Goal: Navigation & Orientation: Find specific page/section

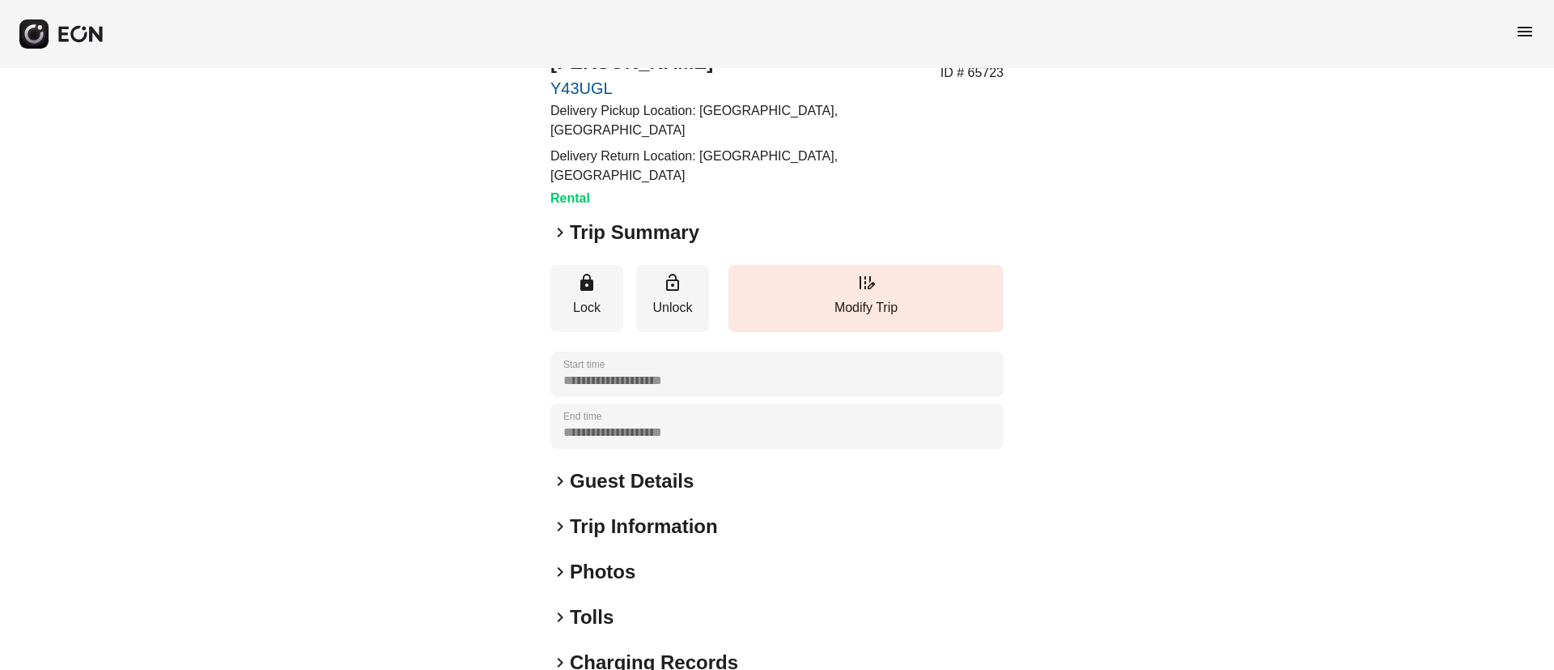
scroll to position [121, 0]
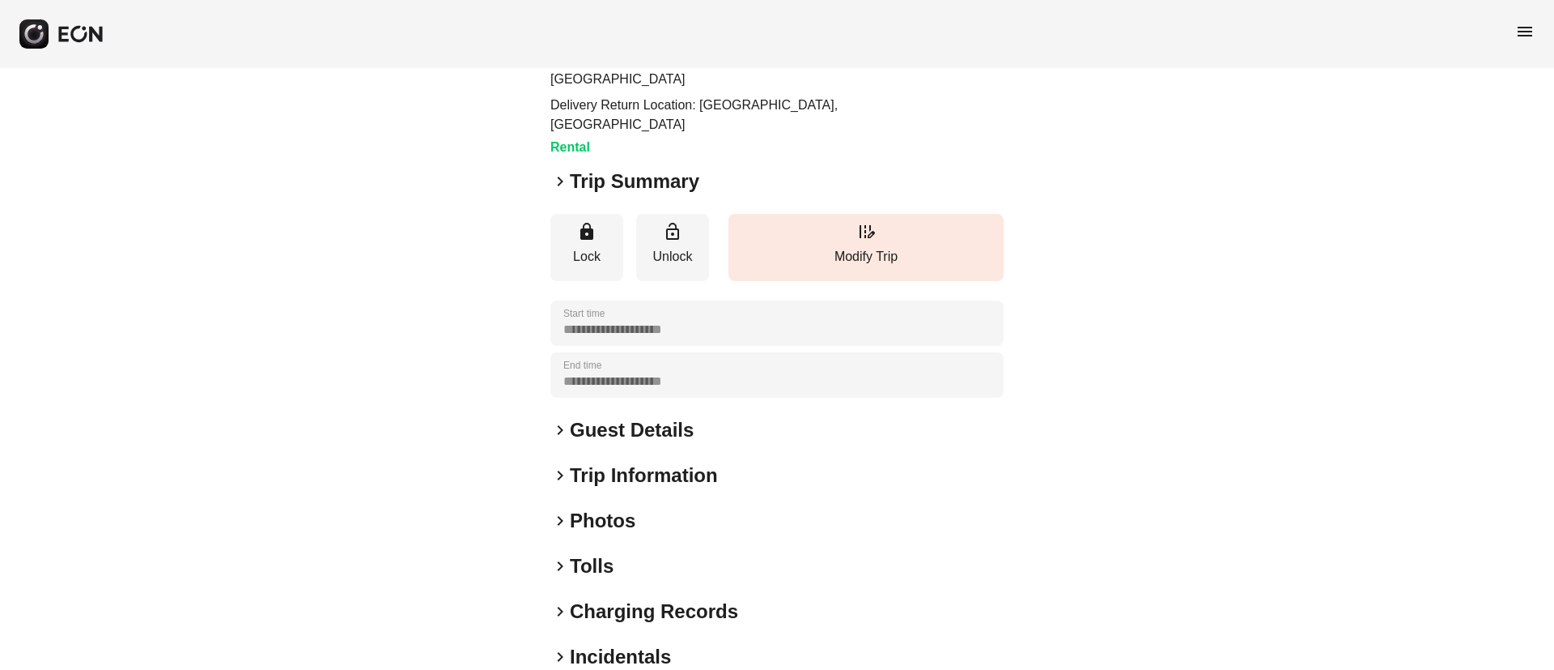
click at [710, 508] on div "keyboard_arrow_right Photos" at bounding box center [777, 521] width 453 height 26
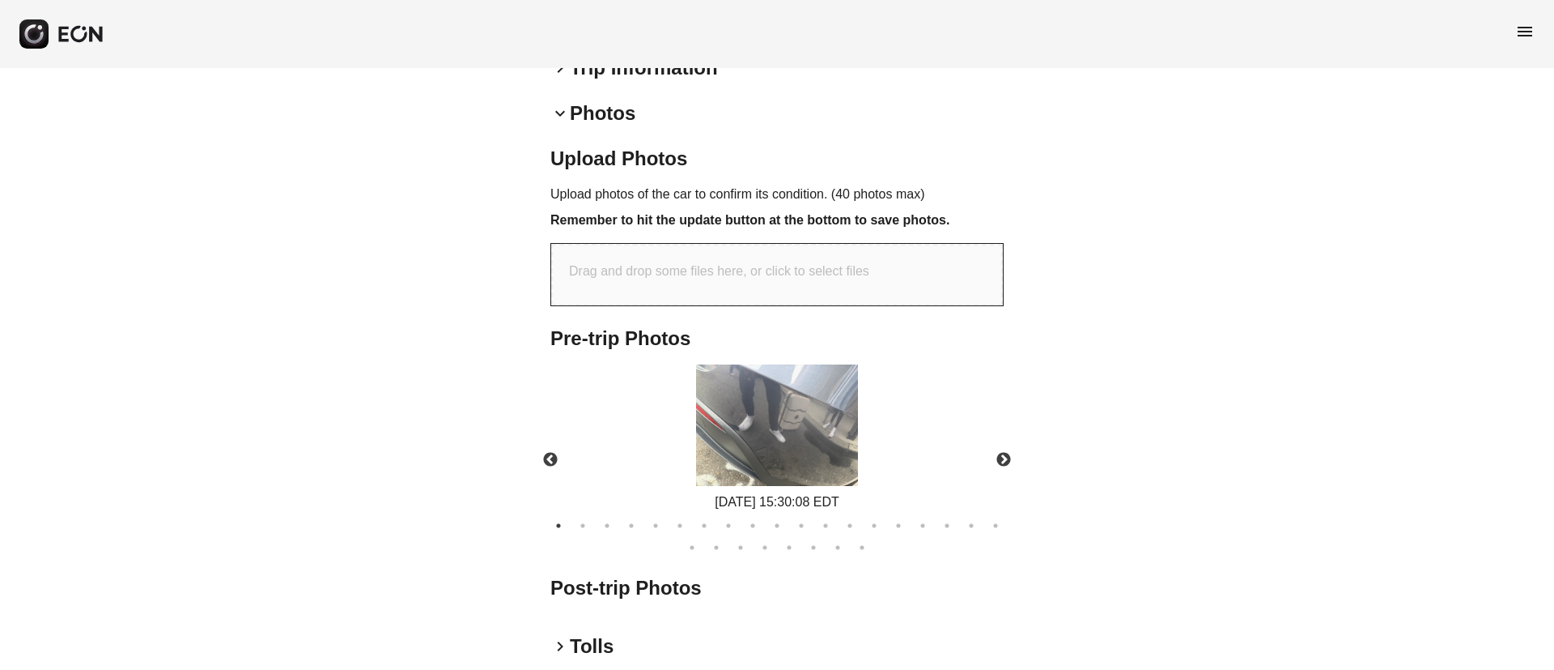
scroll to position [530, 0]
click at [806, 387] on img at bounding box center [777, 423] width 162 height 121
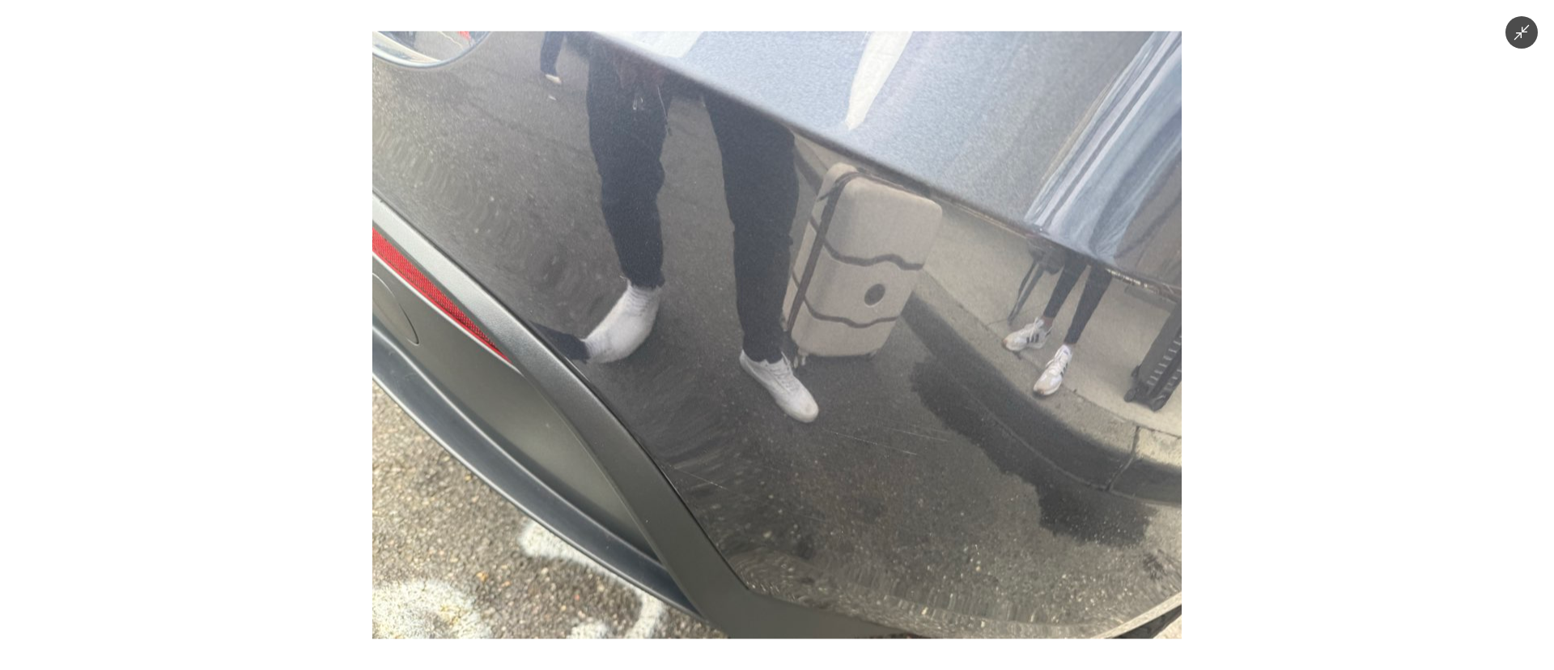
click at [806, 387] on img at bounding box center [777, 335] width 810 height 607
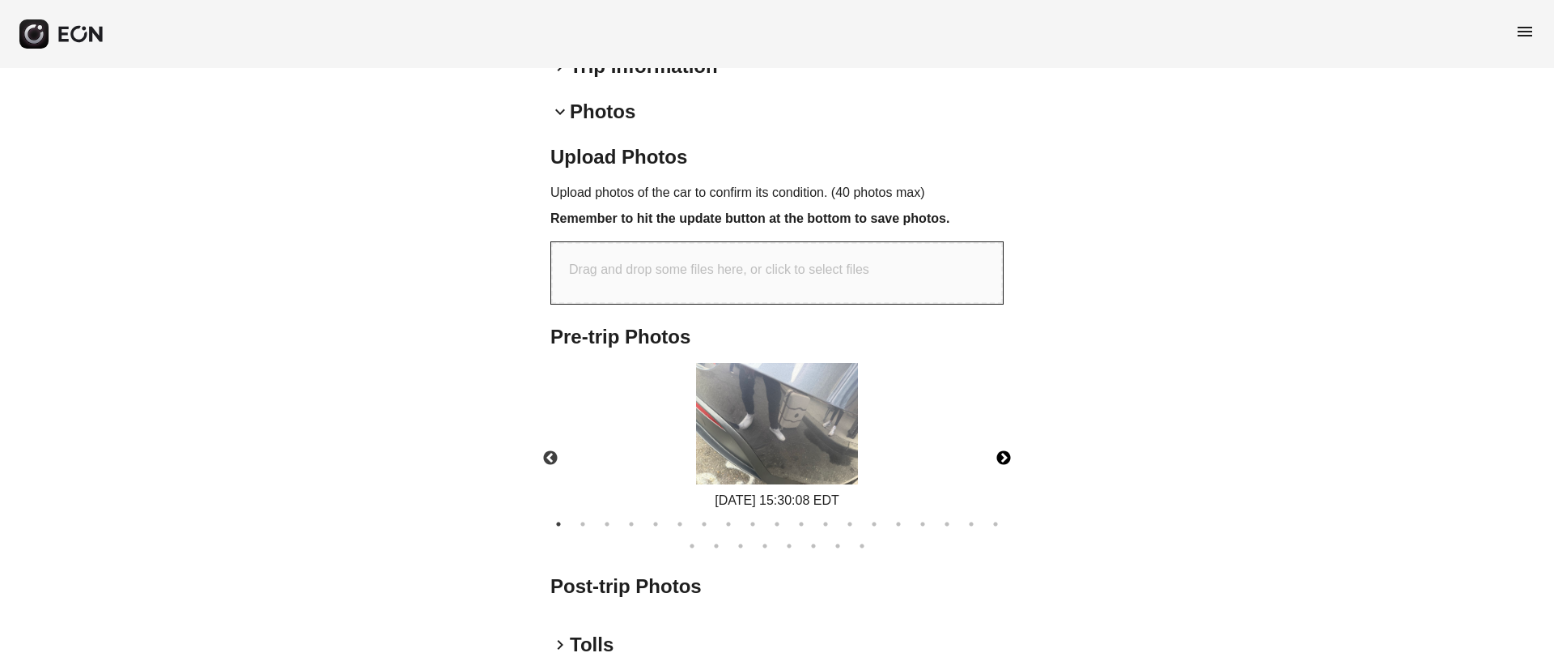
click at [1004, 430] on button "Next" at bounding box center [1004, 458] width 57 height 57
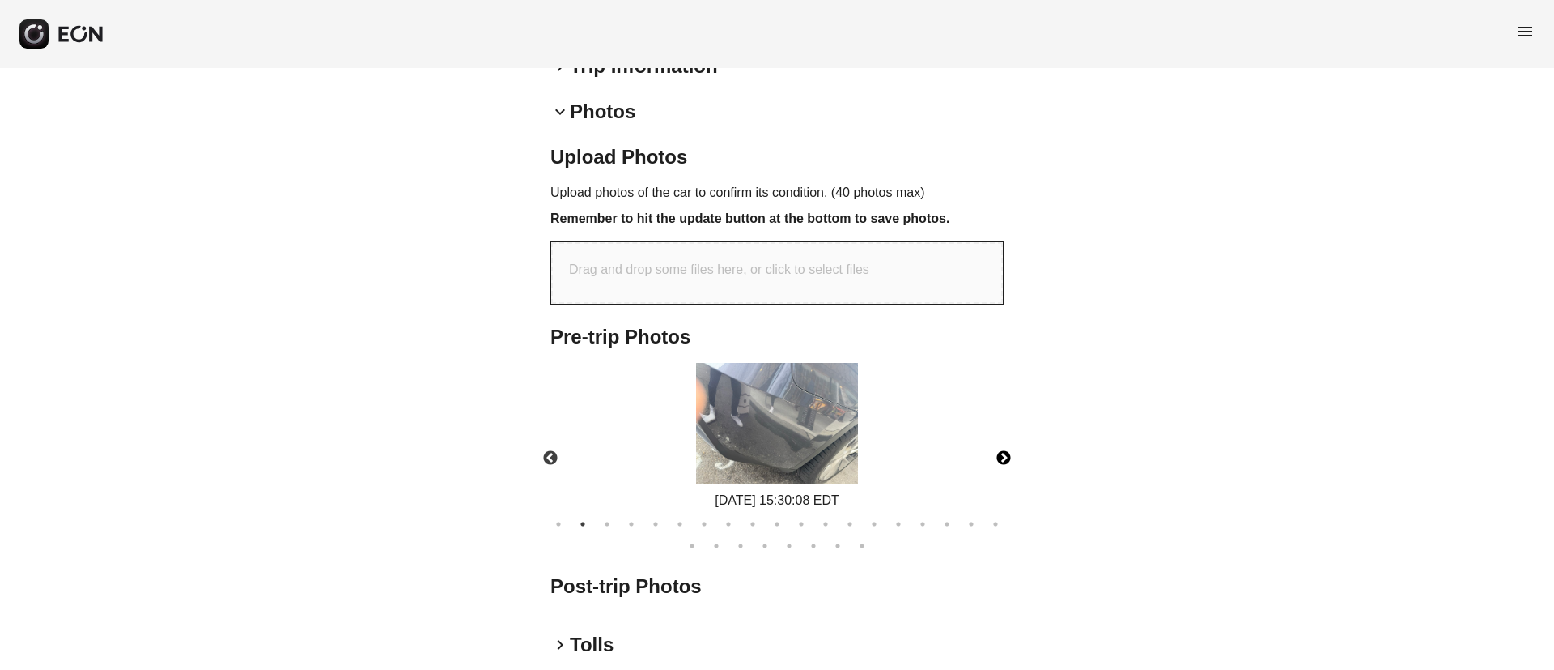
click at [781, 397] on img at bounding box center [777, 423] width 162 height 121
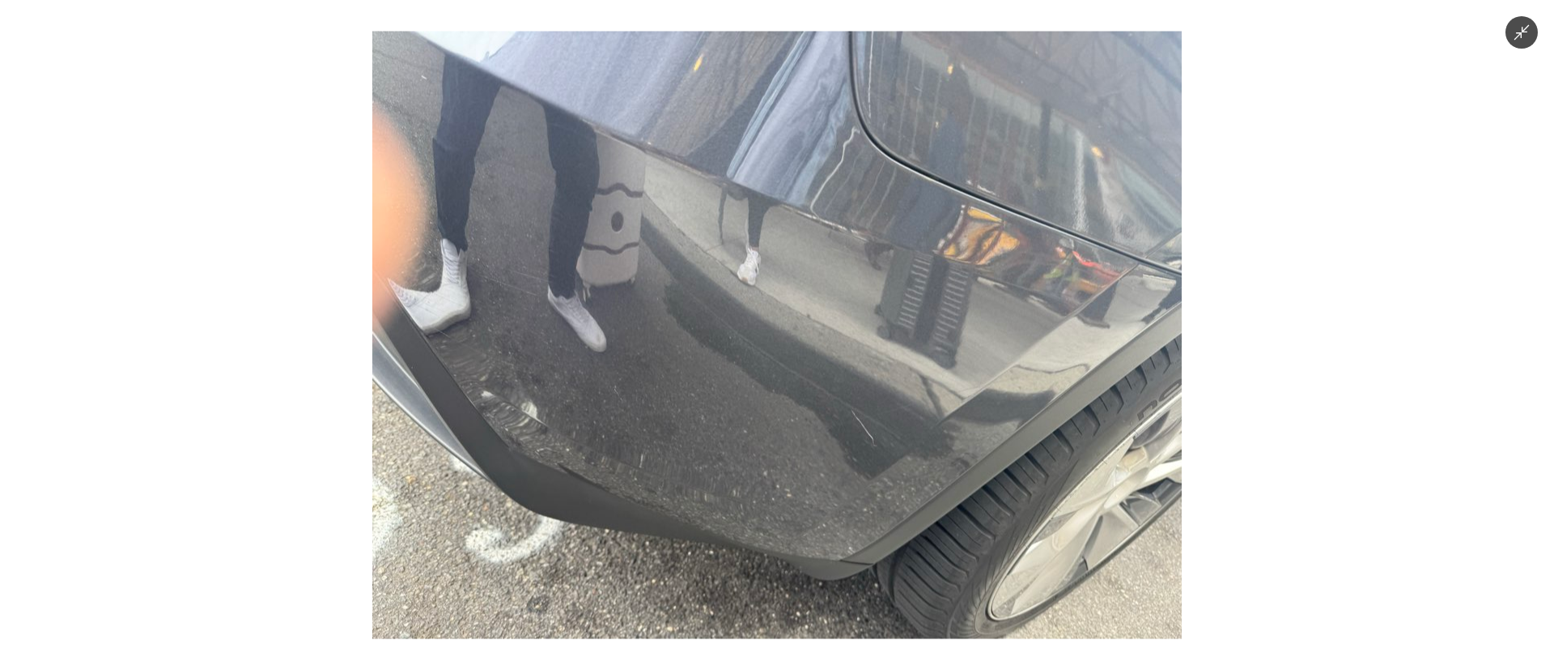
click at [781, 397] on img at bounding box center [777, 335] width 810 height 607
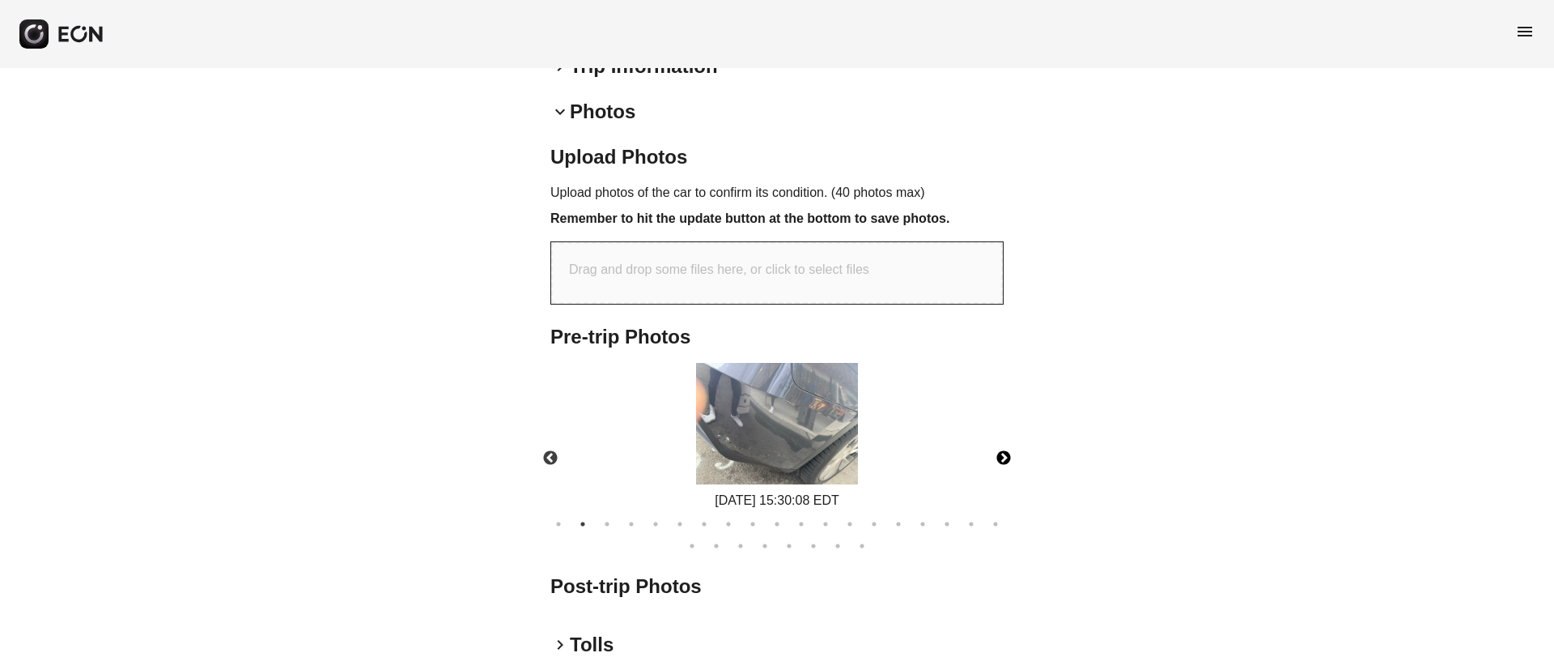
click at [1009, 430] on button "Next" at bounding box center [1004, 458] width 57 height 57
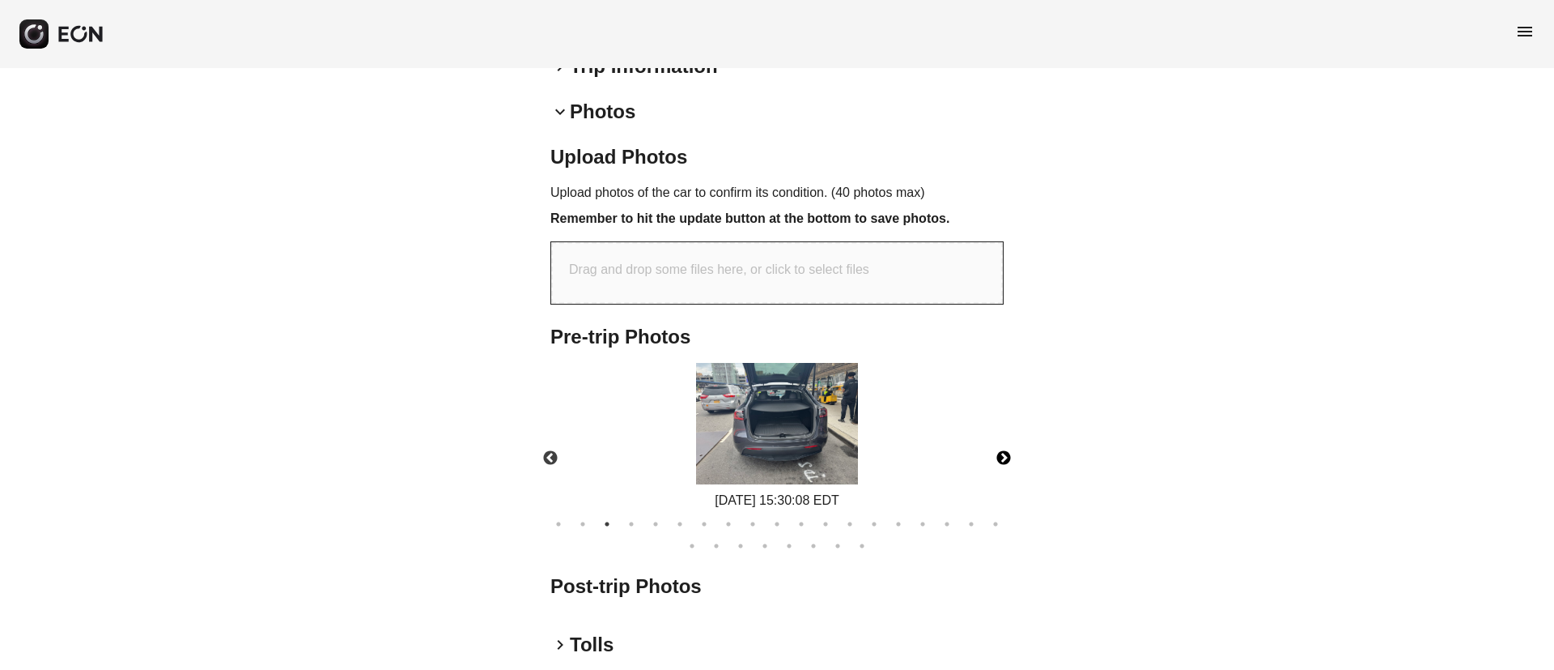
click at [1009, 430] on button "Next" at bounding box center [1004, 458] width 57 height 57
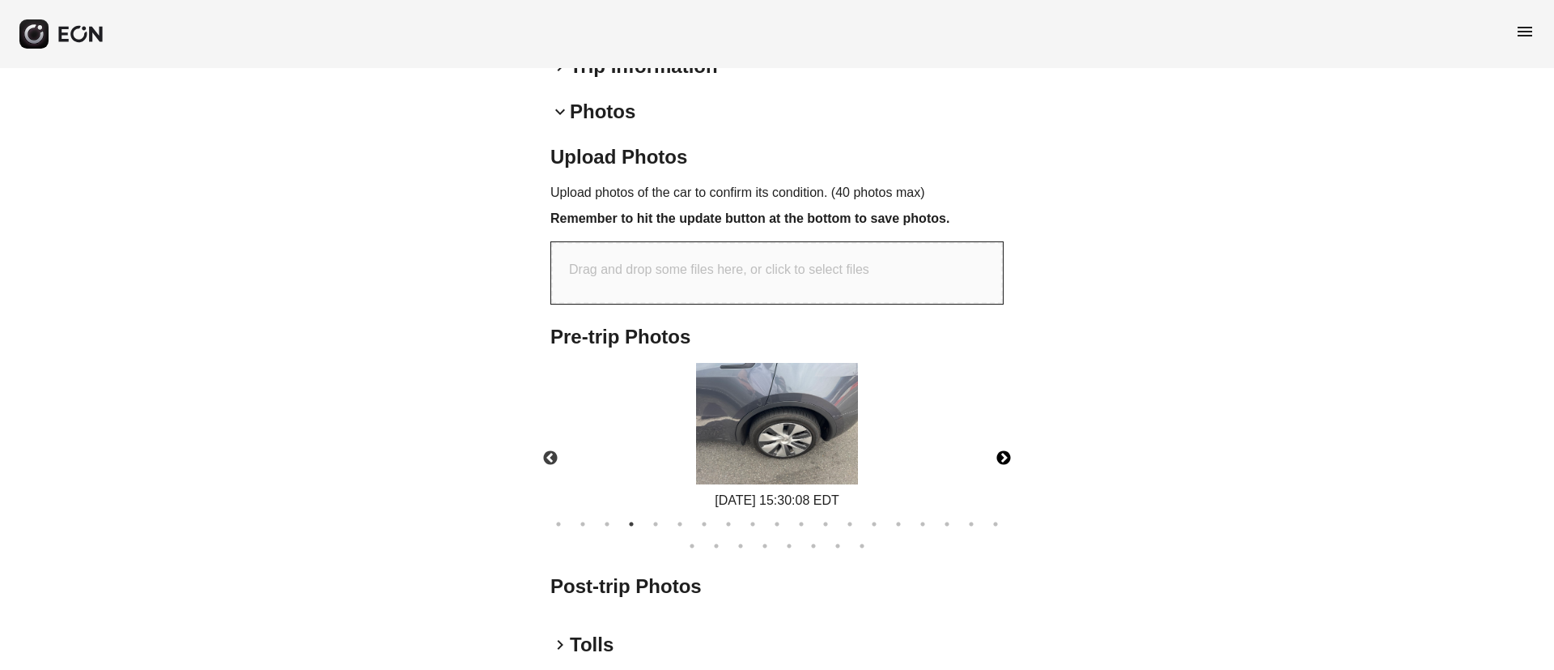
click at [1009, 430] on button "Next" at bounding box center [1004, 458] width 57 height 57
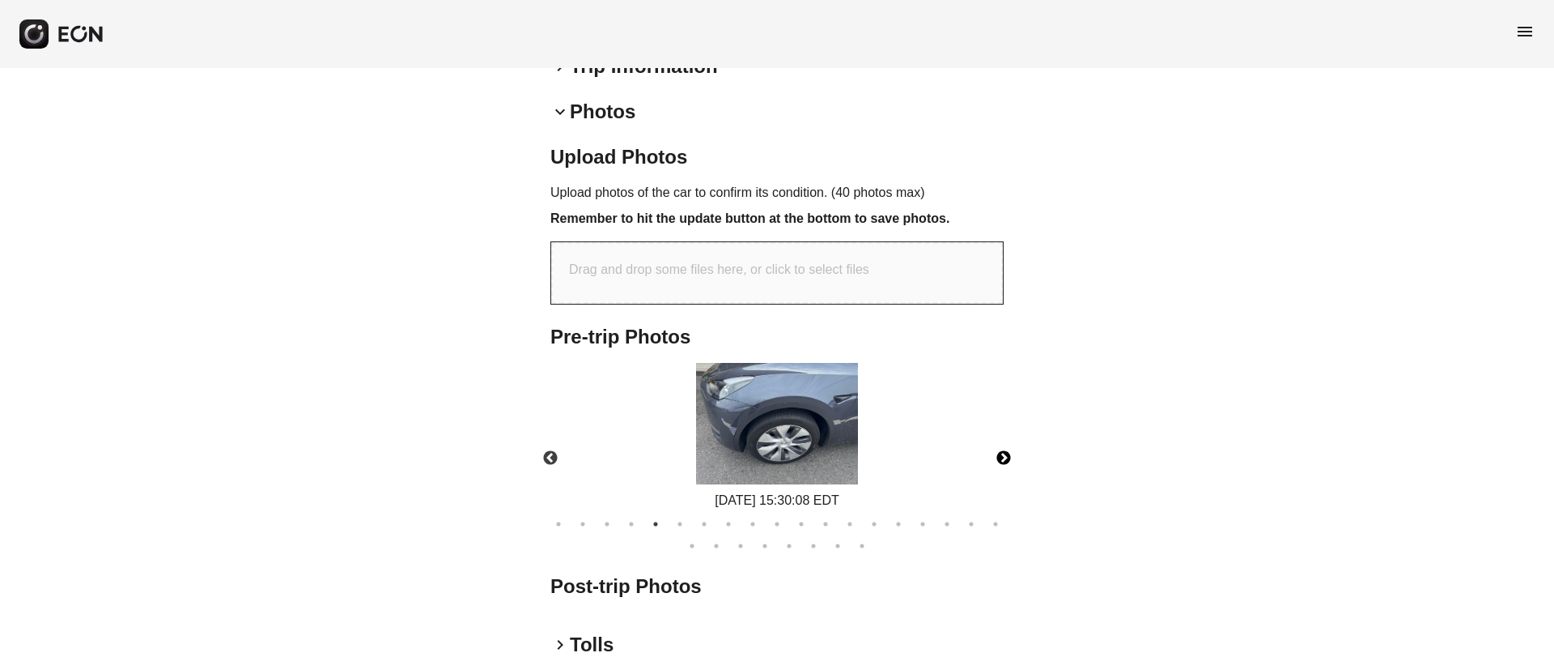
click at [1009, 430] on button "Next" at bounding box center [1004, 458] width 57 height 57
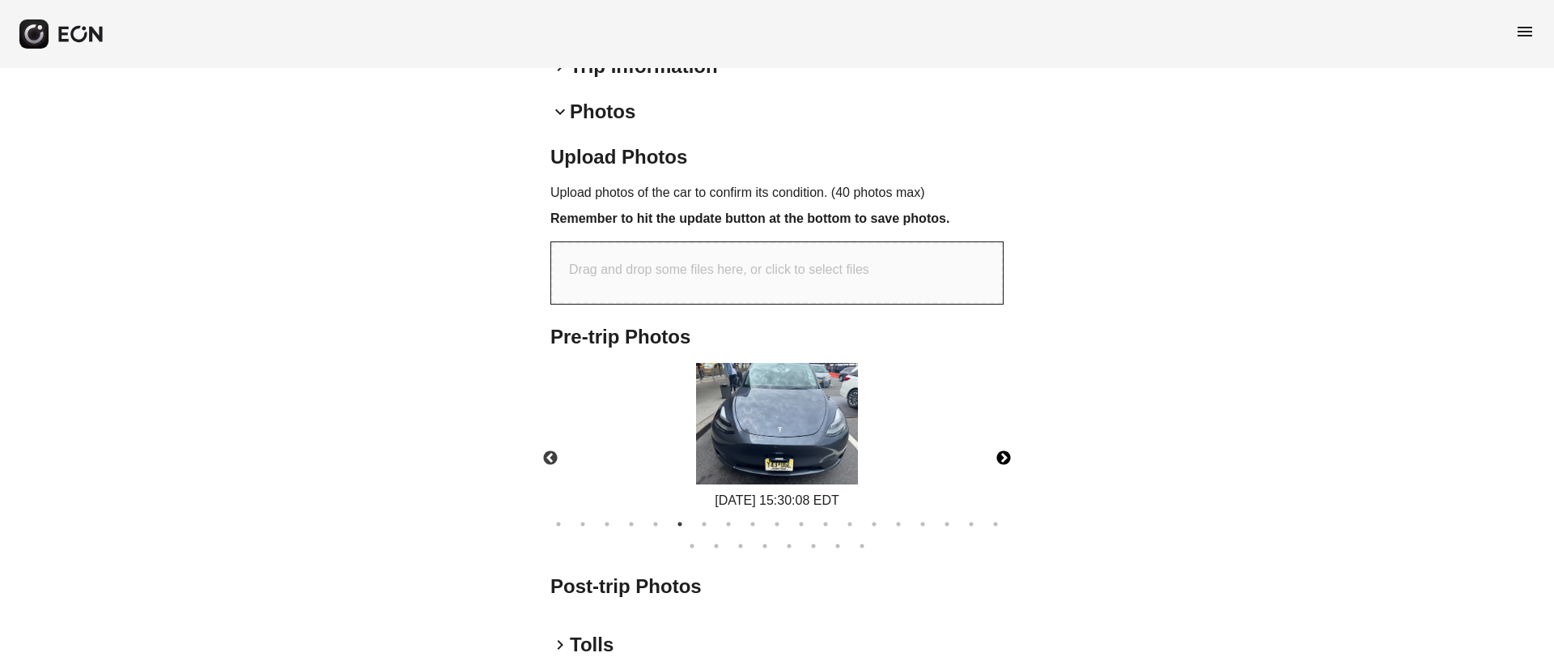
click at [1009, 430] on button "Next" at bounding box center [1004, 458] width 57 height 57
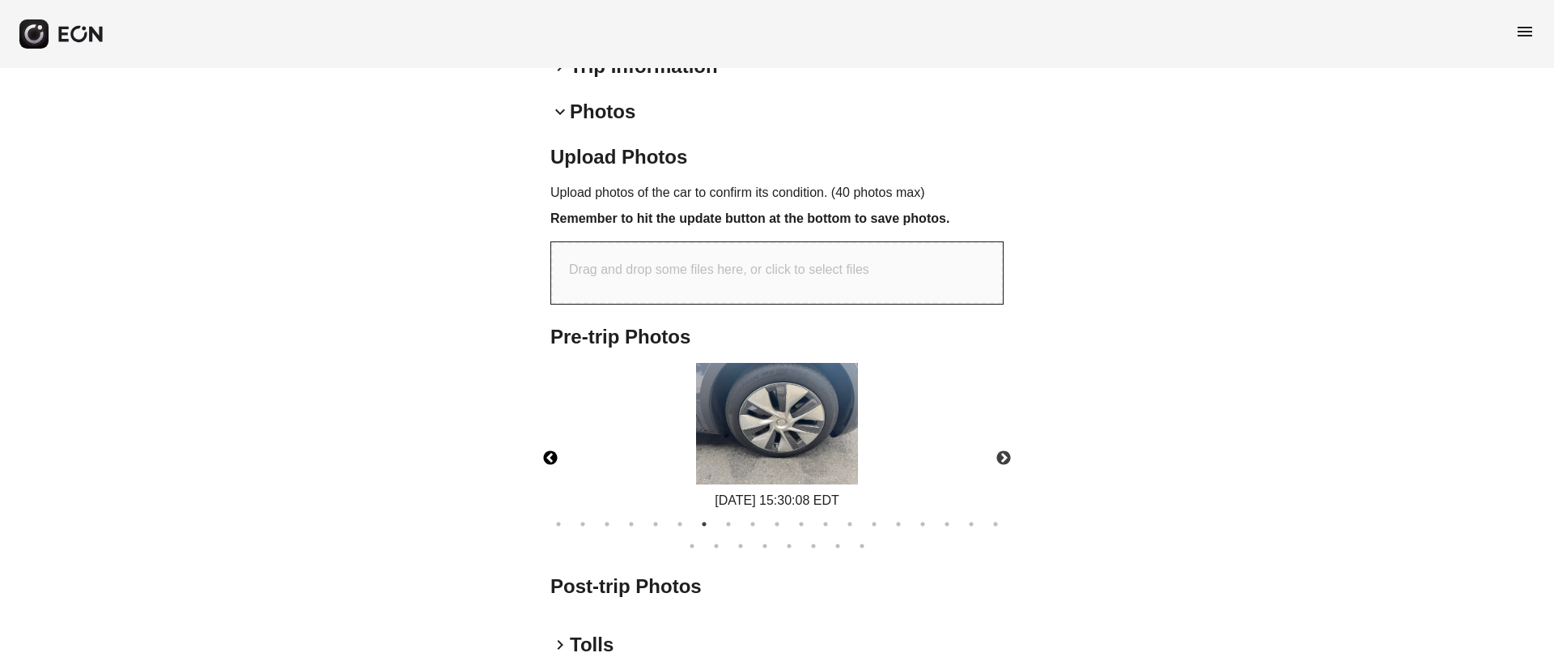
click at [552, 430] on button "Previous" at bounding box center [550, 458] width 57 height 57
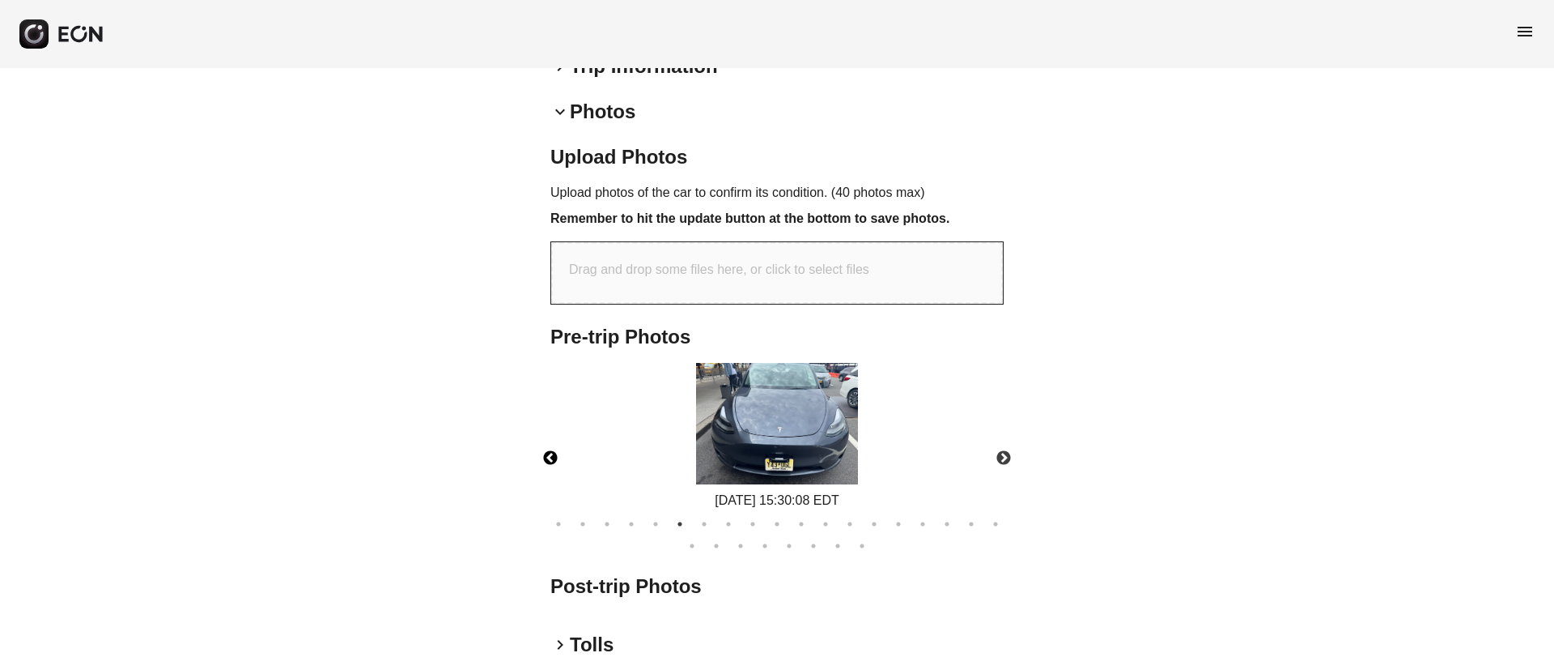
click at [788, 426] on img at bounding box center [777, 423] width 162 height 121
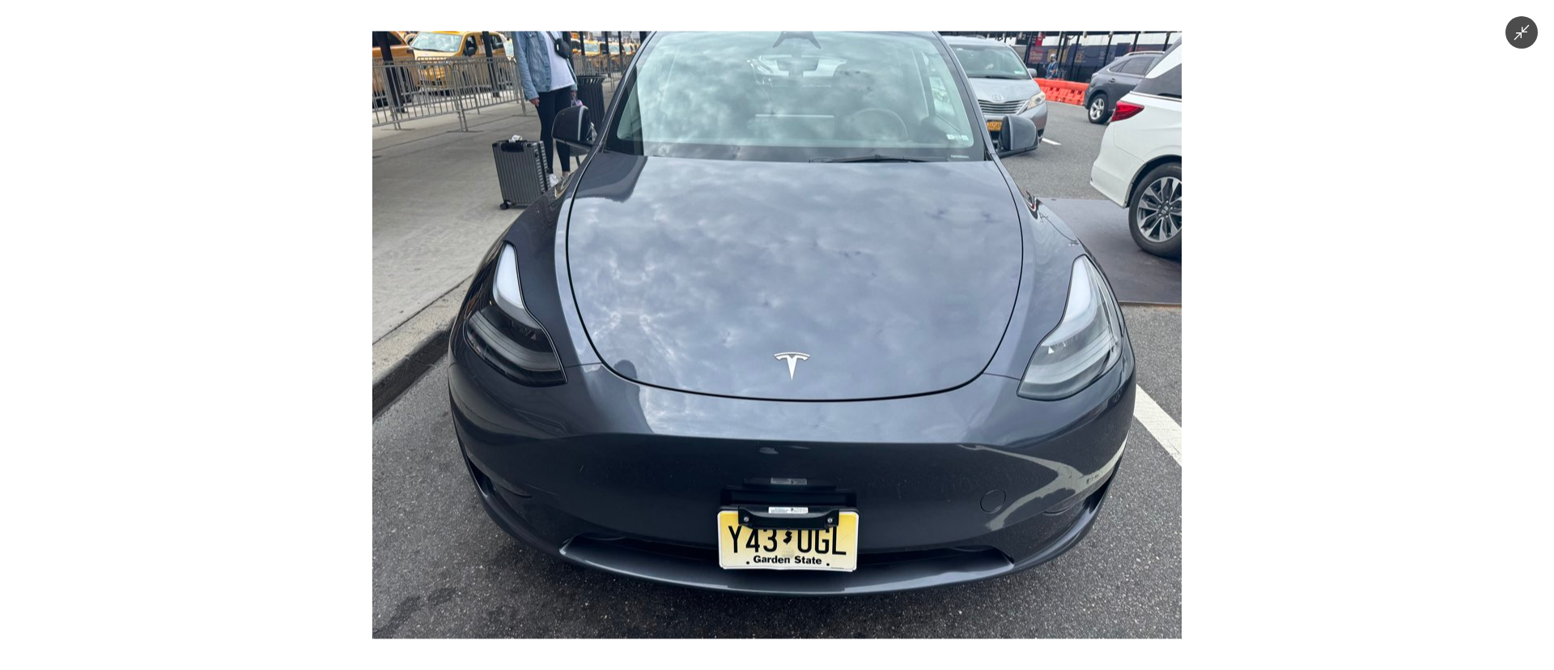
click at [865, 423] on img at bounding box center [777, 335] width 810 height 607
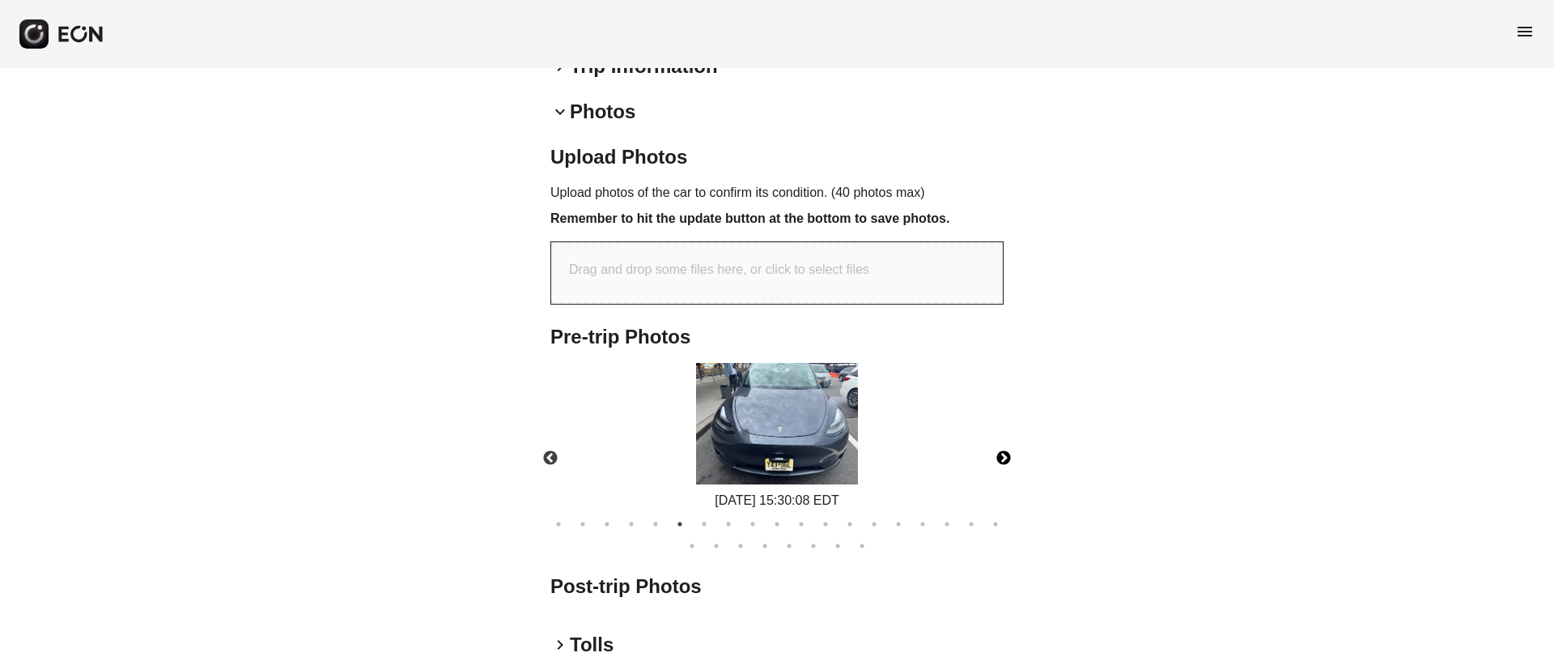
click at [1013, 430] on button "Next" at bounding box center [1004, 458] width 57 height 57
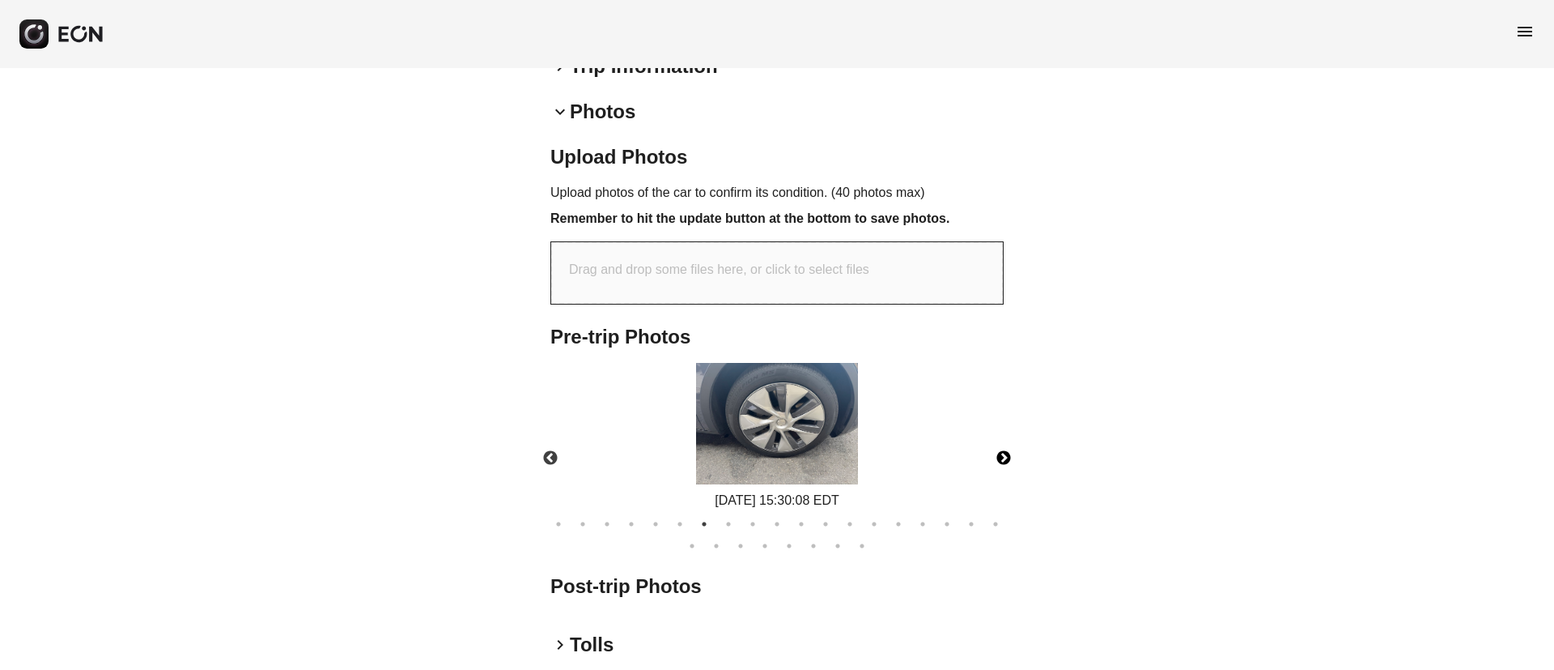
click at [1013, 430] on button "Next" at bounding box center [1004, 458] width 57 height 57
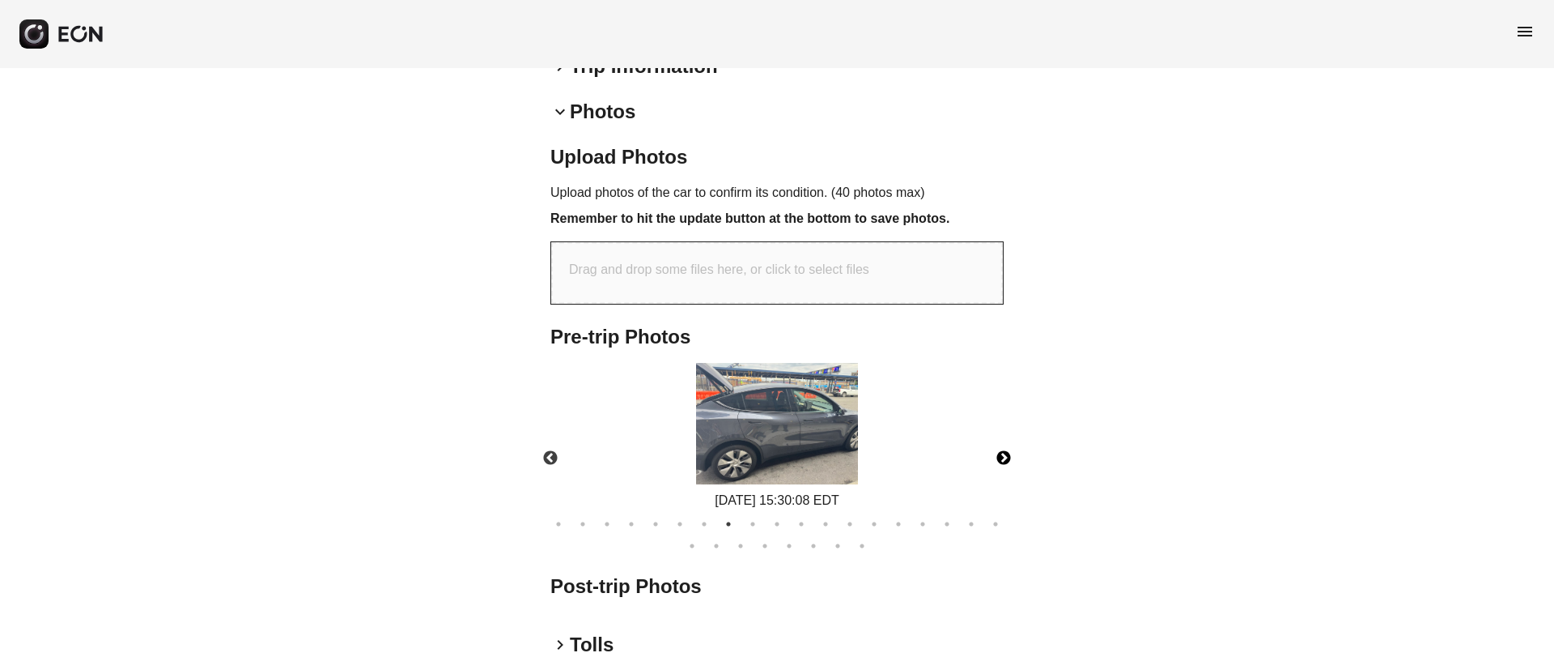
click at [1010, 430] on button "Next" at bounding box center [1004, 458] width 57 height 57
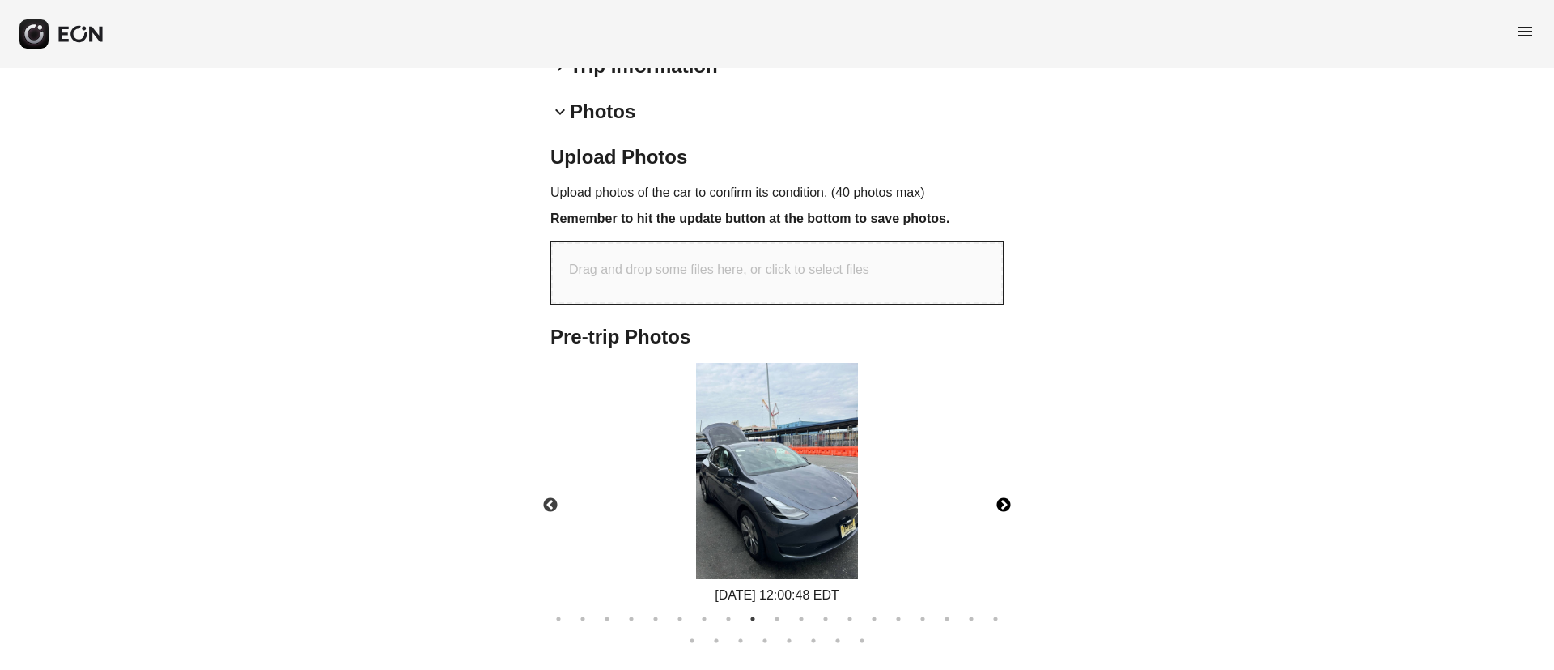
click at [841, 406] on img at bounding box center [777, 471] width 162 height 216
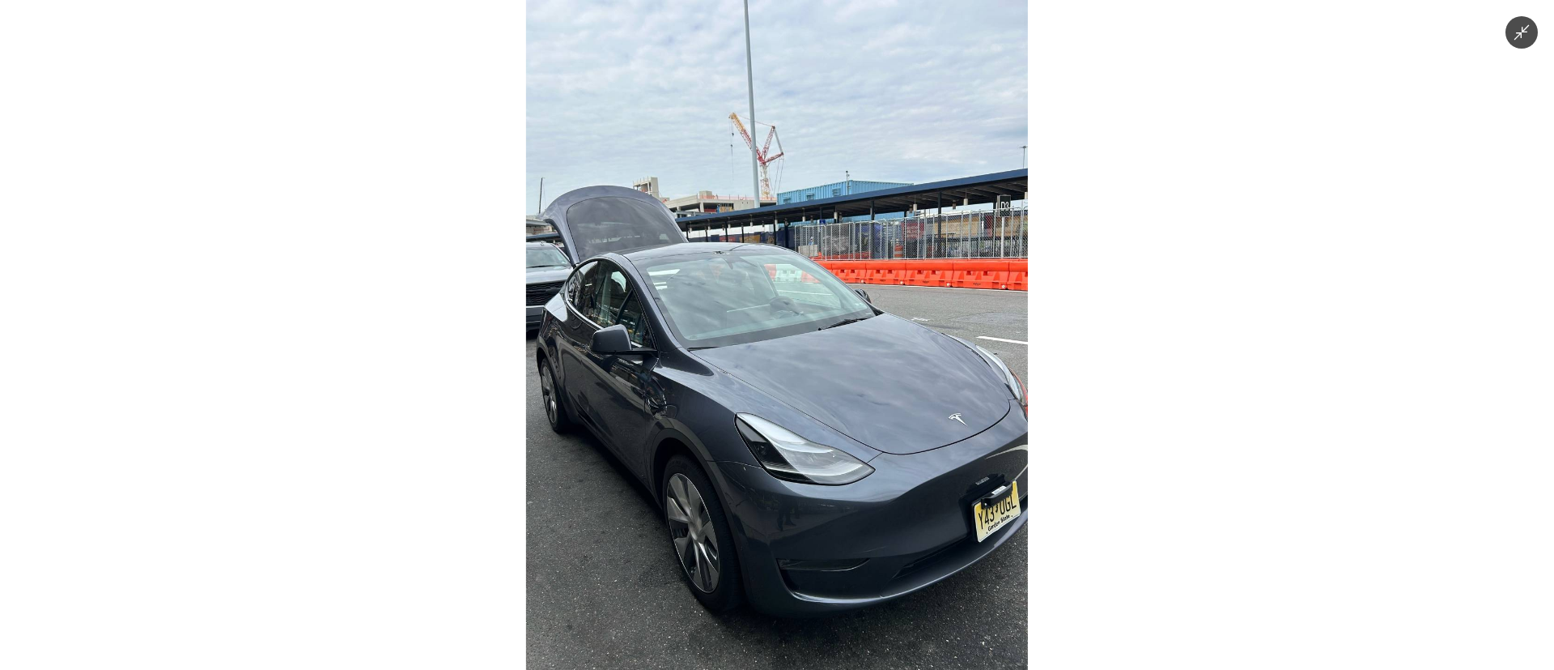
click at [841, 406] on img at bounding box center [777, 335] width 502 height 670
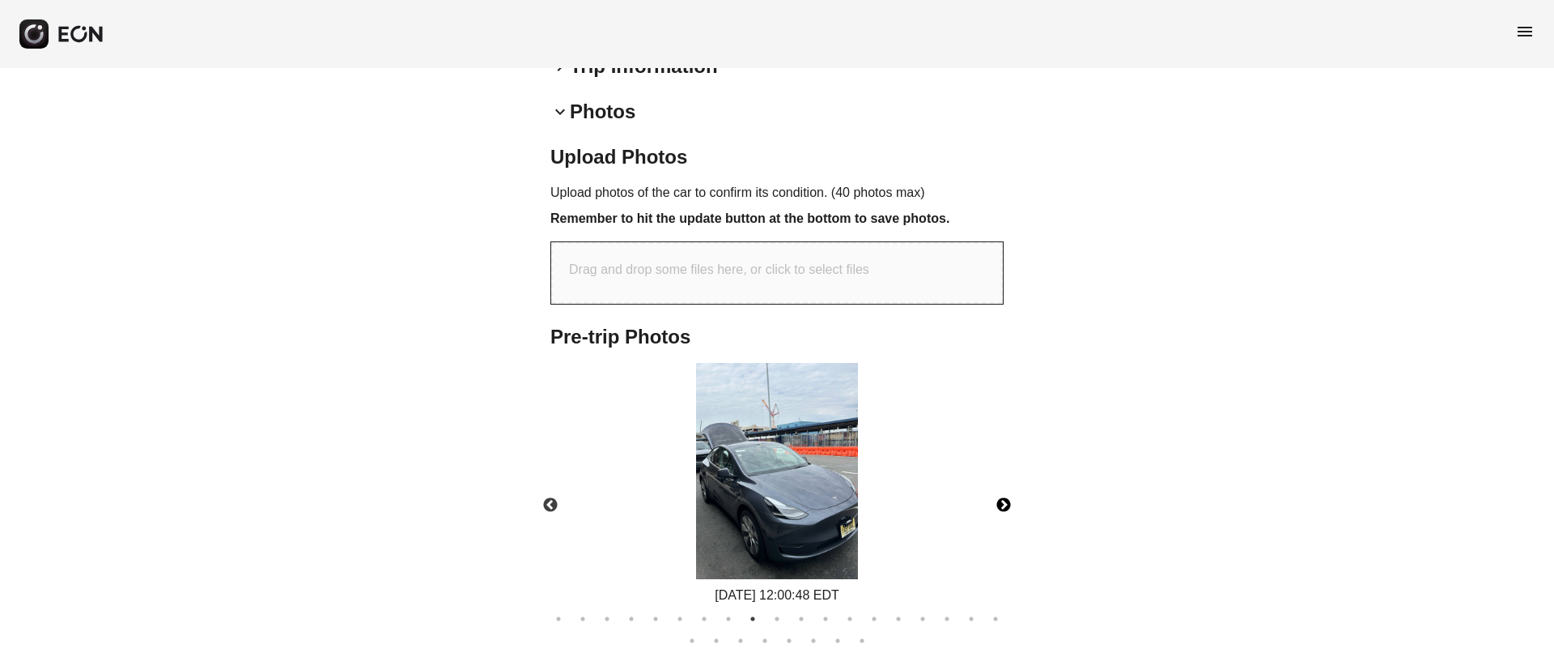
click at [1005, 477] on button "Next" at bounding box center [1004, 505] width 57 height 57
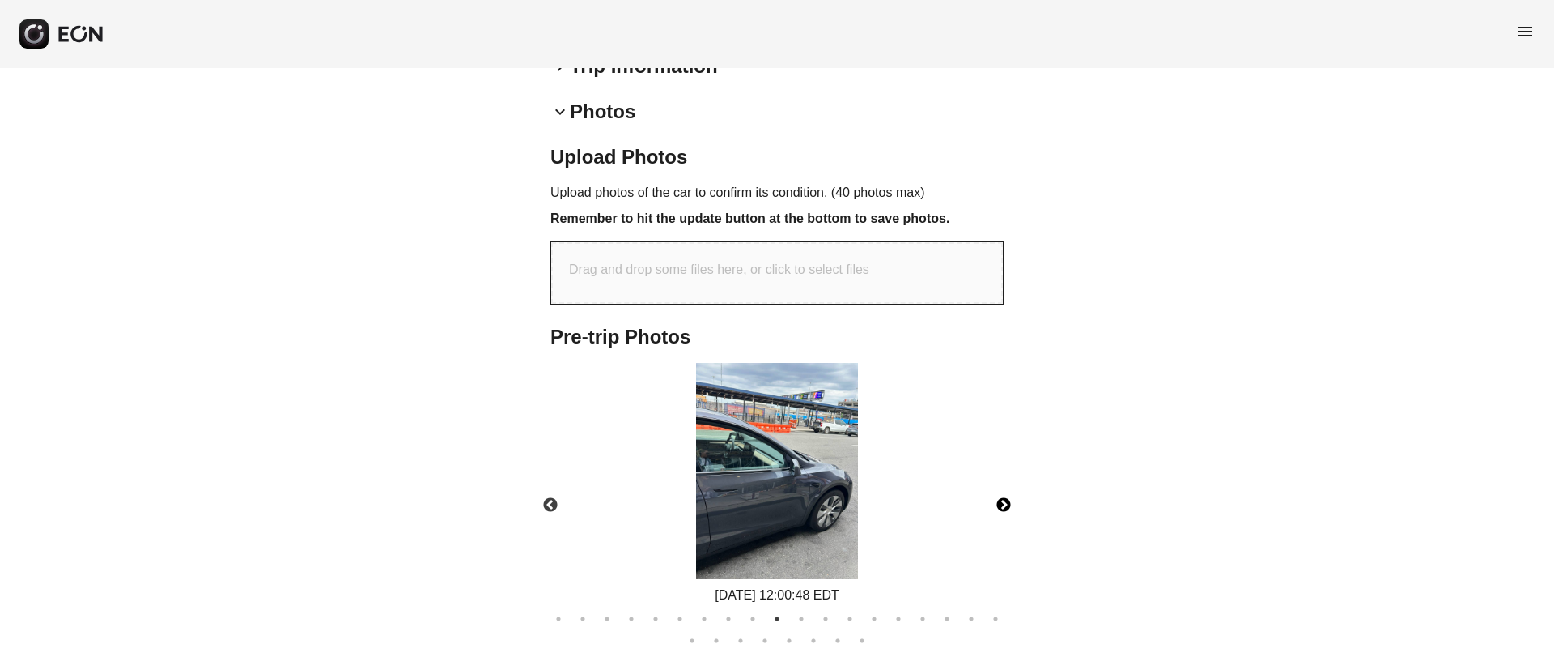
click at [1002, 477] on button "Next" at bounding box center [1004, 505] width 57 height 57
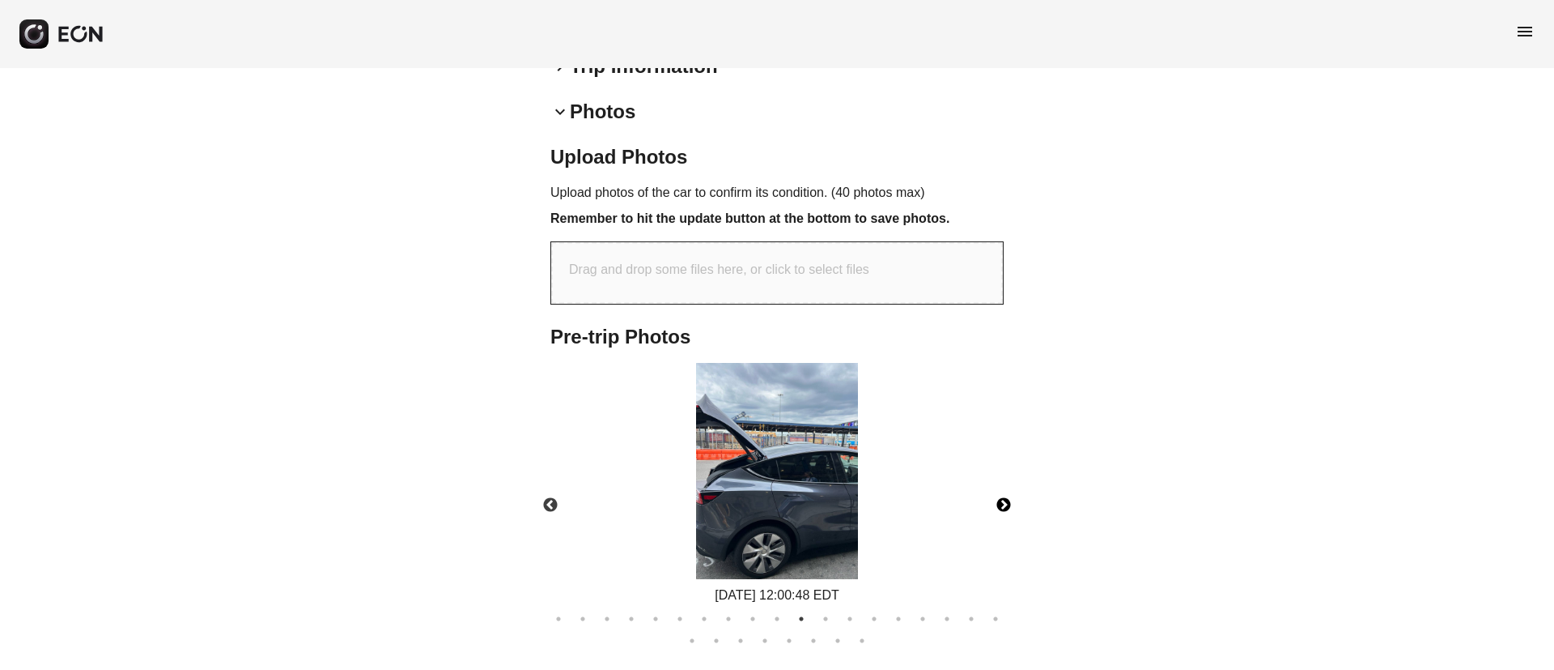
click at [1002, 477] on button "Next" at bounding box center [1004, 505] width 57 height 57
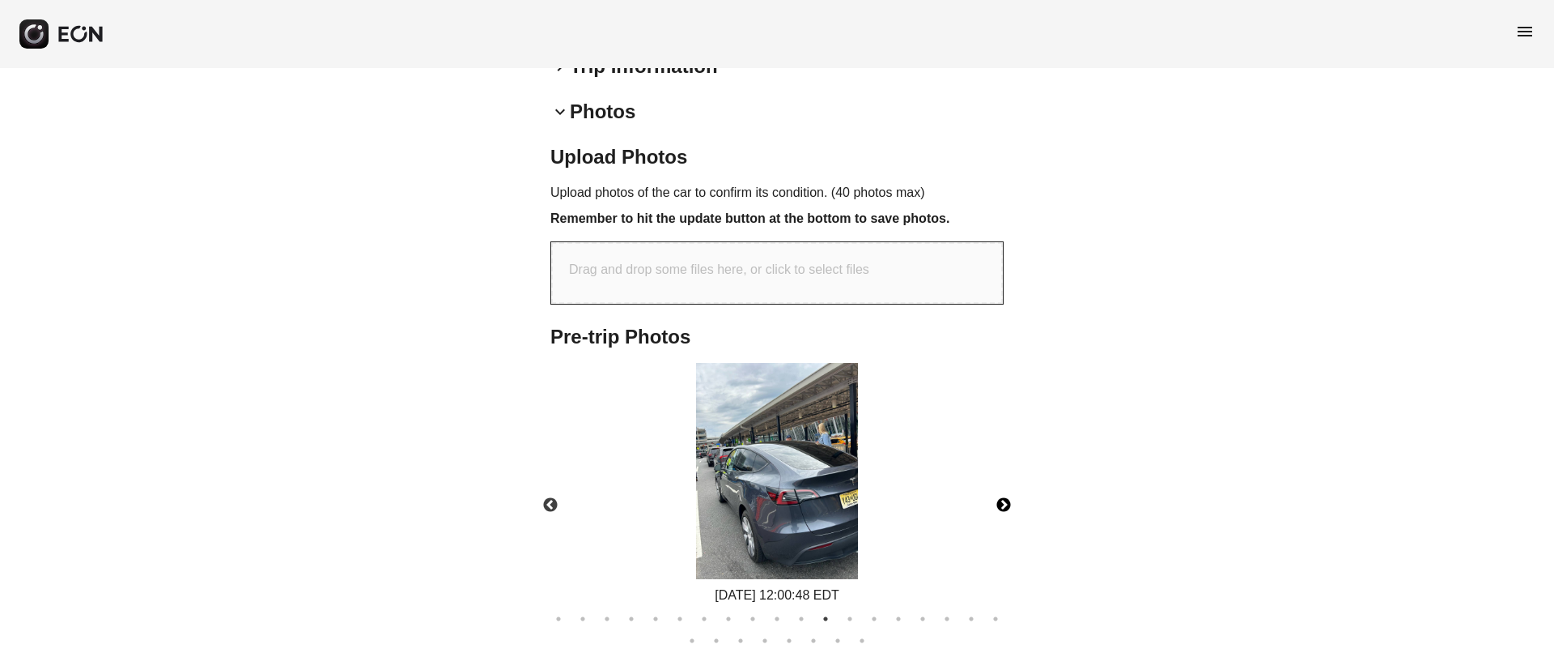
click at [1002, 477] on button "Next" at bounding box center [1004, 505] width 57 height 57
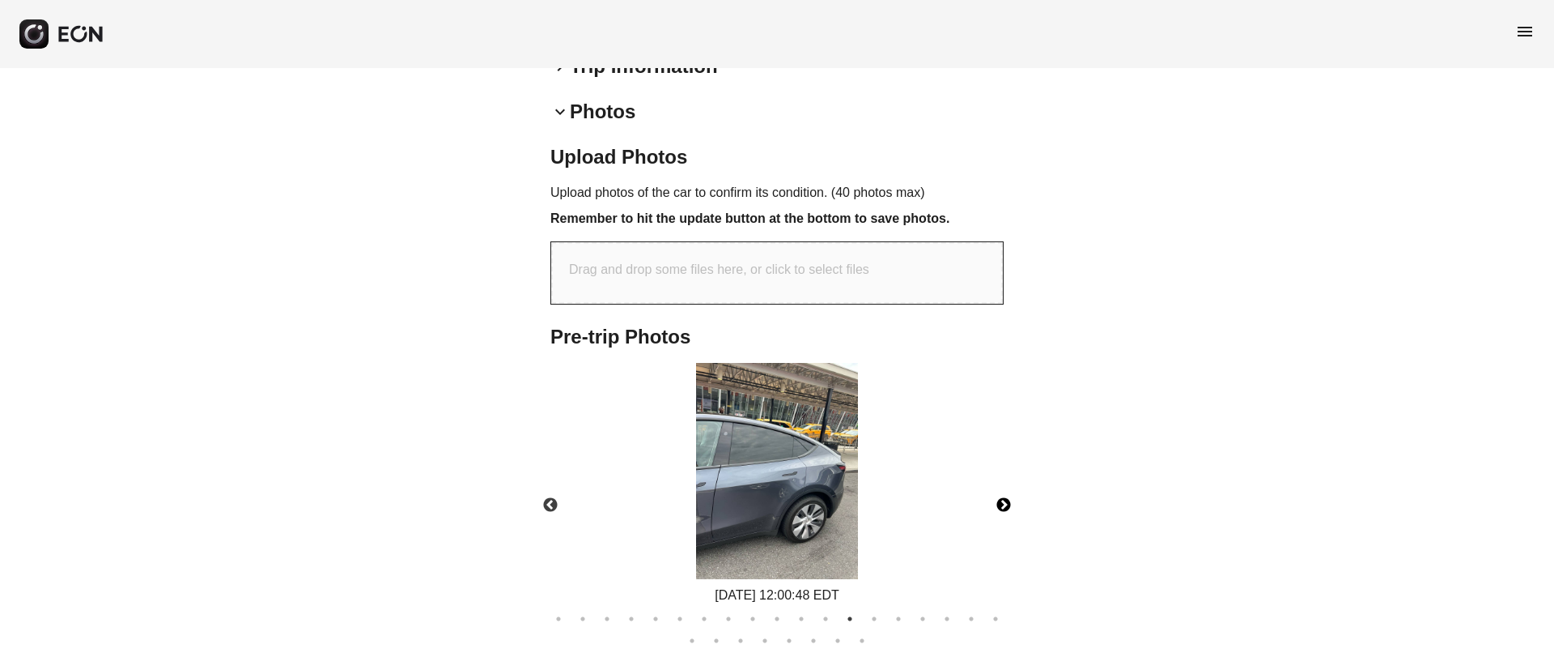
click at [1002, 477] on button "Next" at bounding box center [1004, 505] width 57 height 57
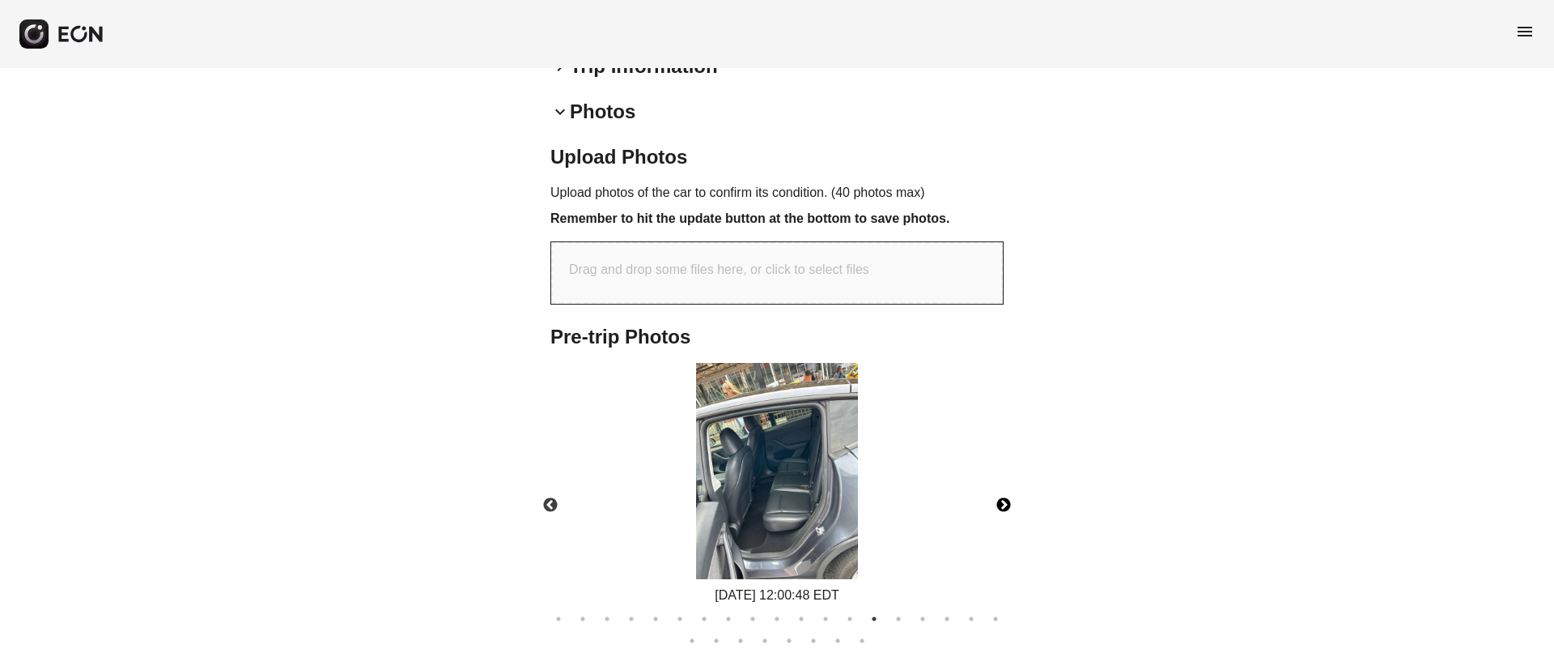
click at [1002, 477] on button "Next" at bounding box center [1004, 505] width 57 height 57
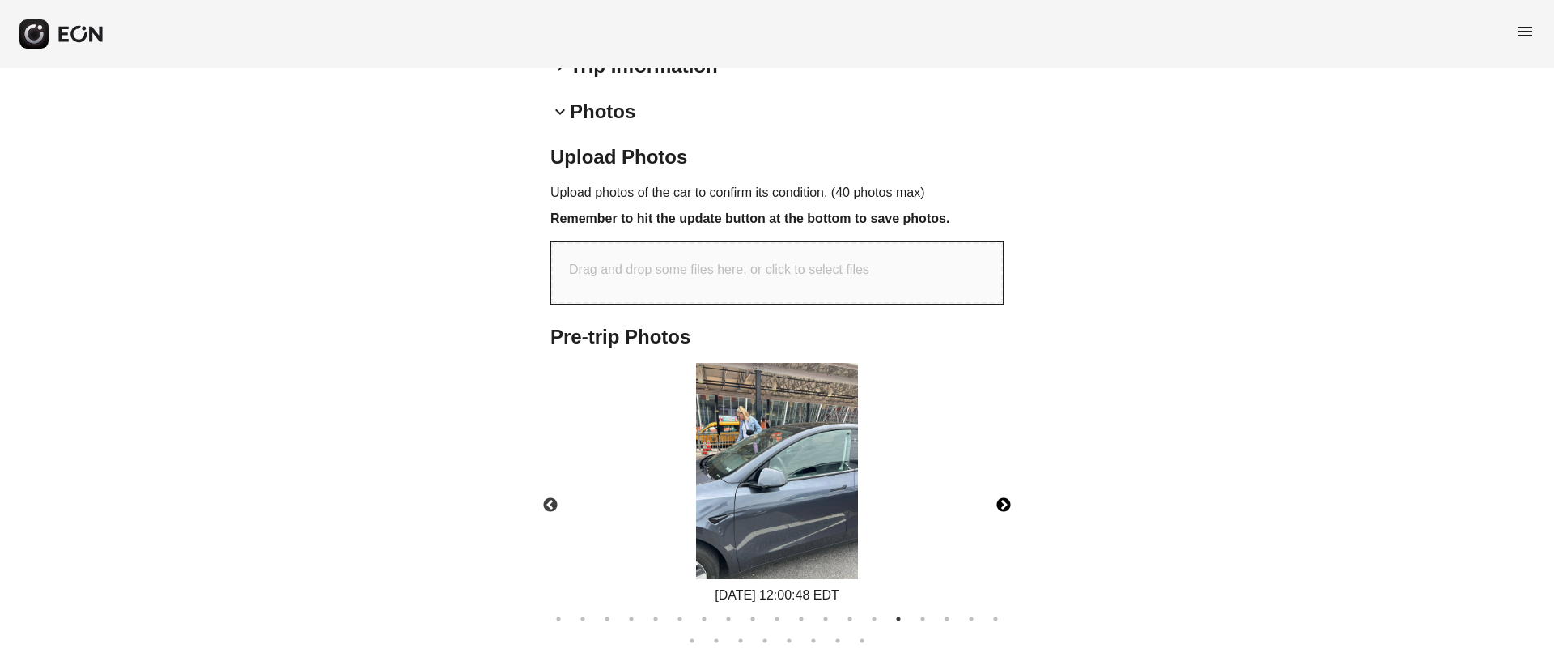
click at [1002, 477] on button "Next" at bounding box center [1004, 505] width 57 height 57
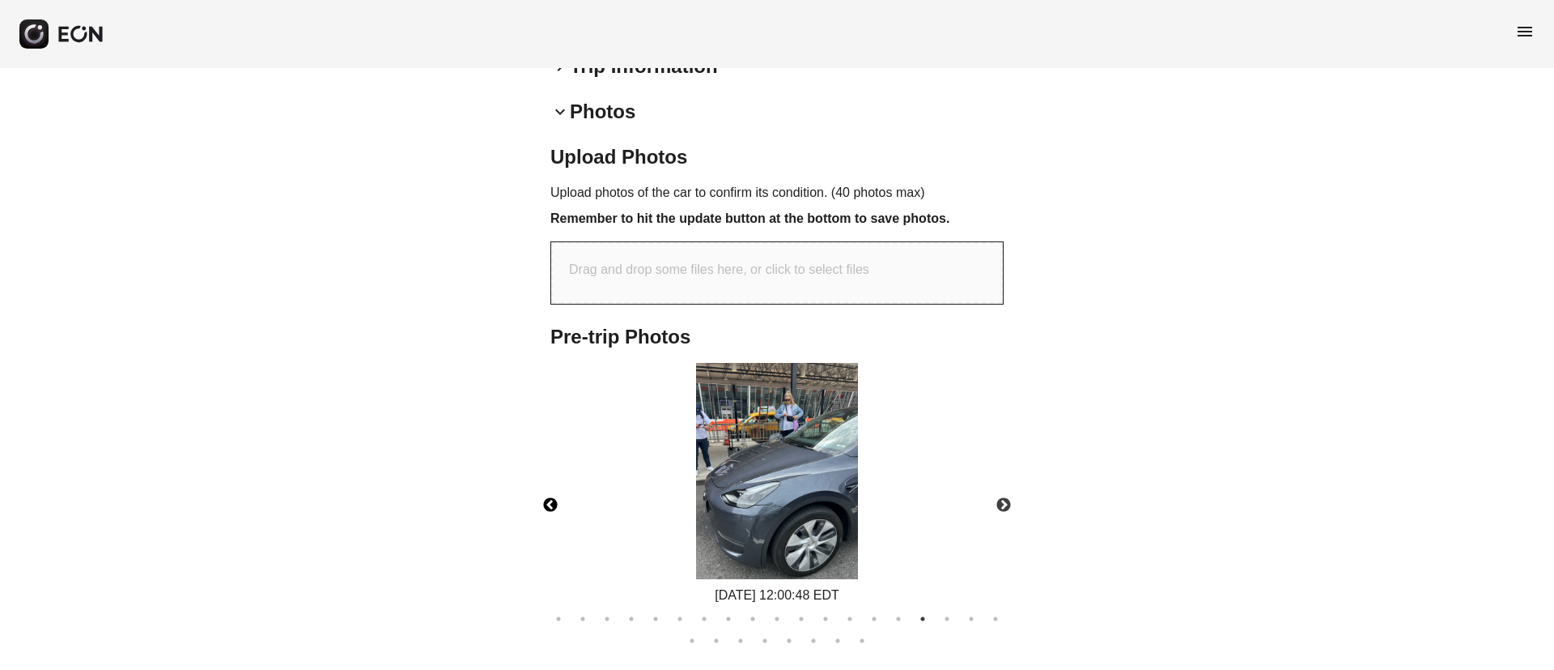
click at [555, 477] on button "Previous" at bounding box center [550, 505] width 57 height 57
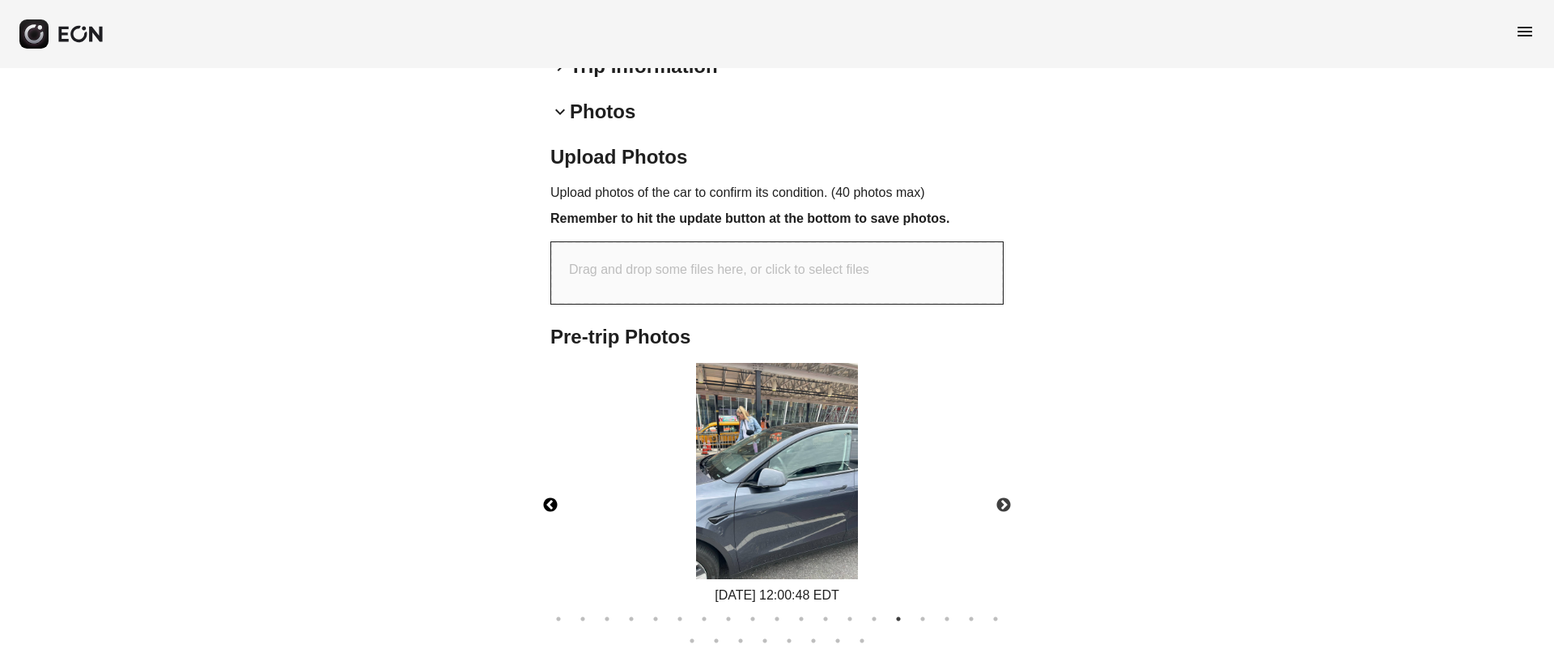
click at [772, 376] on img at bounding box center [777, 471] width 162 height 216
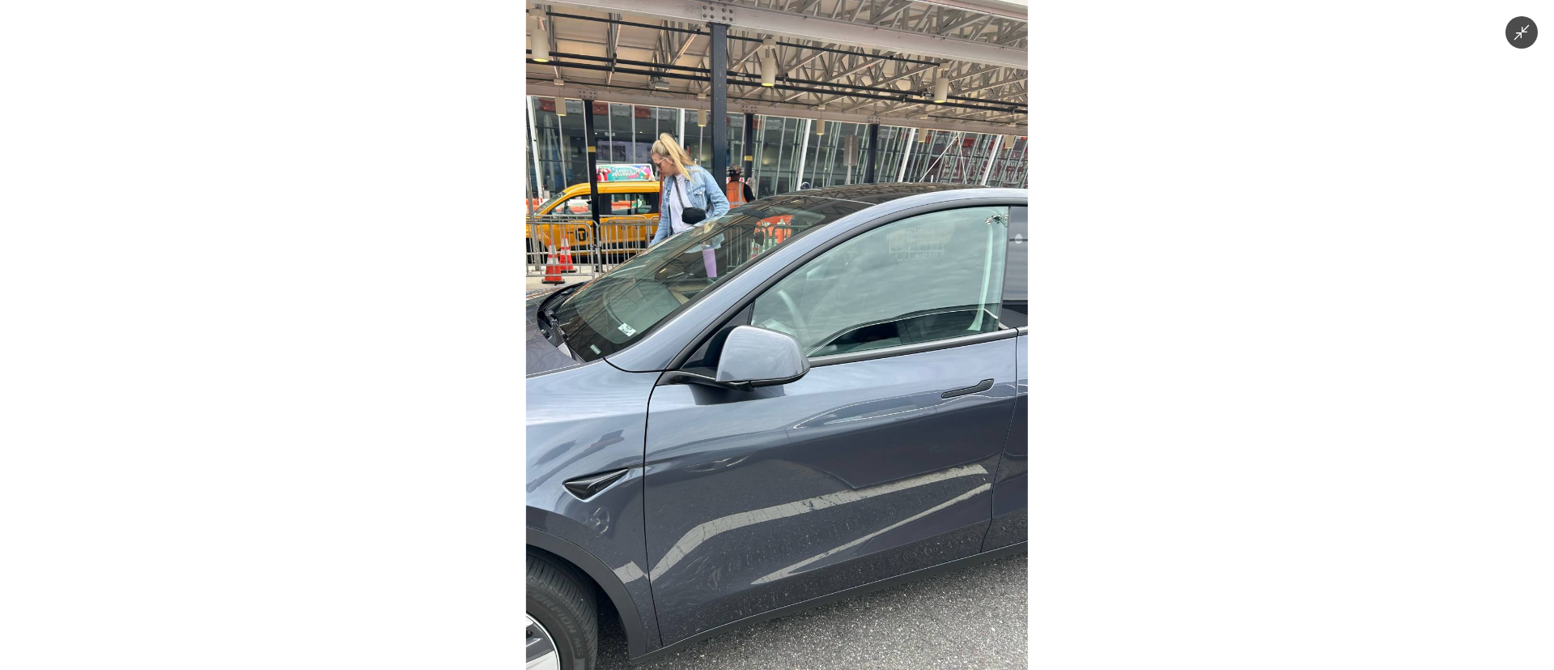
drag, startPoint x: 772, startPoint y: 382, endPoint x: 783, endPoint y: 396, distance: 17.3
click at [772, 383] on img at bounding box center [777, 335] width 502 height 670
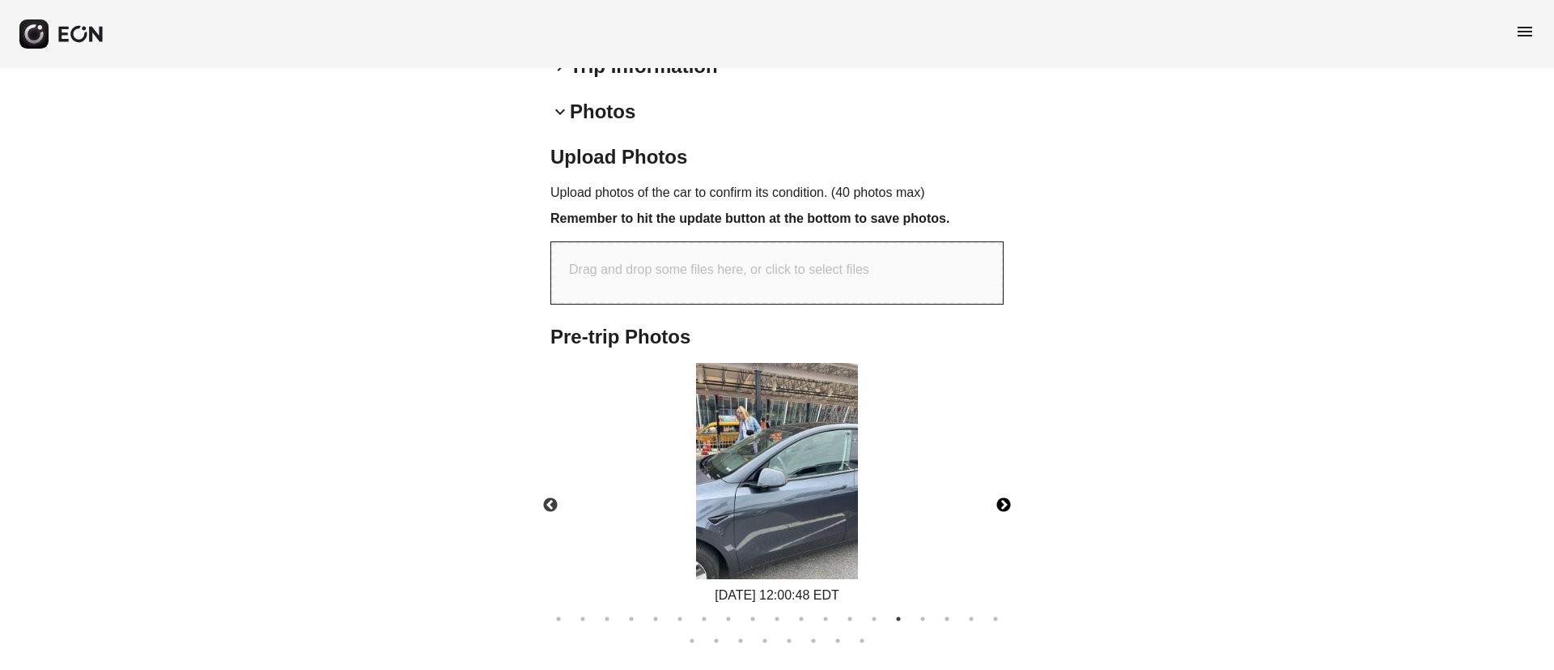
click at [1001, 477] on button "Next" at bounding box center [1004, 505] width 57 height 57
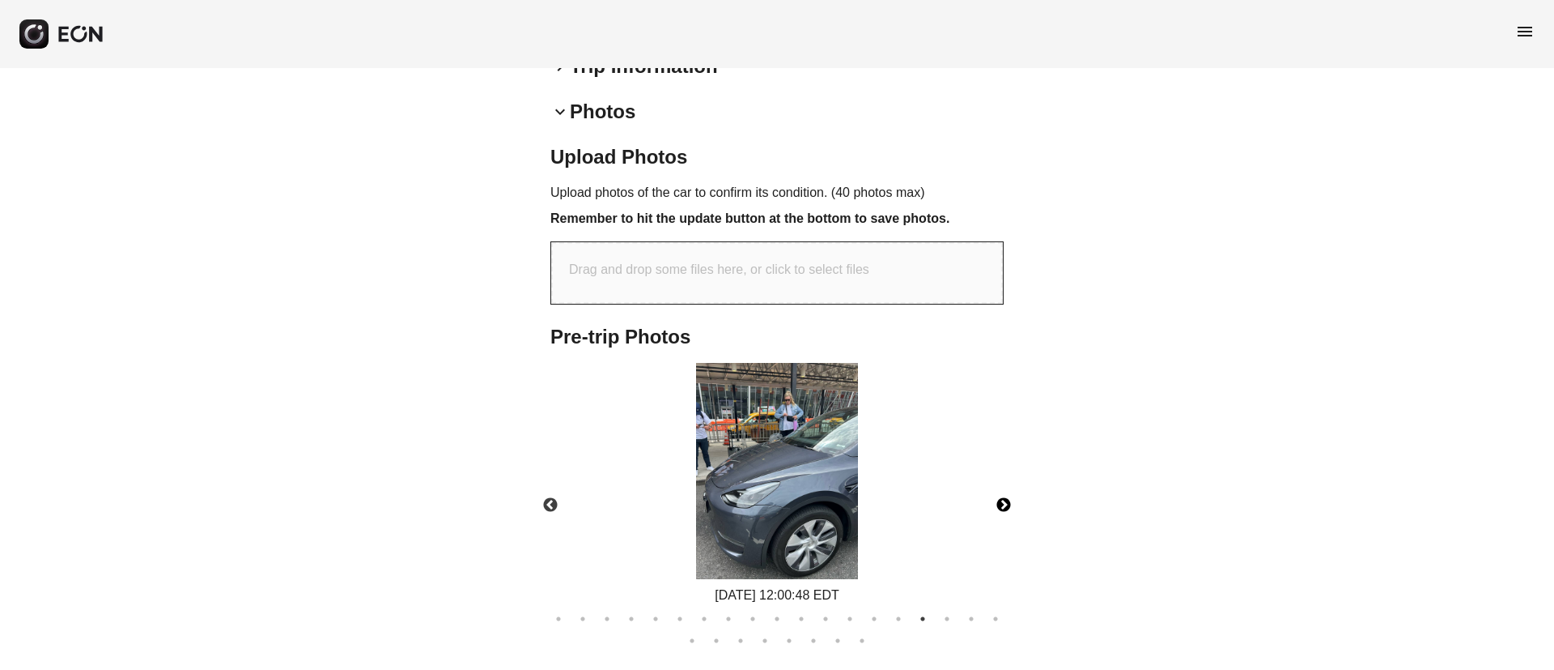
click at [766, 384] on img at bounding box center [777, 471] width 162 height 216
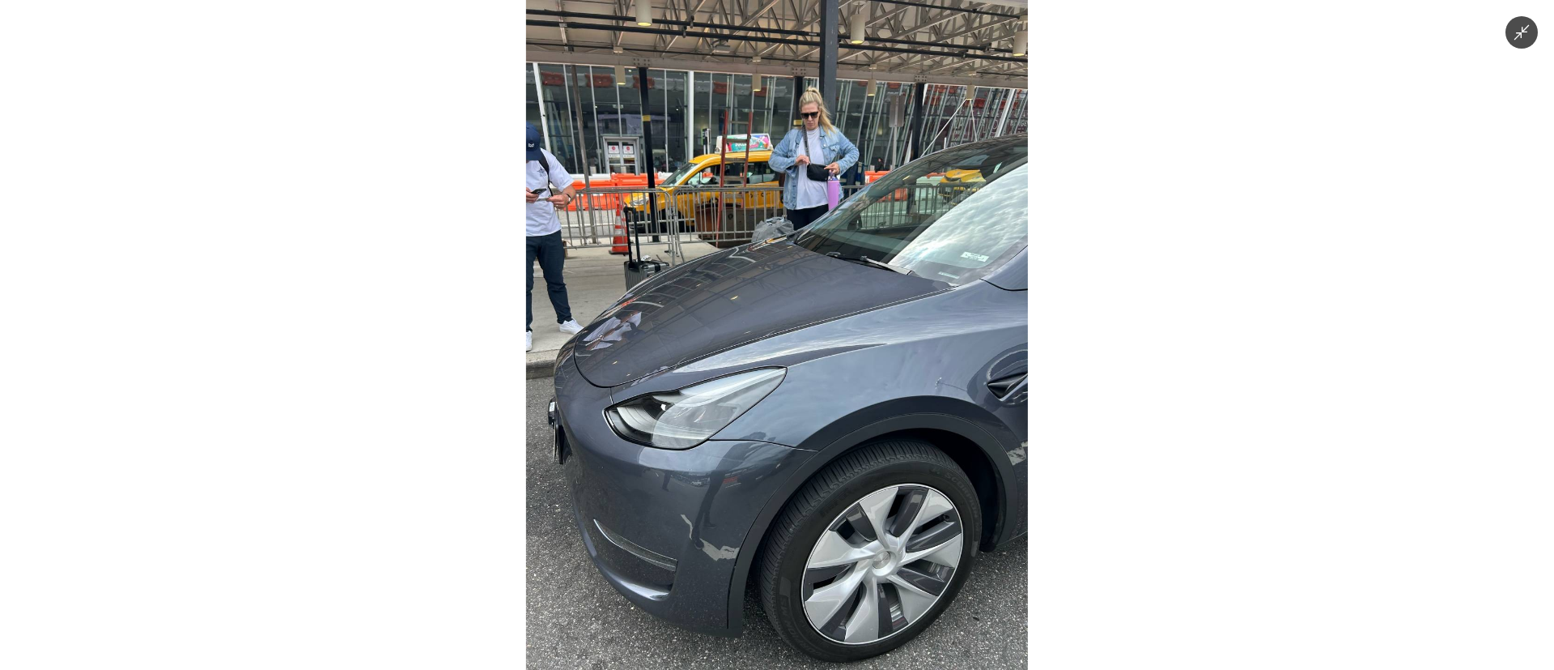
click at [779, 389] on img at bounding box center [777, 335] width 502 height 670
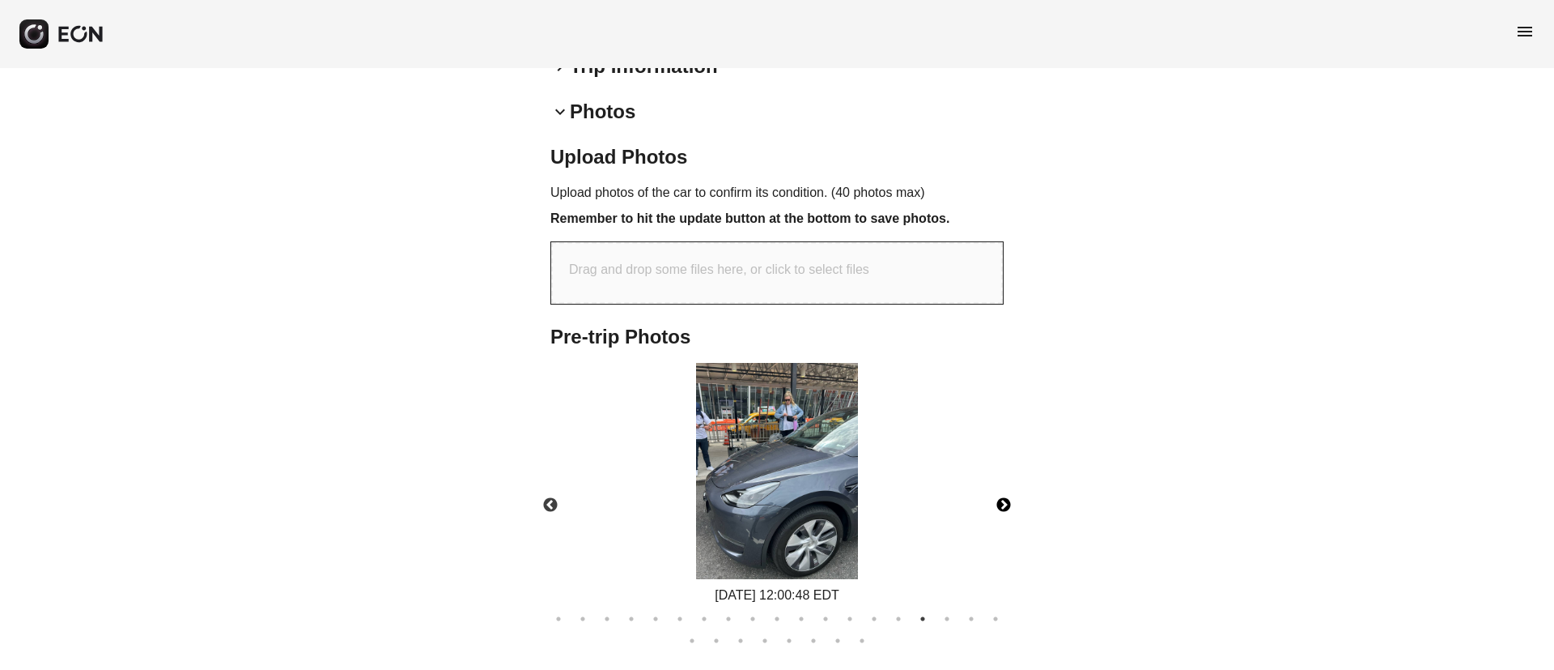
click at [1012, 477] on button "Next" at bounding box center [1004, 505] width 57 height 57
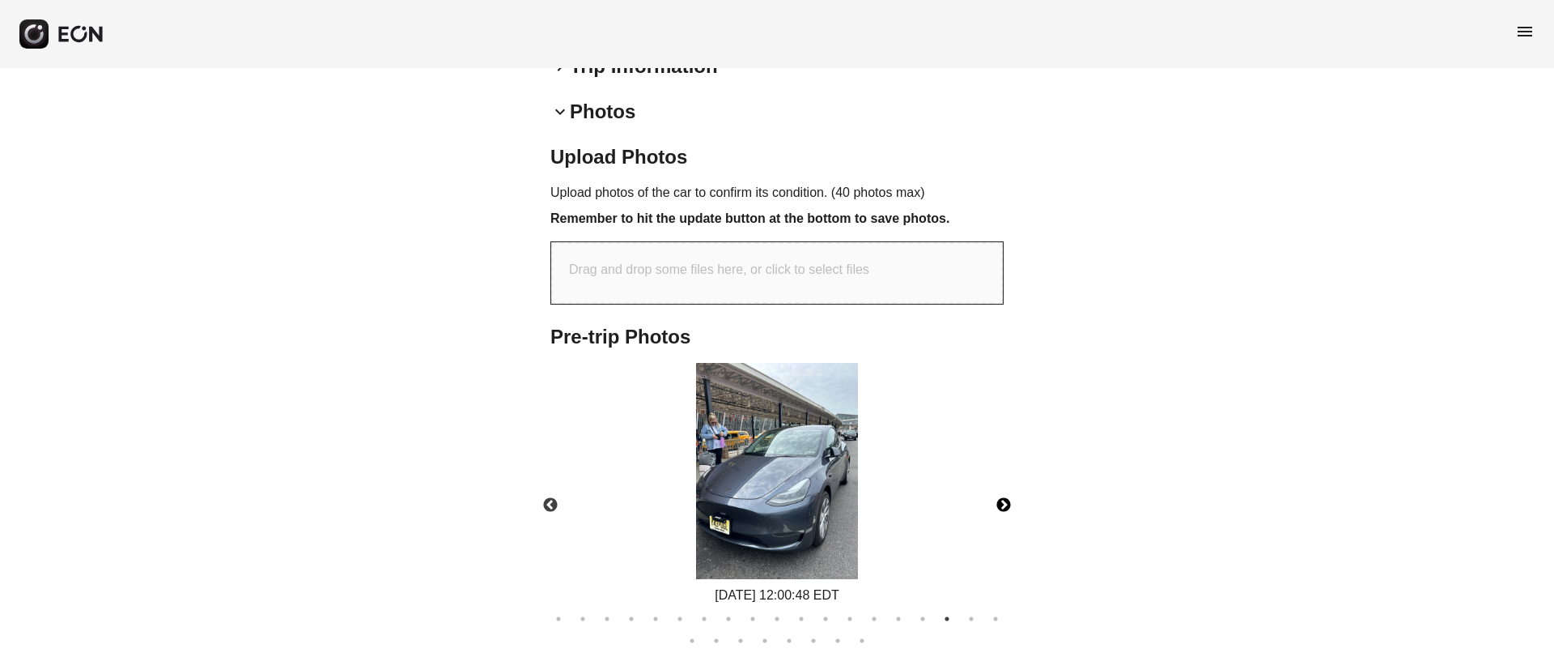
click at [734, 393] on img at bounding box center [777, 471] width 162 height 216
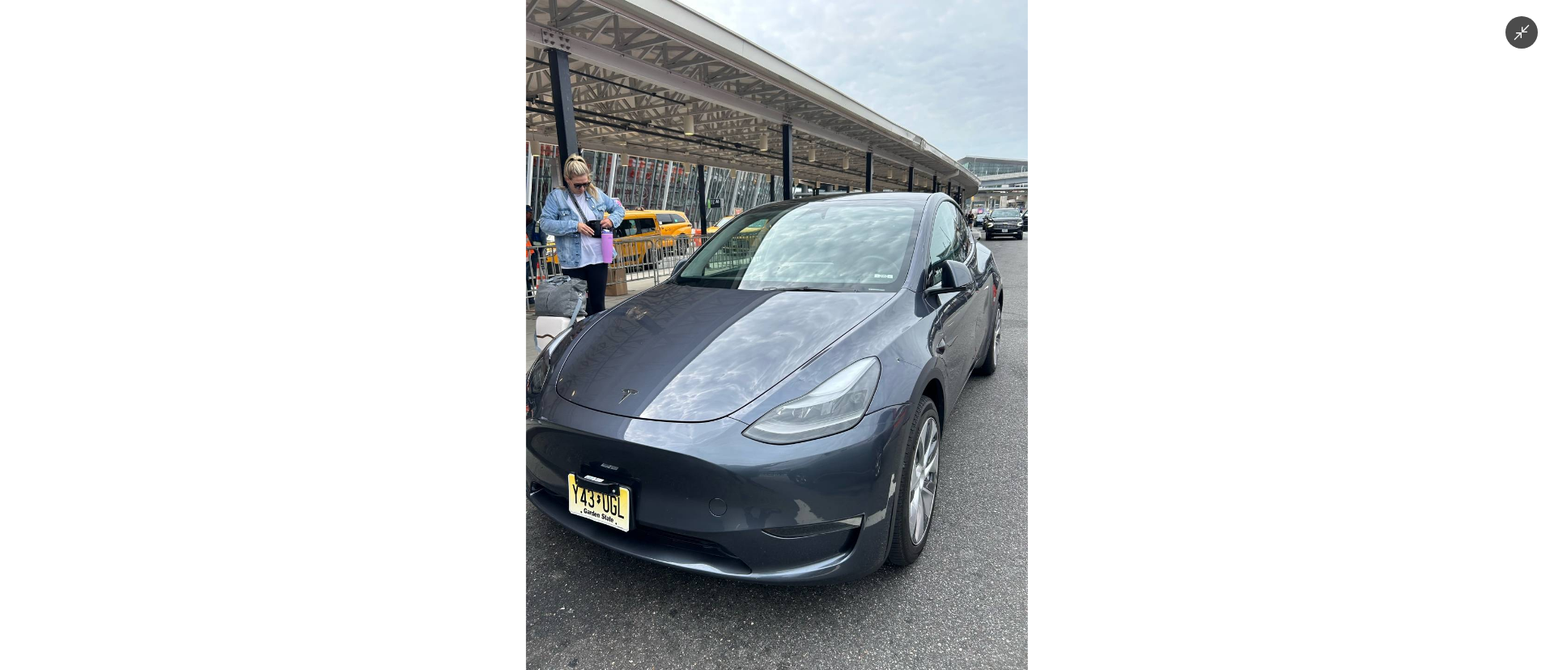
click at [734, 393] on img at bounding box center [777, 335] width 502 height 670
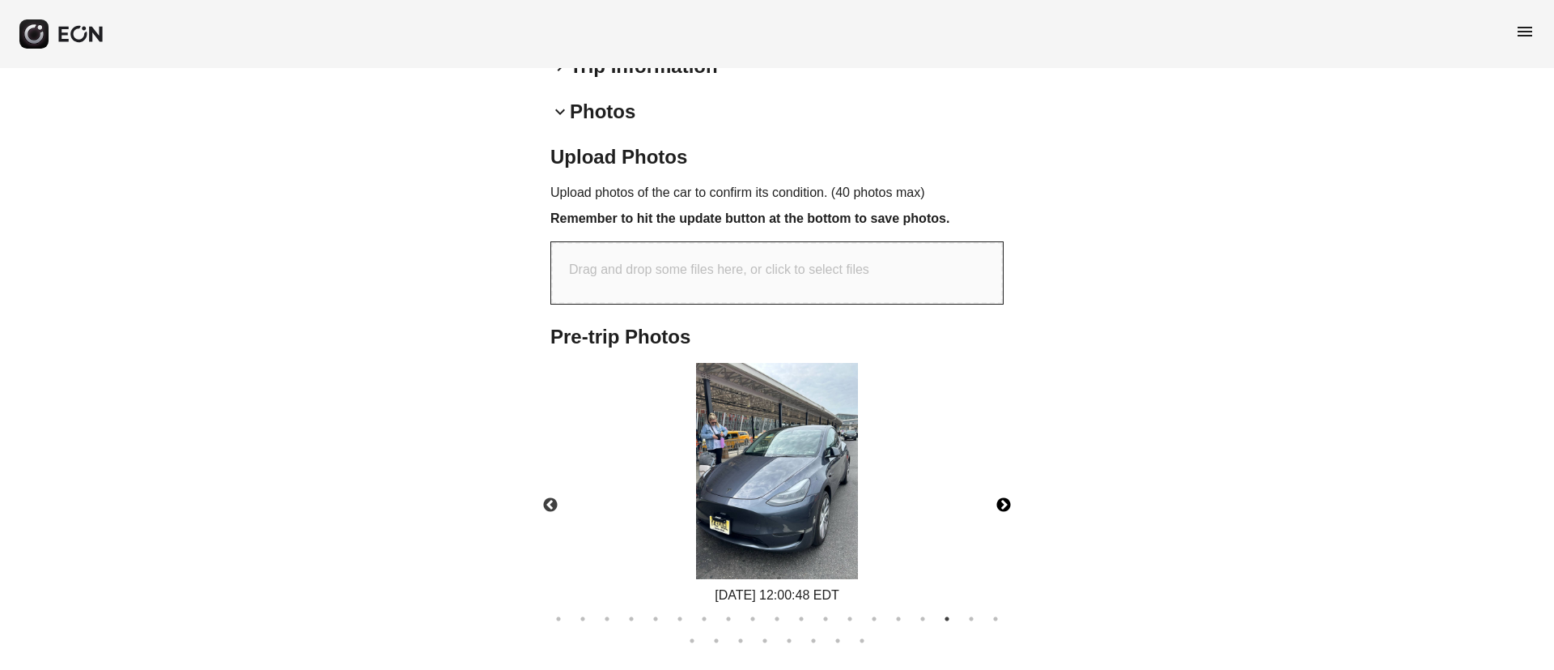
click at [1001, 477] on button "Next" at bounding box center [1004, 505] width 57 height 57
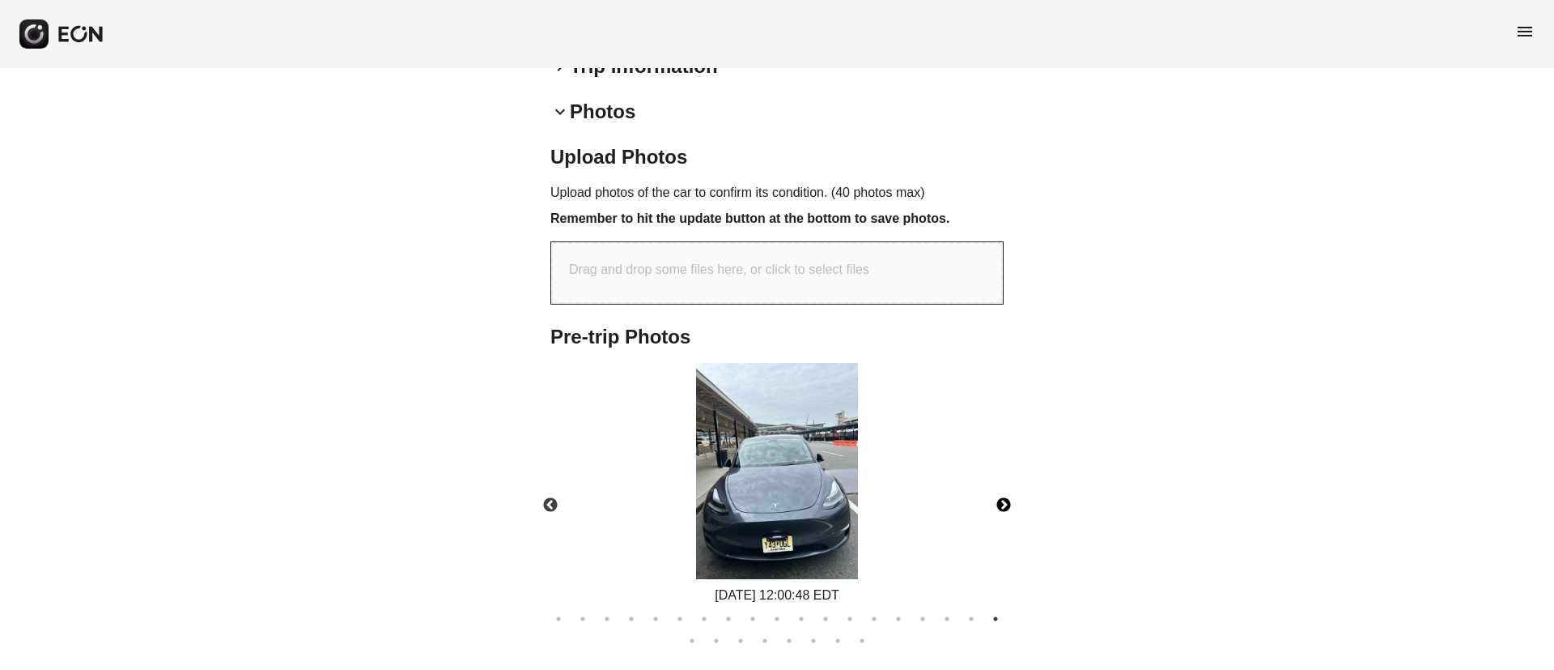
click at [1001, 477] on button "Next" at bounding box center [1004, 505] width 57 height 57
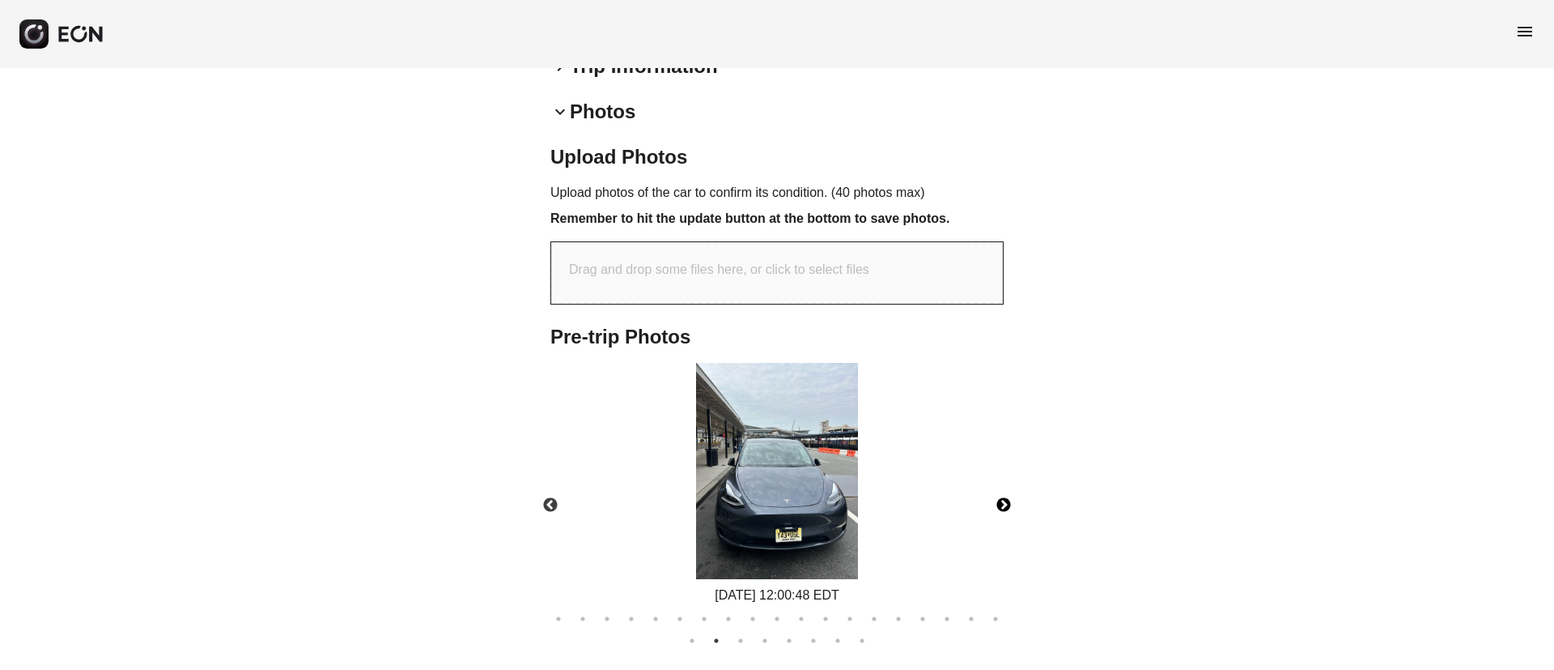
click at [1001, 477] on button "Next" at bounding box center [1004, 505] width 57 height 57
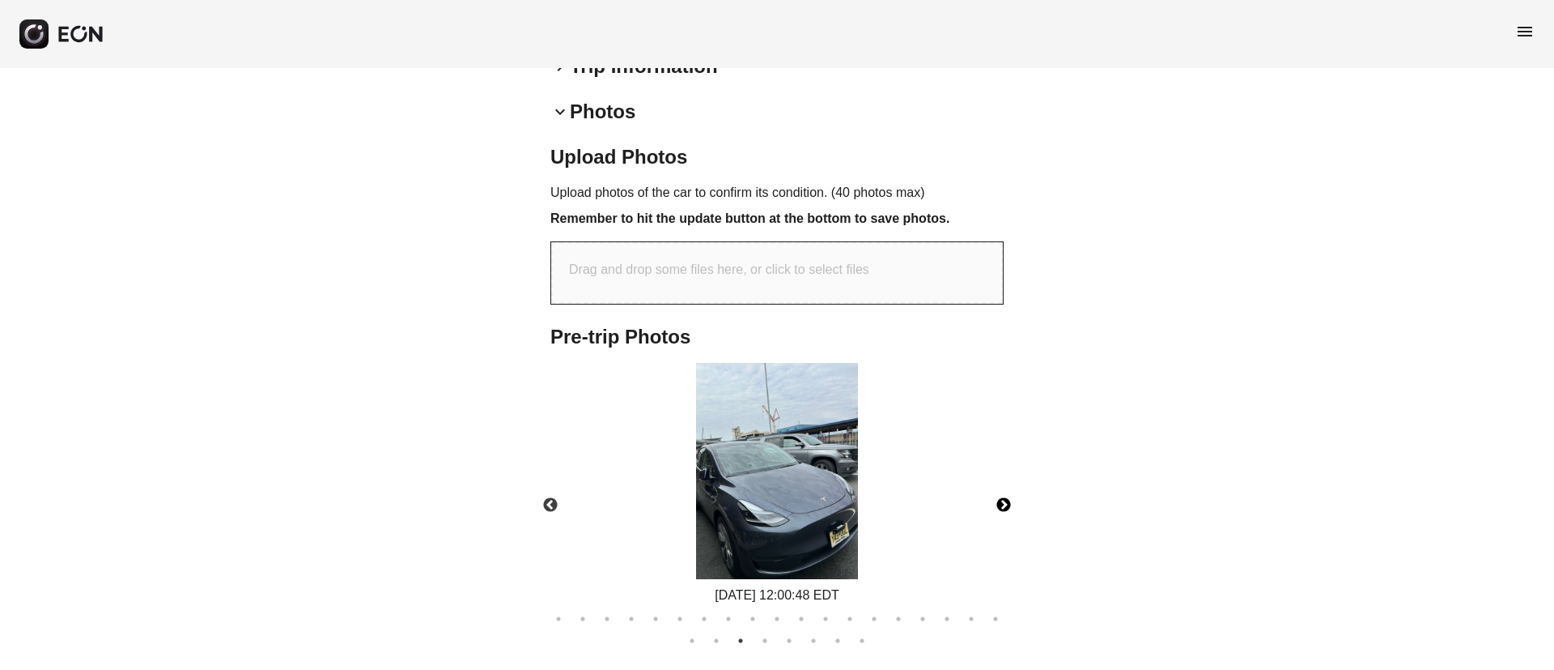
click at [1001, 477] on button "Next" at bounding box center [1004, 505] width 57 height 57
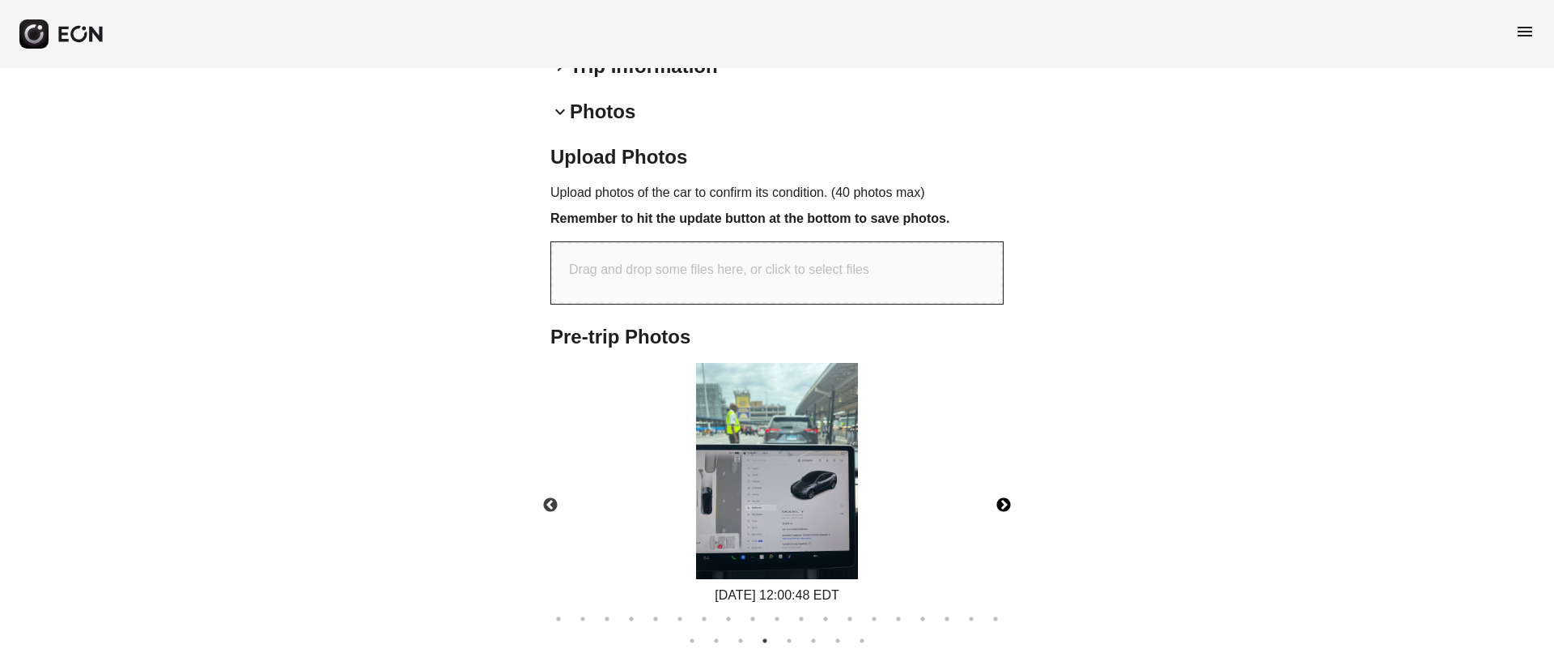
click at [1001, 477] on button "Next" at bounding box center [1004, 505] width 57 height 57
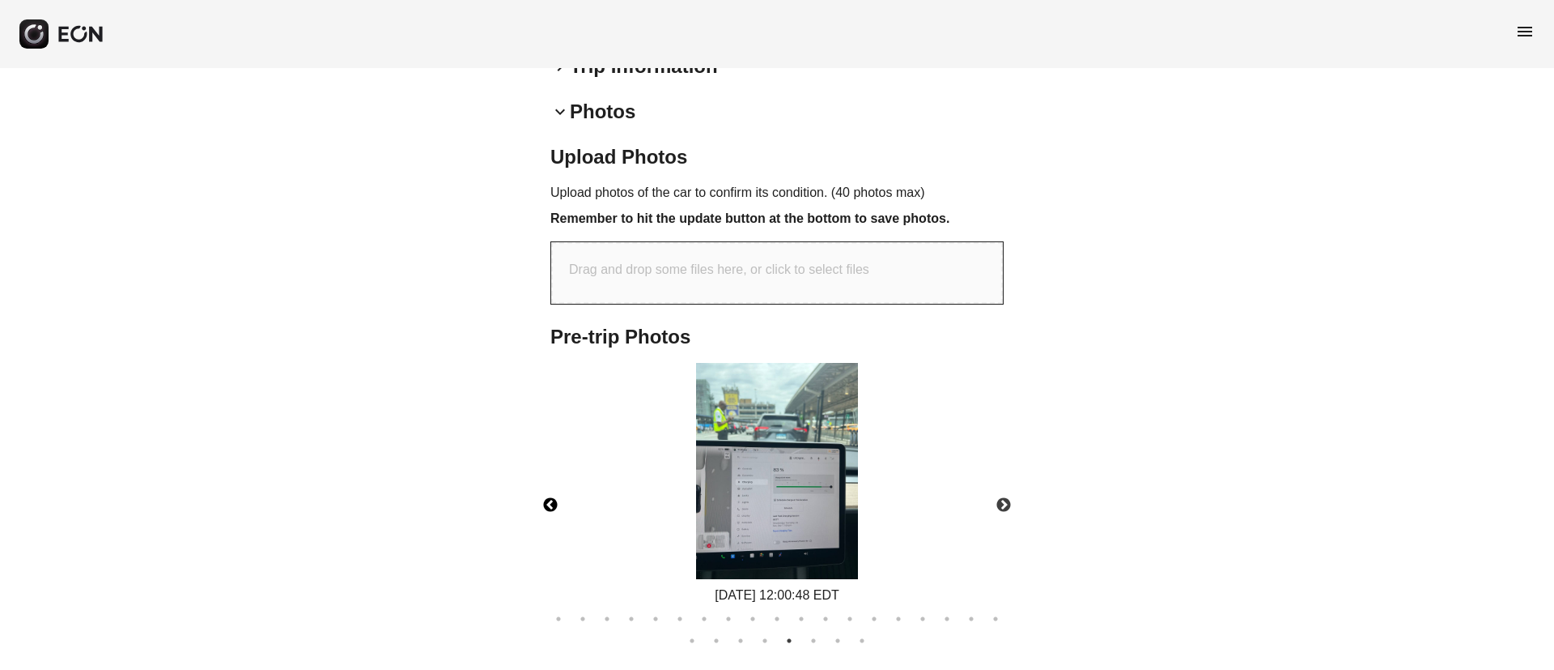
click at [565, 477] on button "Previous" at bounding box center [550, 505] width 57 height 57
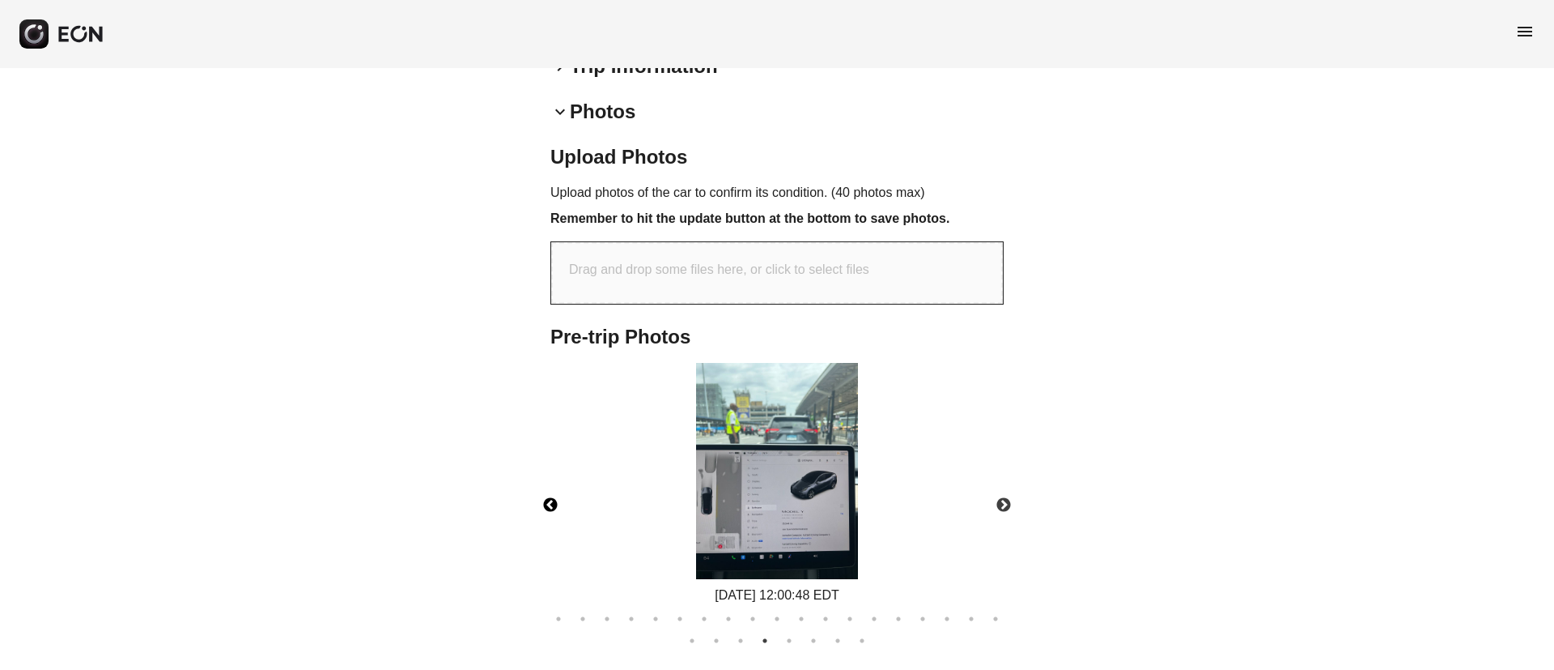
click at [737, 395] on img at bounding box center [777, 471] width 162 height 216
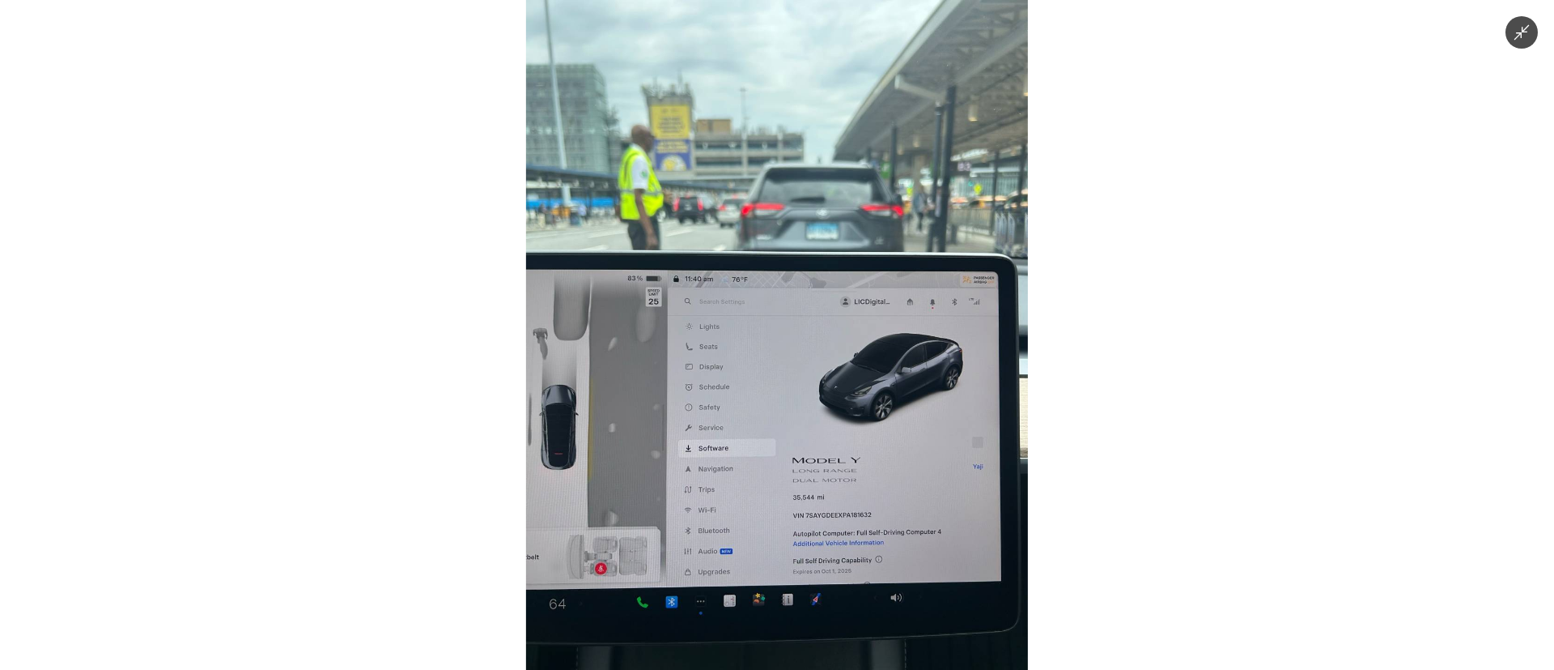
click at [794, 421] on img at bounding box center [777, 335] width 502 height 670
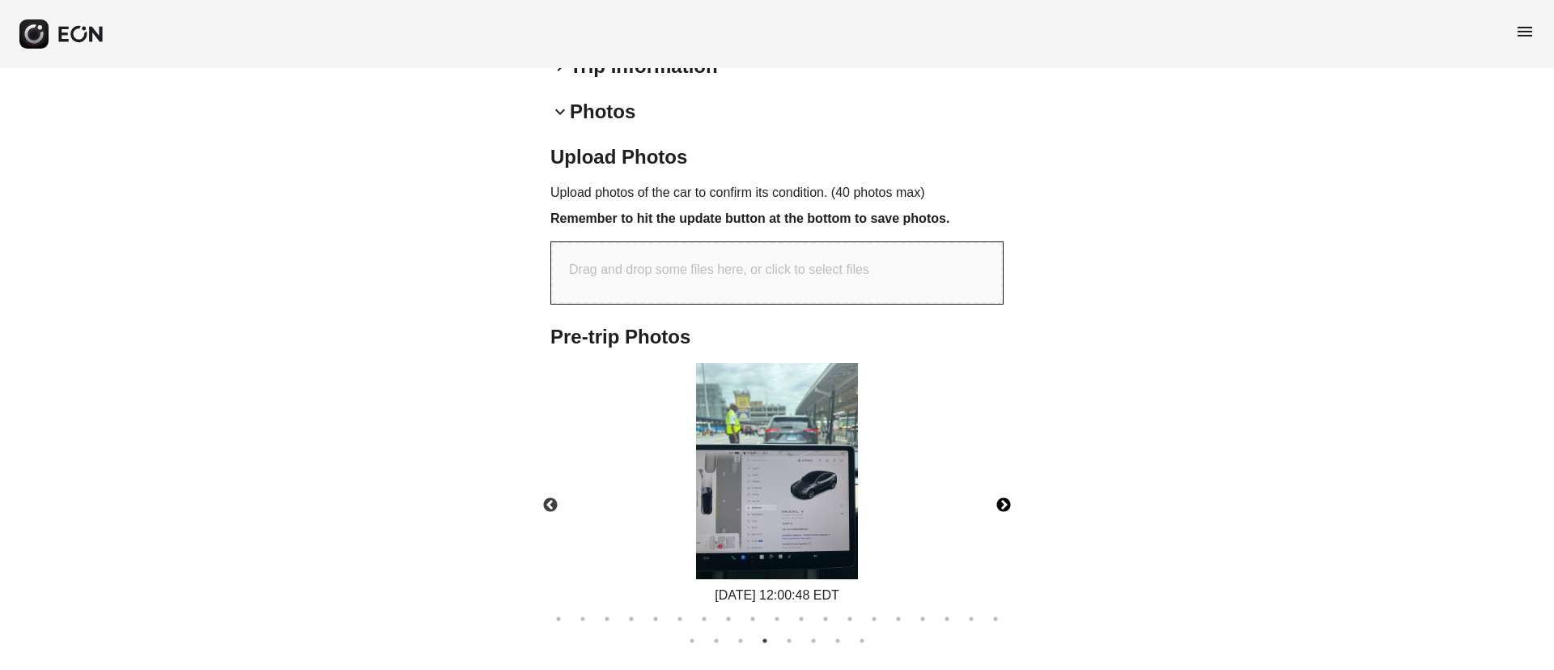
click at [998, 477] on button "Next" at bounding box center [1004, 505] width 57 height 57
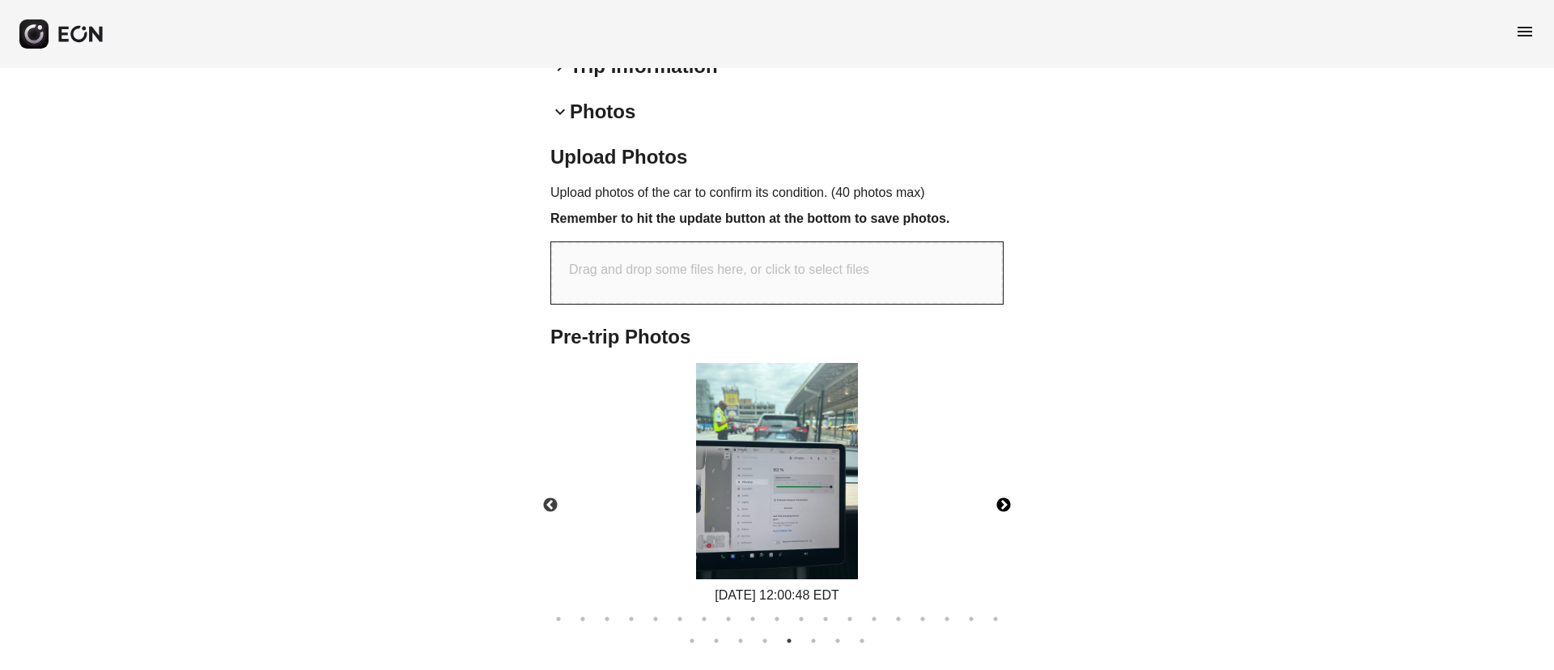
click at [998, 477] on button "Next" at bounding box center [1004, 505] width 57 height 57
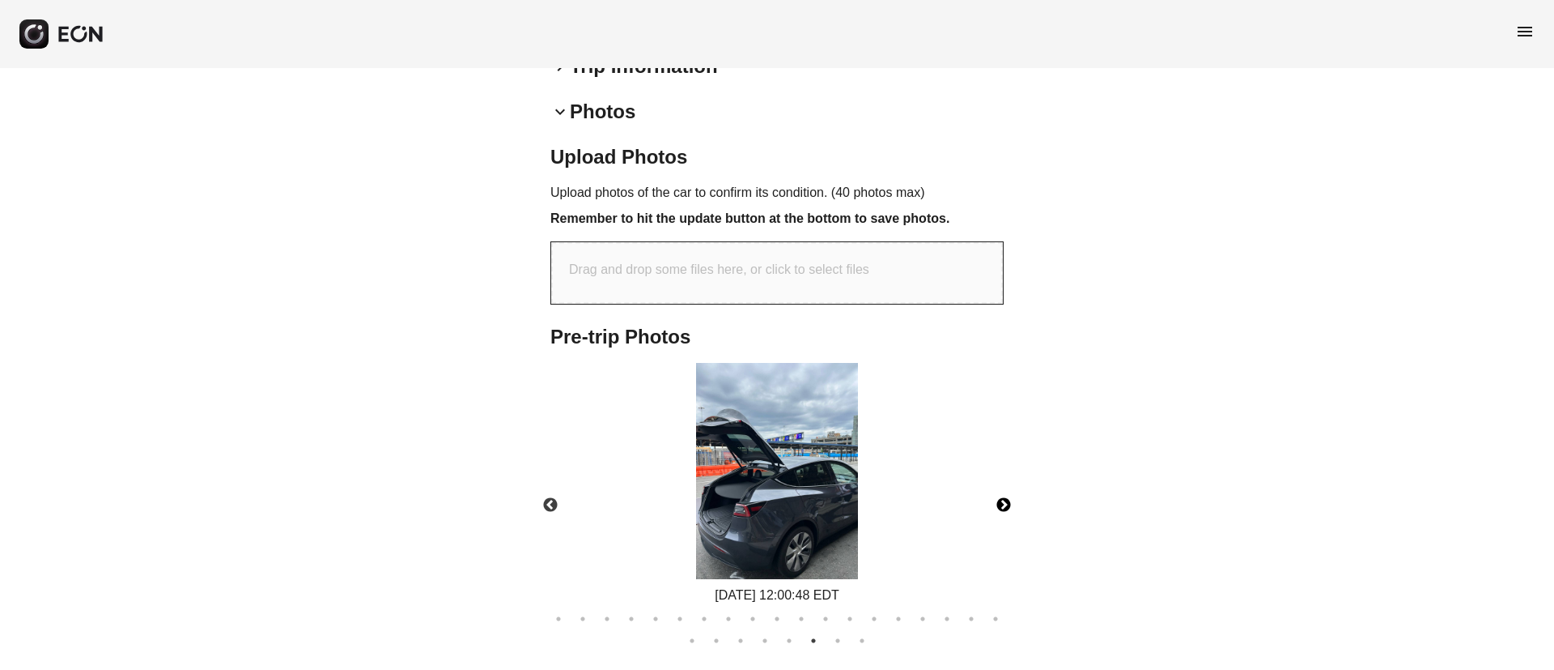
click at [1001, 477] on button "Next" at bounding box center [1004, 505] width 57 height 57
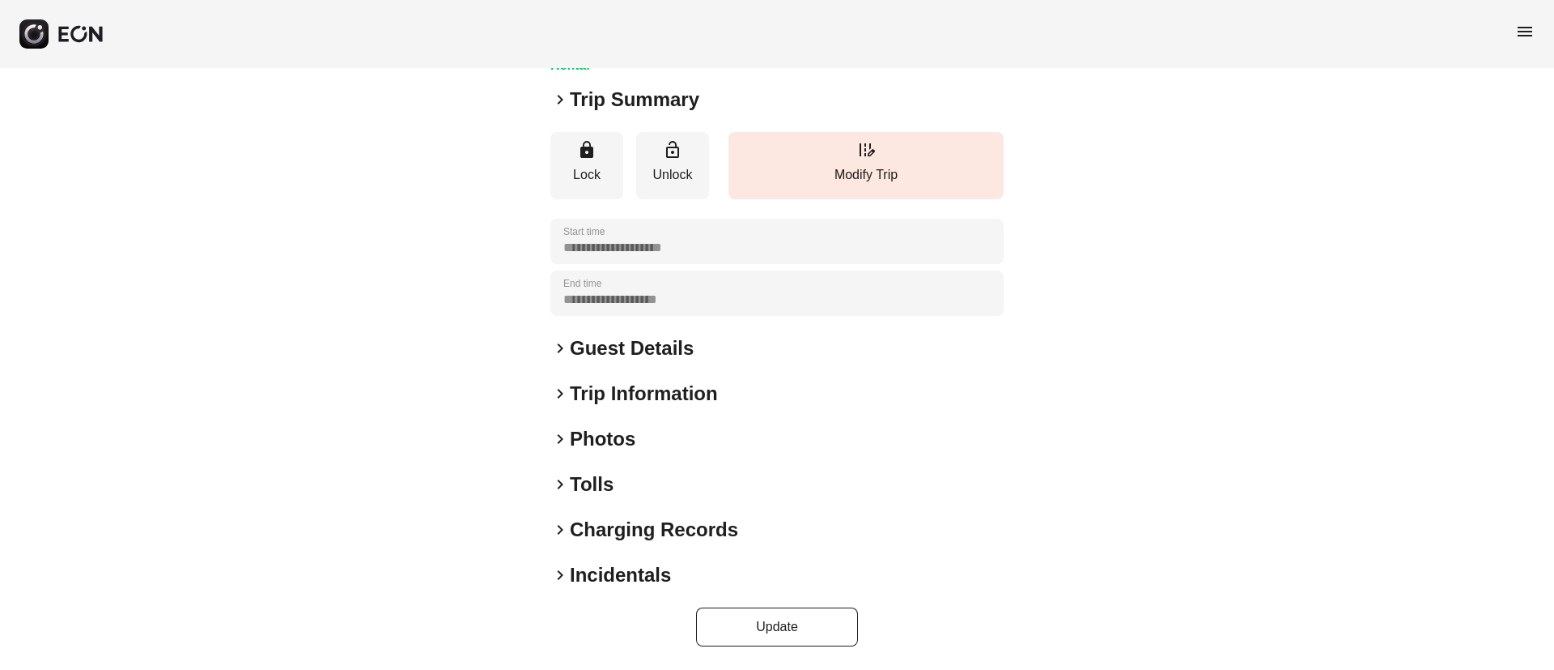
click at [679, 441] on div "keyboard_arrow_right Photos" at bounding box center [777, 439] width 453 height 26
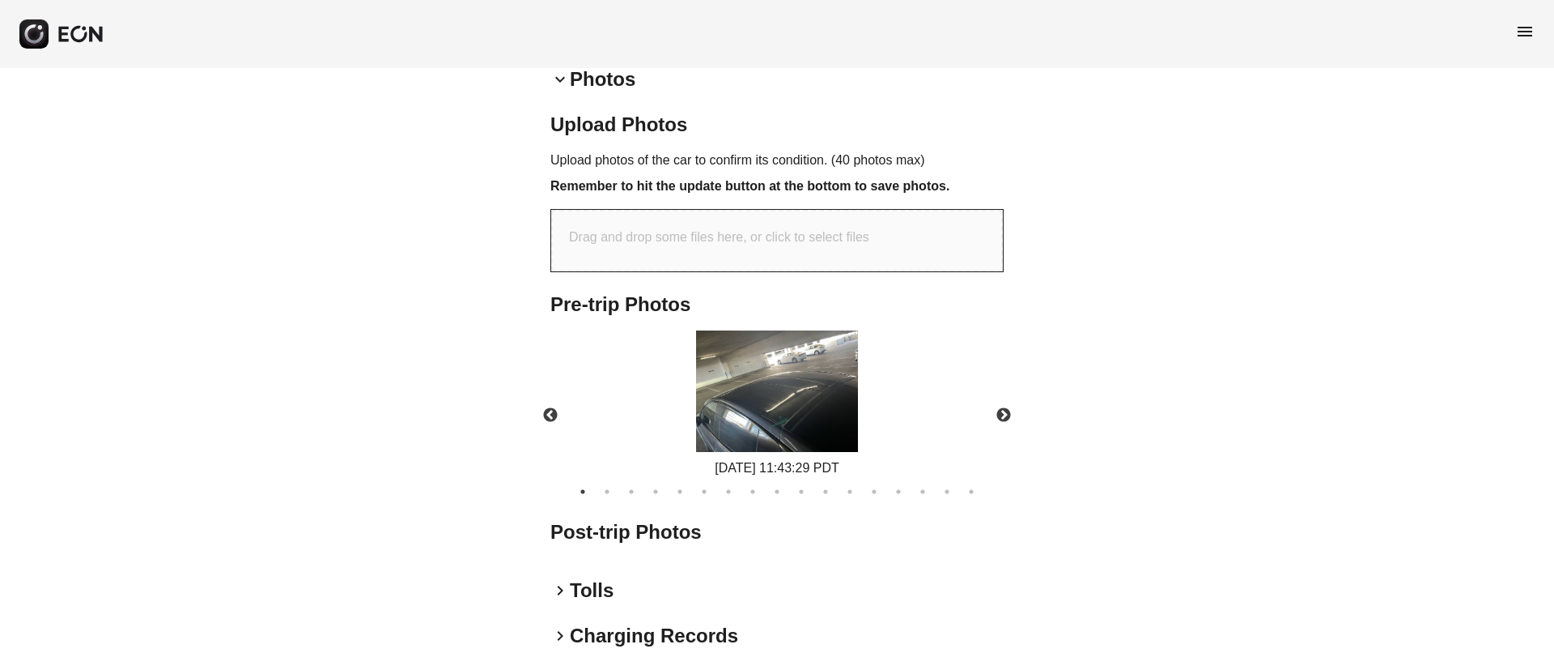
scroll to position [503, 0]
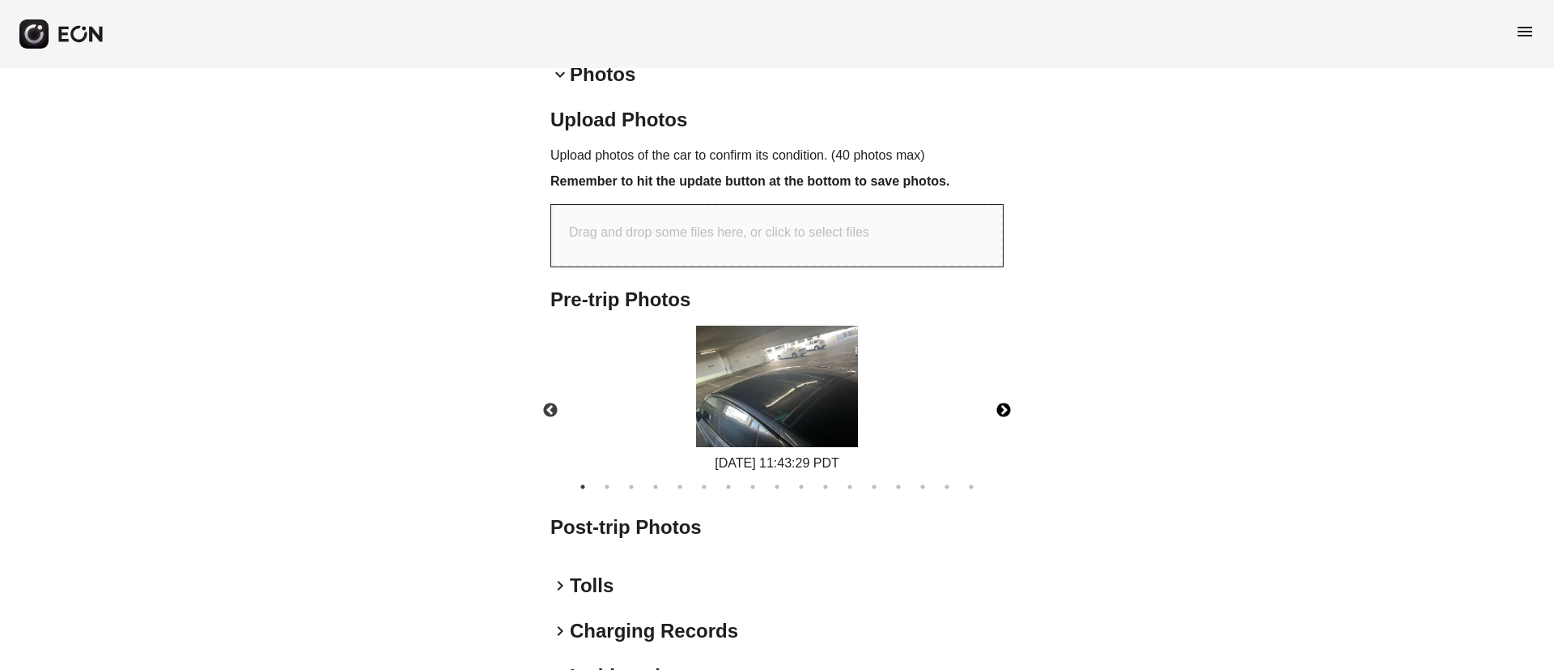
click at [1002, 402] on button "Next" at bounding box center [1004, 410] width 57 height 57
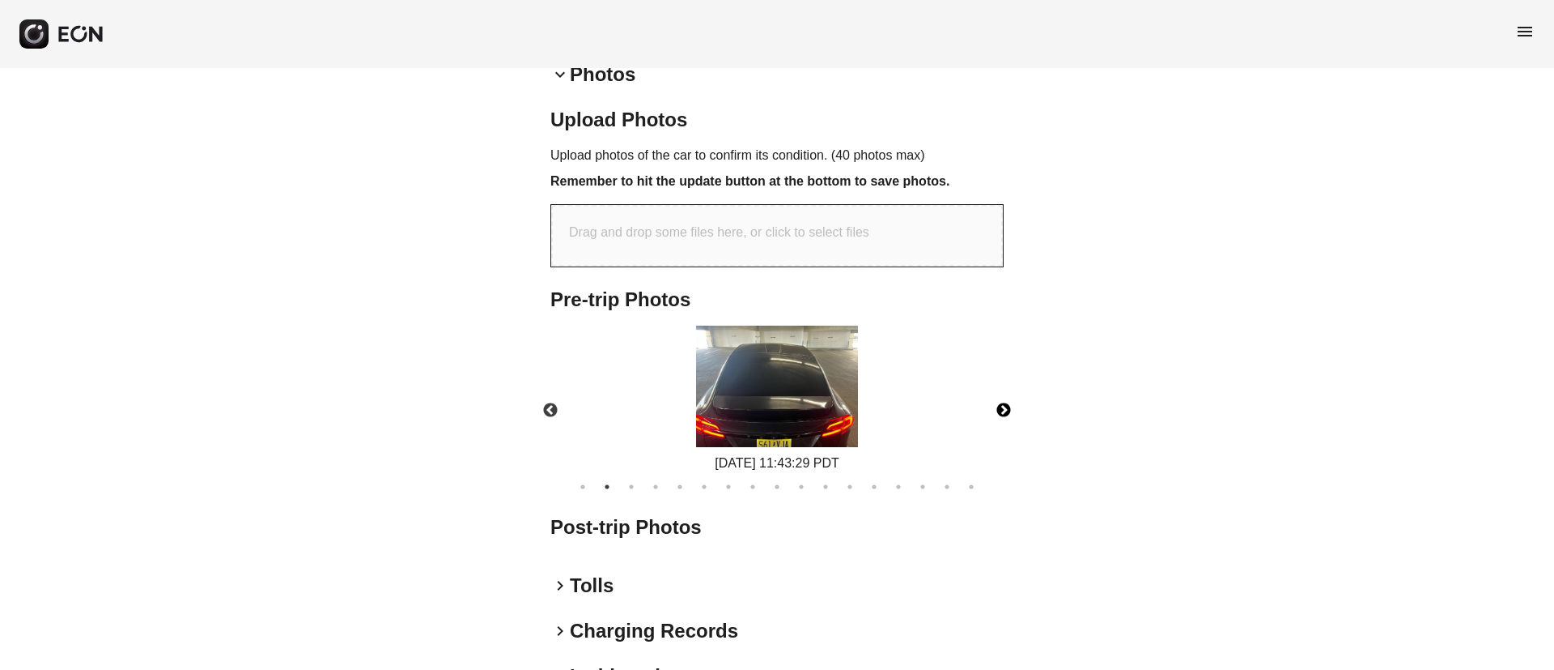
click at [1002, 402] on button "Next" at bounding box center [1004, 410] width 57 height 57
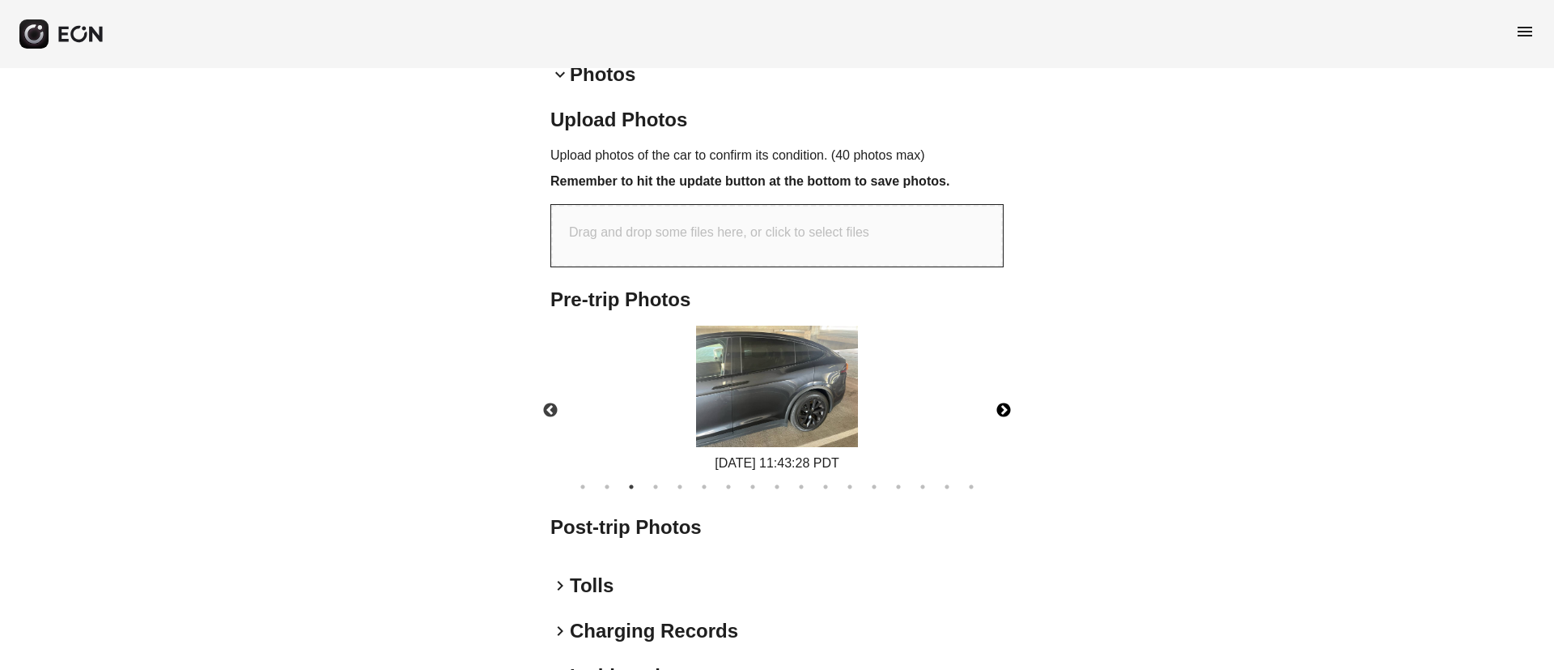
click at [1002, 405] on button "Next" at bounding box center [1004, 410] width 57 height 57
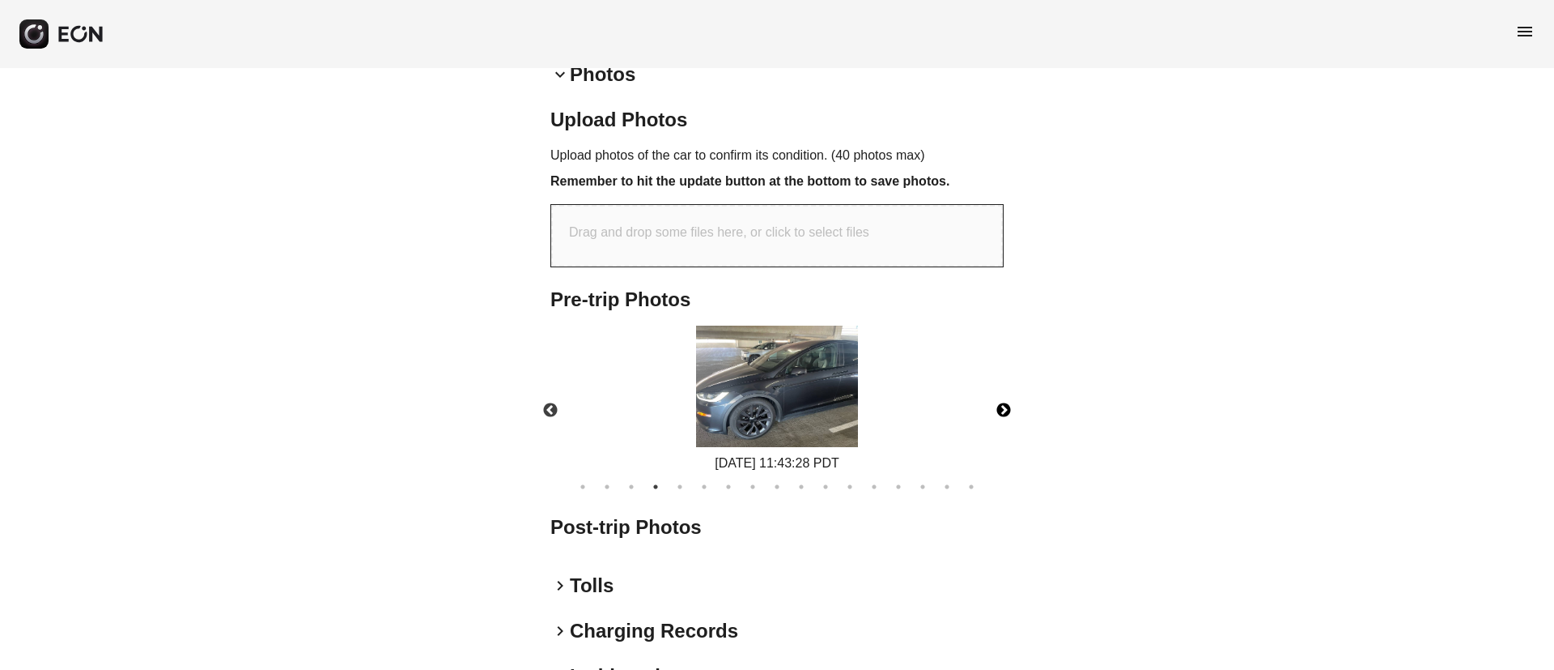
click at [1002, 405] on button "Next" at bounding box center [1004, 410] width 57 height 57
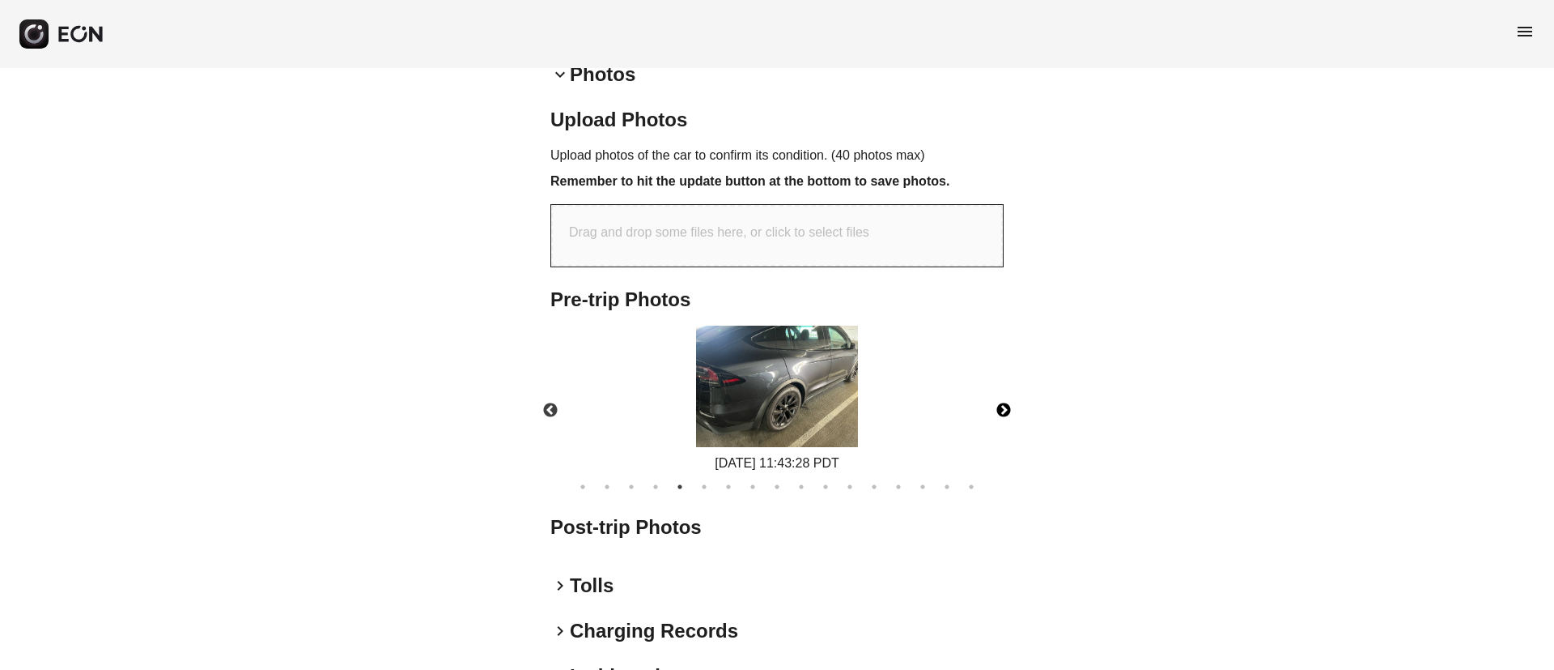
click at [1002, 405] on button "Next" at bounding box center [1004, 410] width 57 height 57
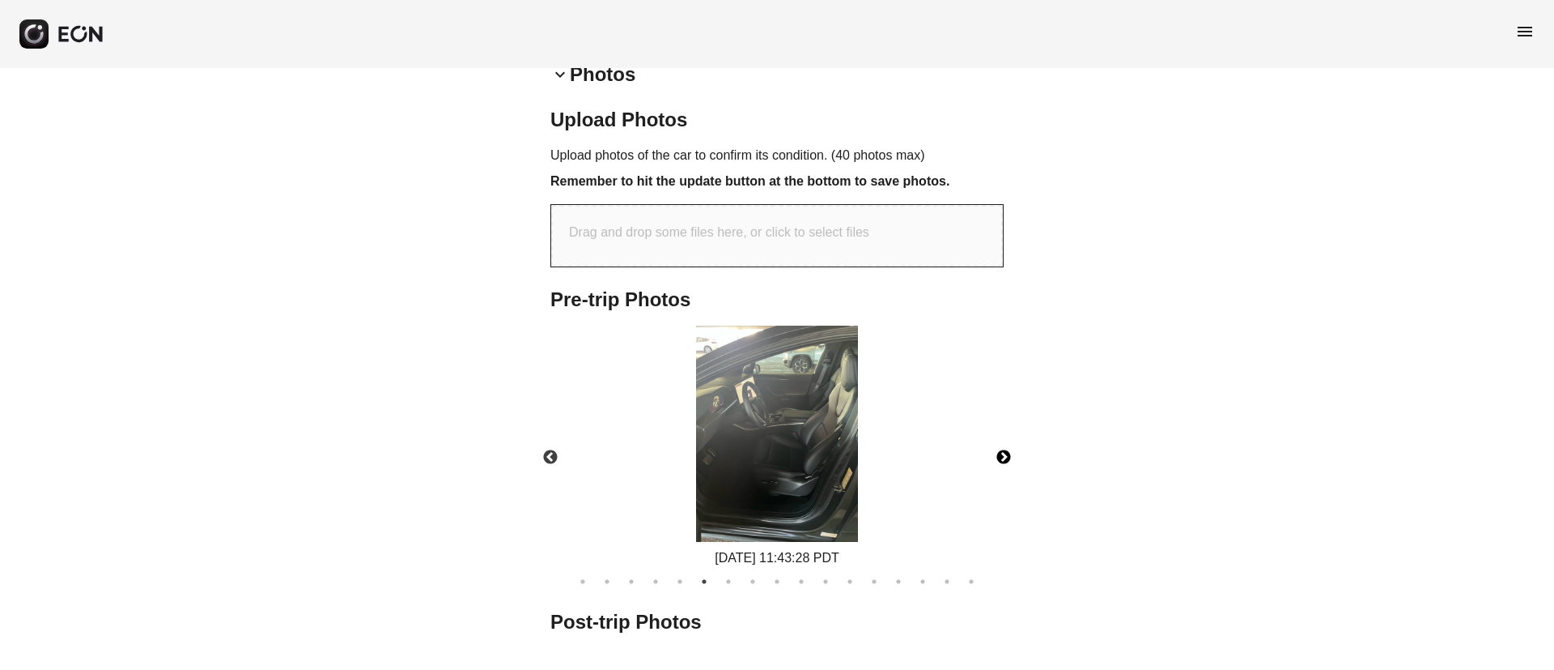
click at [1002, 429] on button "Next" at bounding box center [1004, 457] width 57 height 57
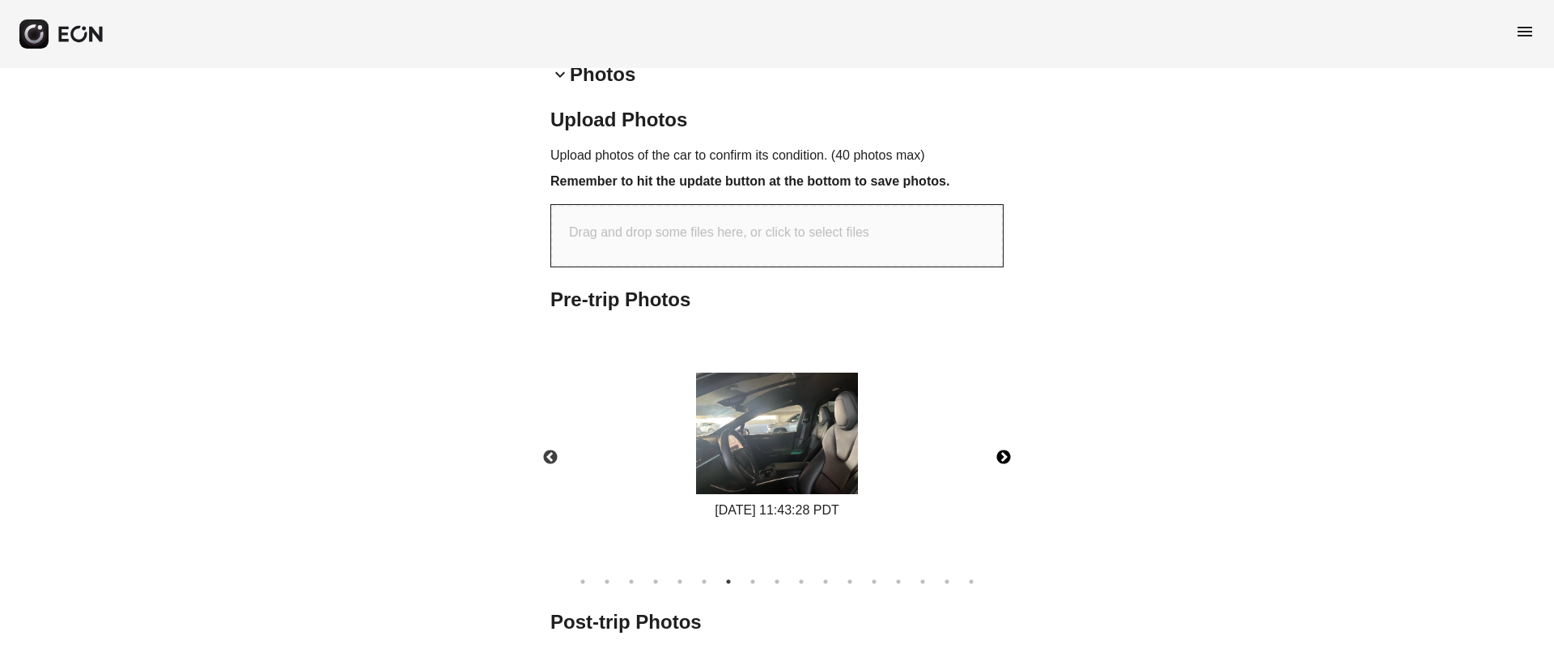
click at [1002, 429] on button "Next" at bounding box center [1004, 457] width 57 height 57
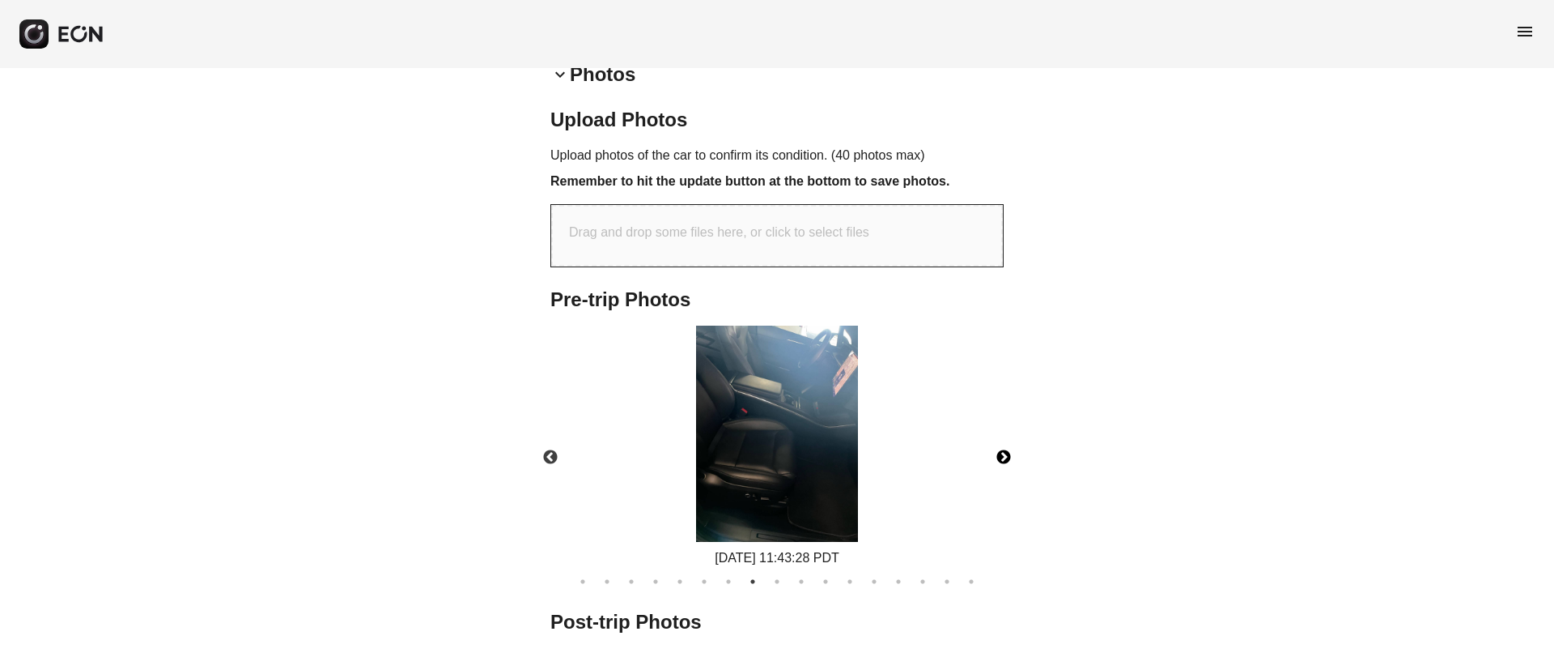
click at [1002, 429] on button "Next" at bounding box center [1004, 457] width 57 height 57
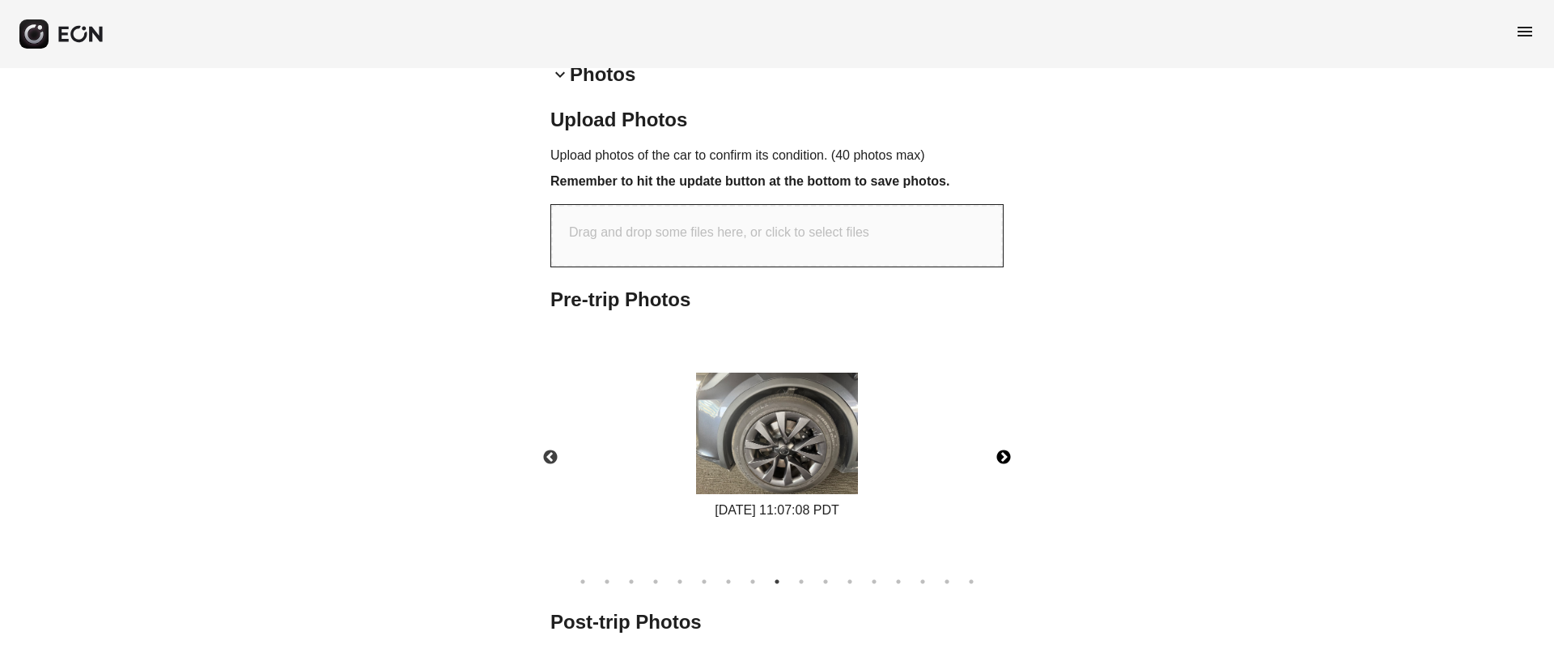
click at [1002, 405] on div "09/12/2025 11:07:08 PDT" at bounding box center [777, 446] width 481 height 242
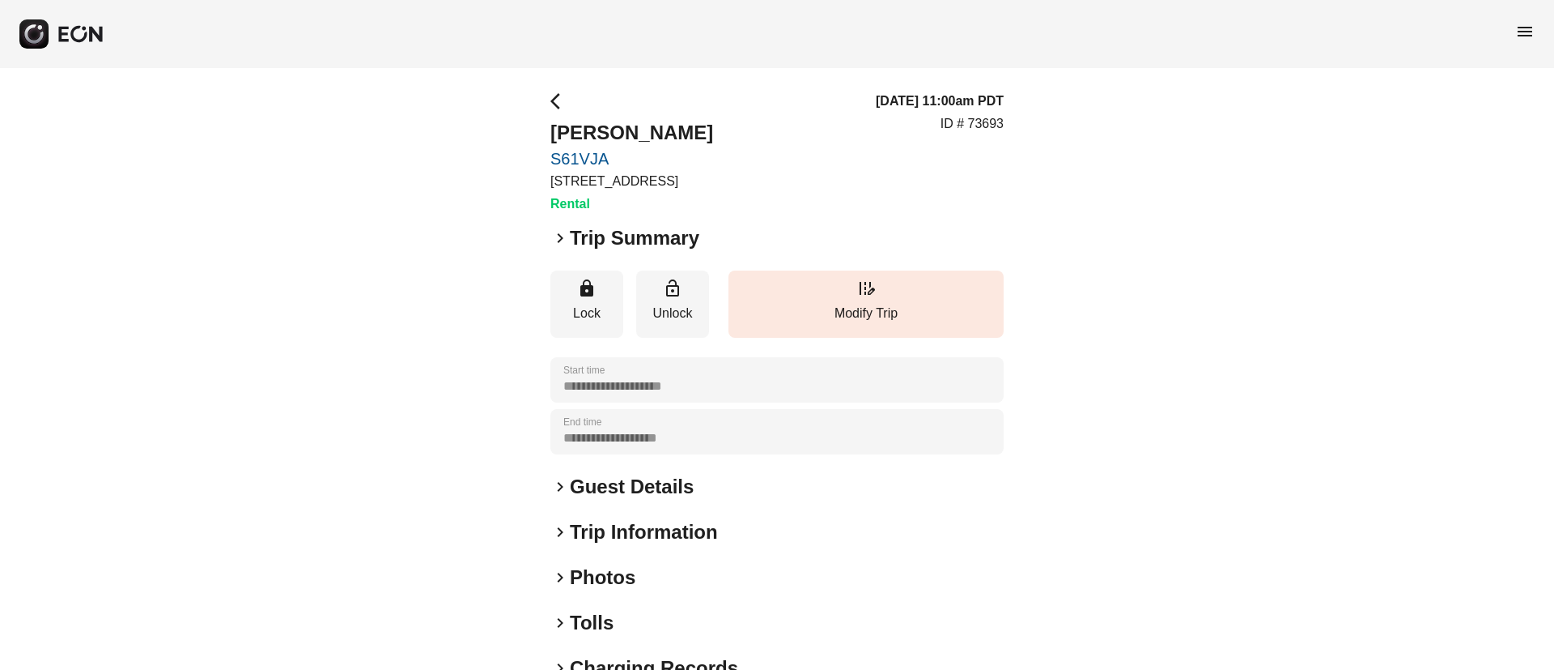
click at [649, 559] on div "**********" at bounding box center [777, 437] width 453 height 693
click at [646, 567] on div "keyboard_arrow_right Photos" at bounding box center [777, 577] width 453 height 26
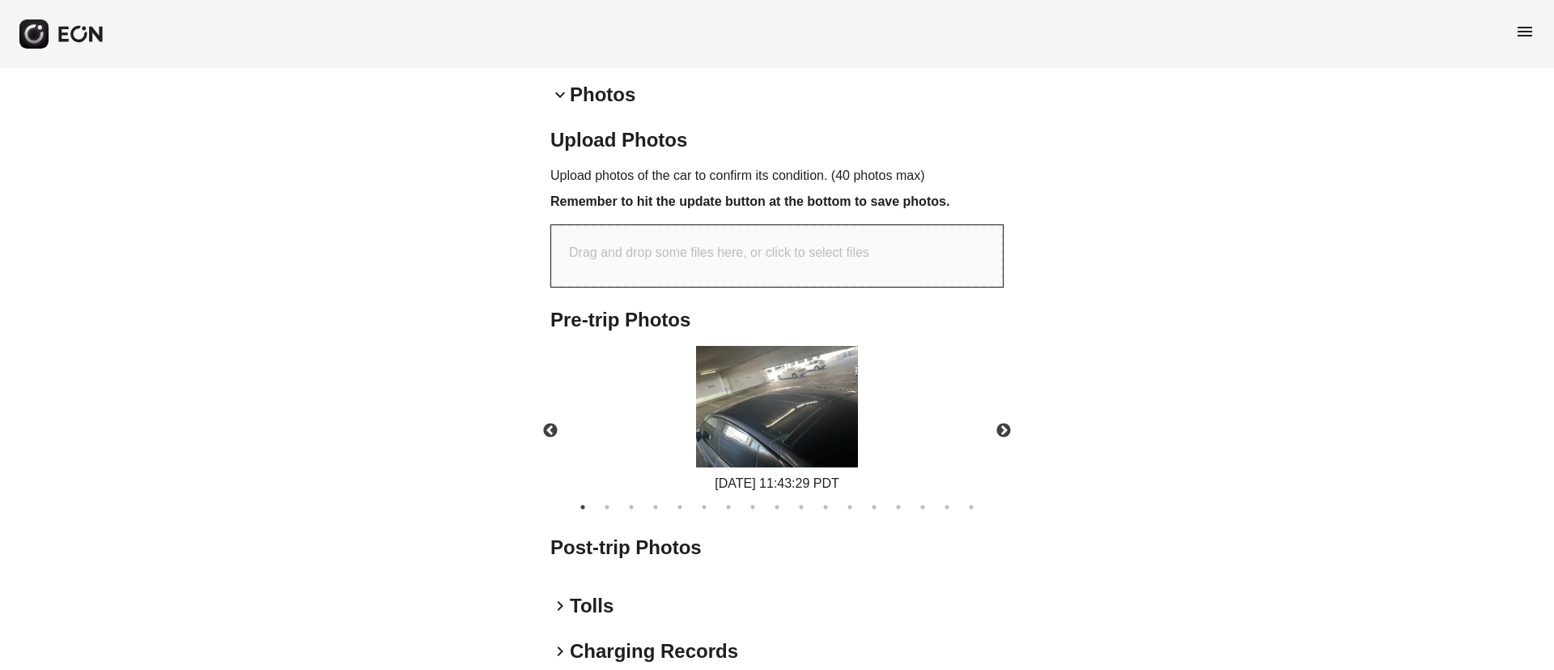
scroll to position [604, 0]
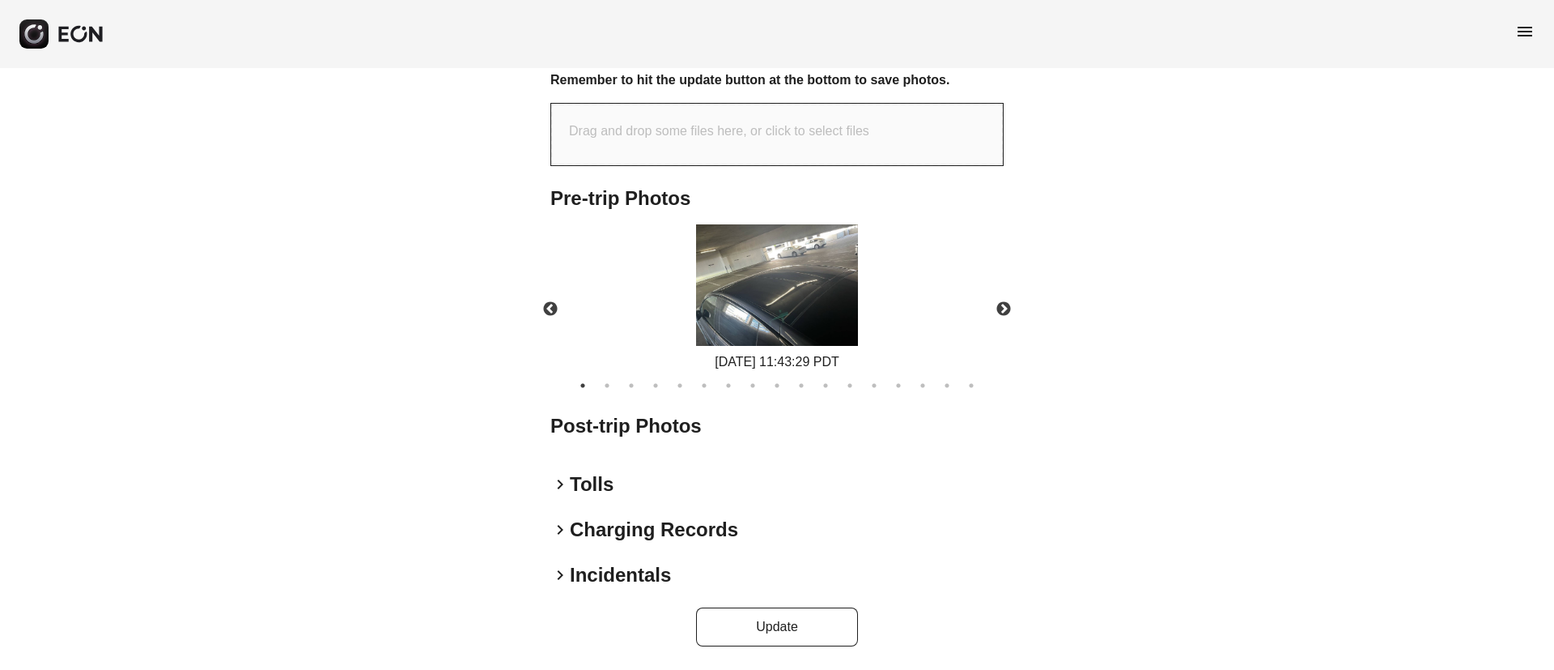
click at [799, 303] on img at bounding box center [777, 284] width 162 height 121
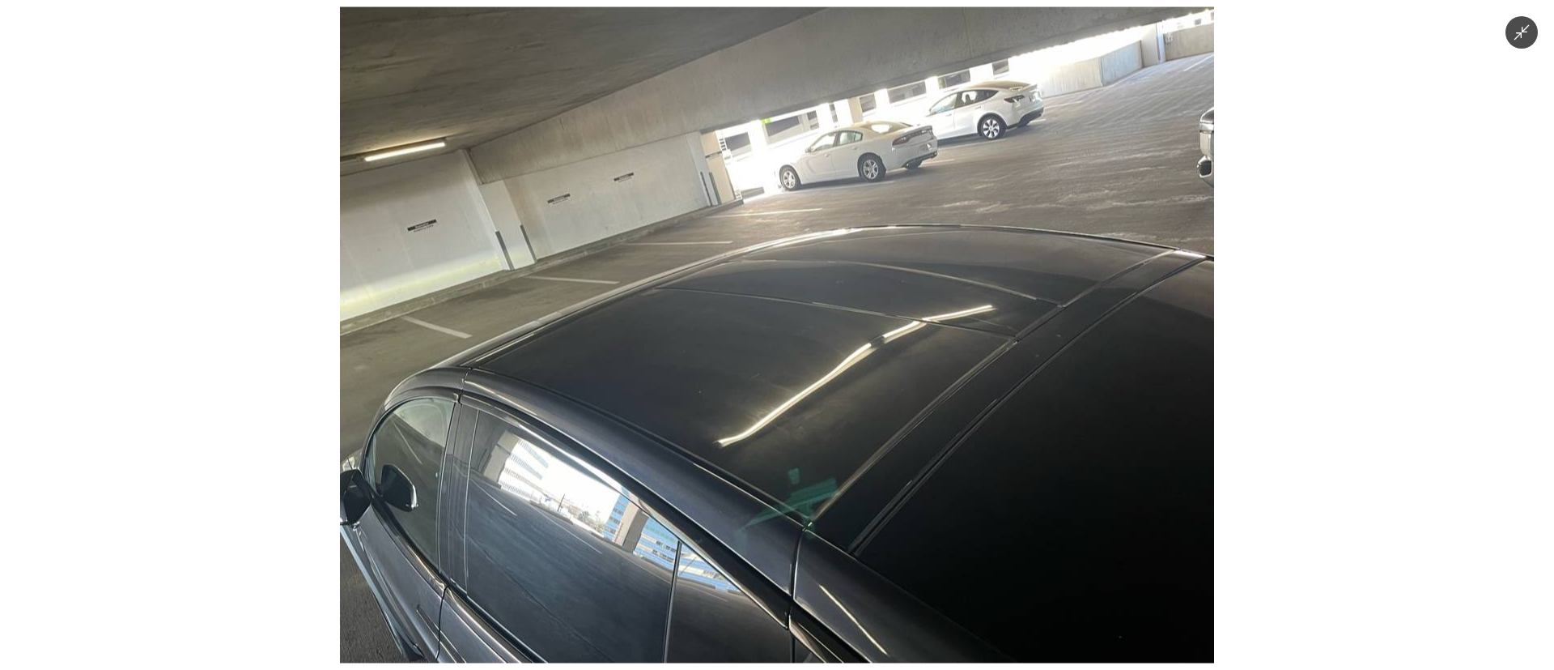
click at [799, 303] on img at bounding box center [777, 335] width 874 height 656
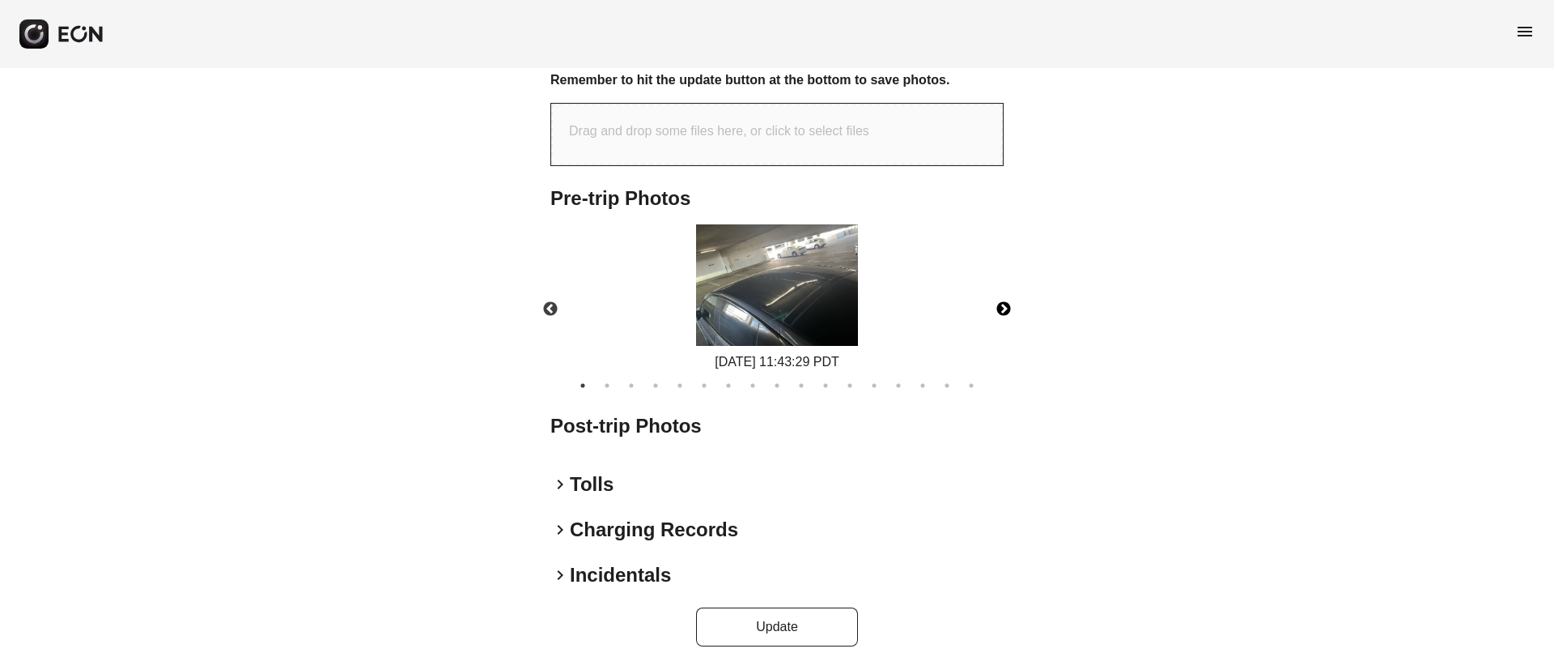
click at [1006, 306] on button "Next" at bounding box center [1004, 309] width 57 height 57
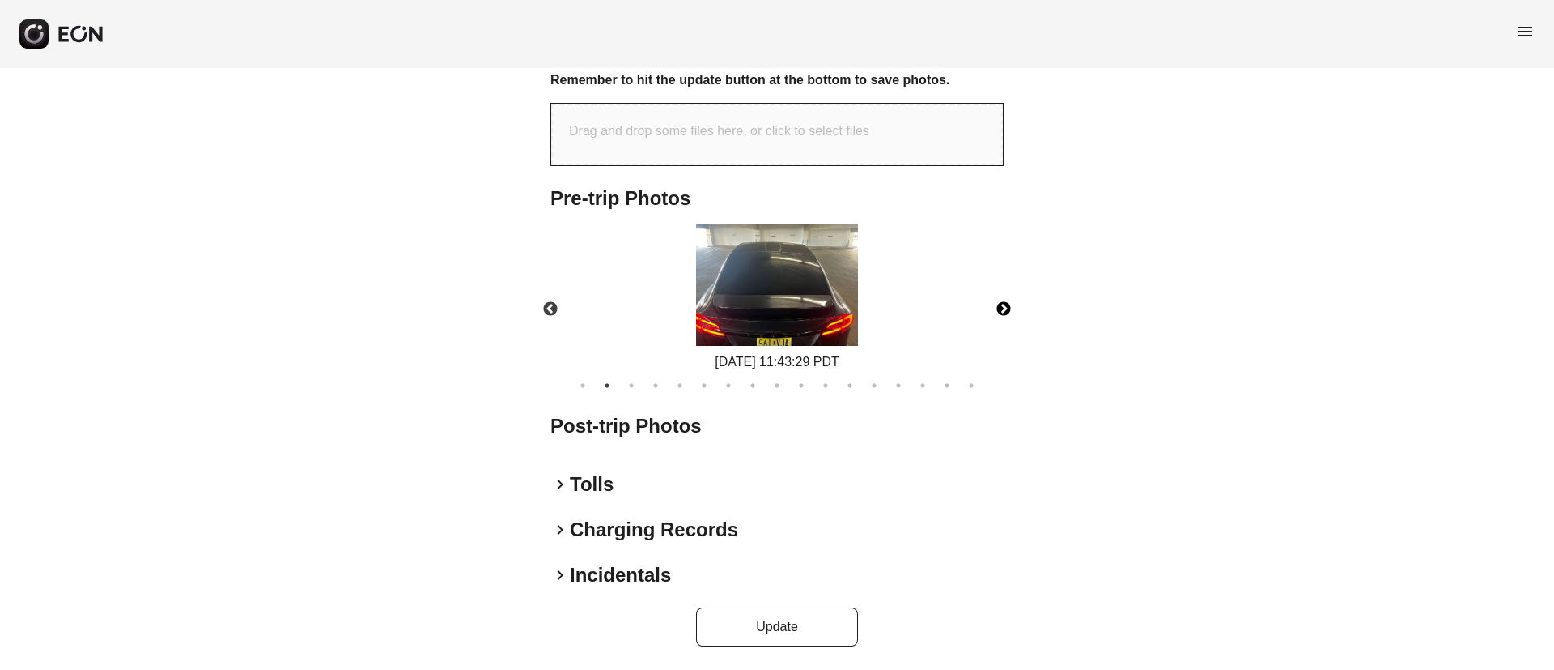
click at [1006, 306] on button "Next" at bounding box center [1004, 309] width 57 height 57
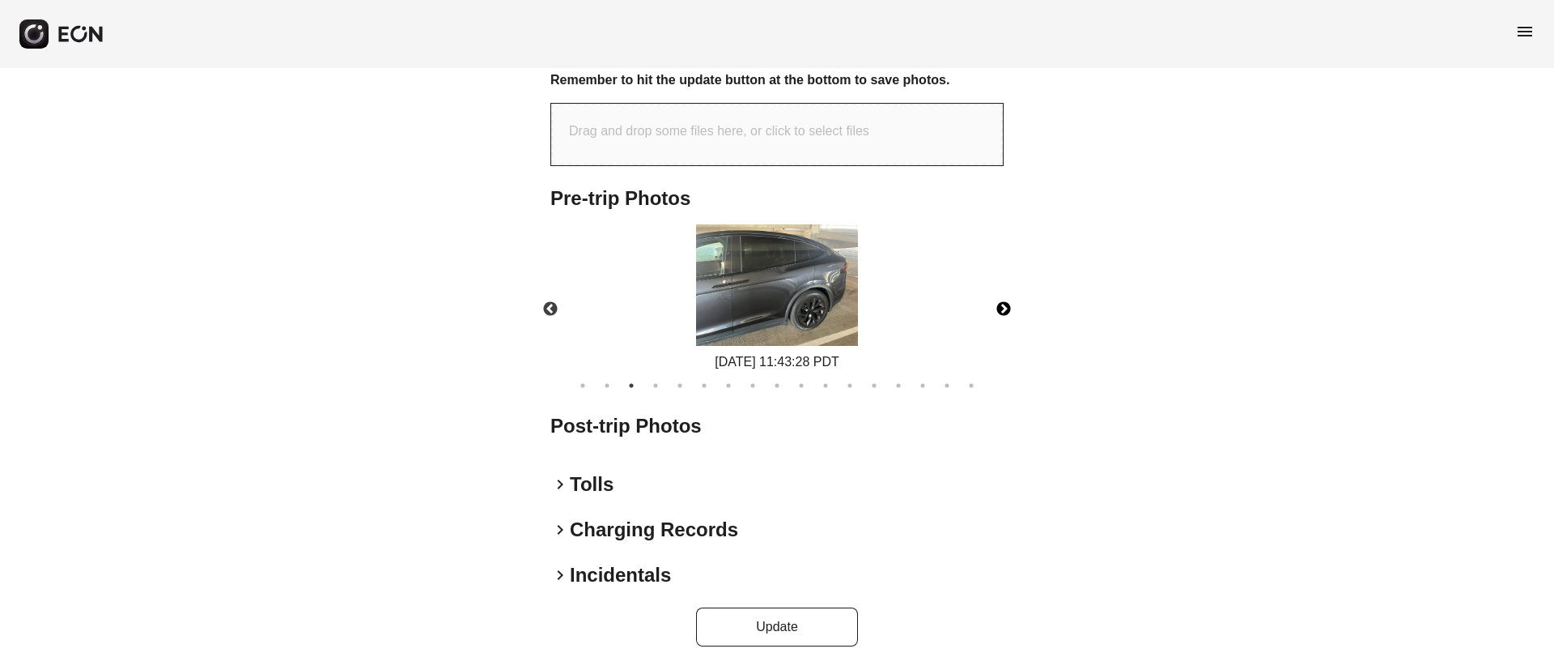
click at [1006, 306] on button "Next" at bounding box center [1004, 309] width 57 height 57
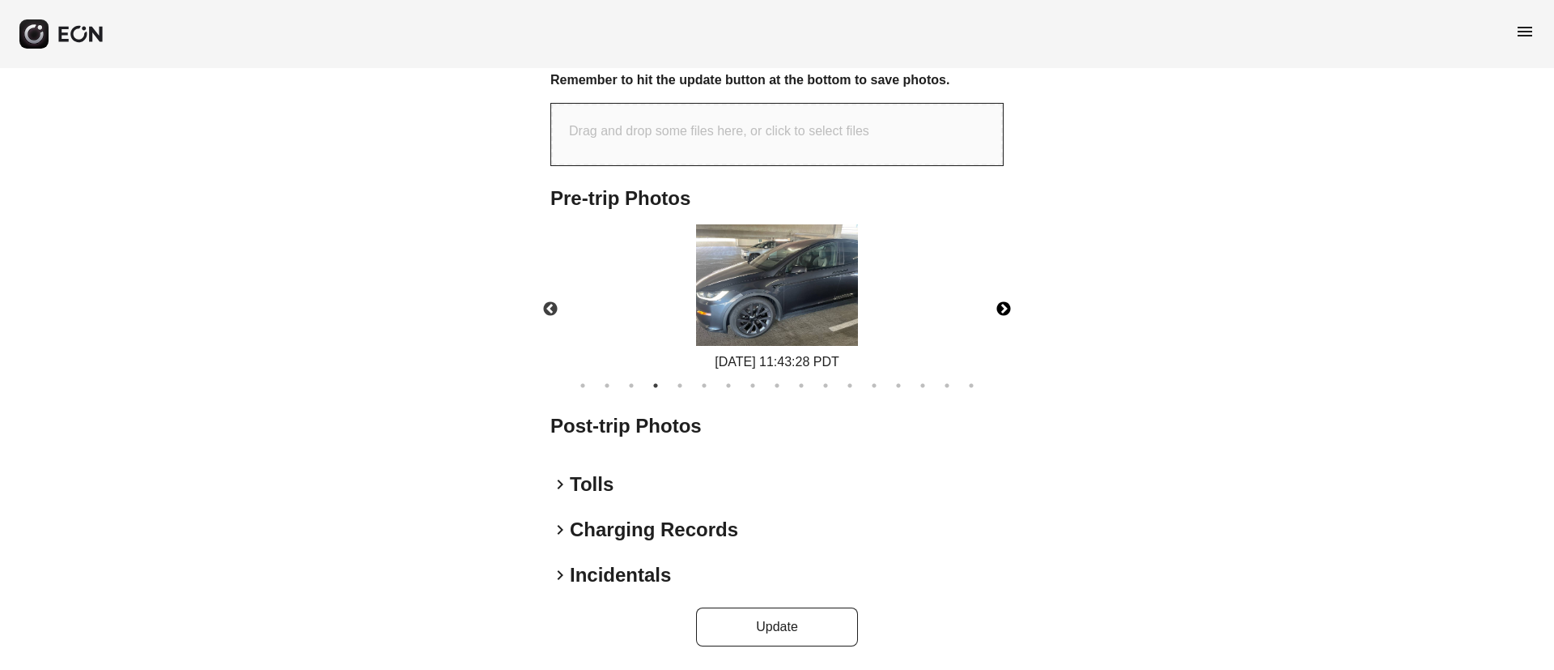
click at [1006, 306] on button "Next" at bounding box center [1004, 309] width 57 height 57
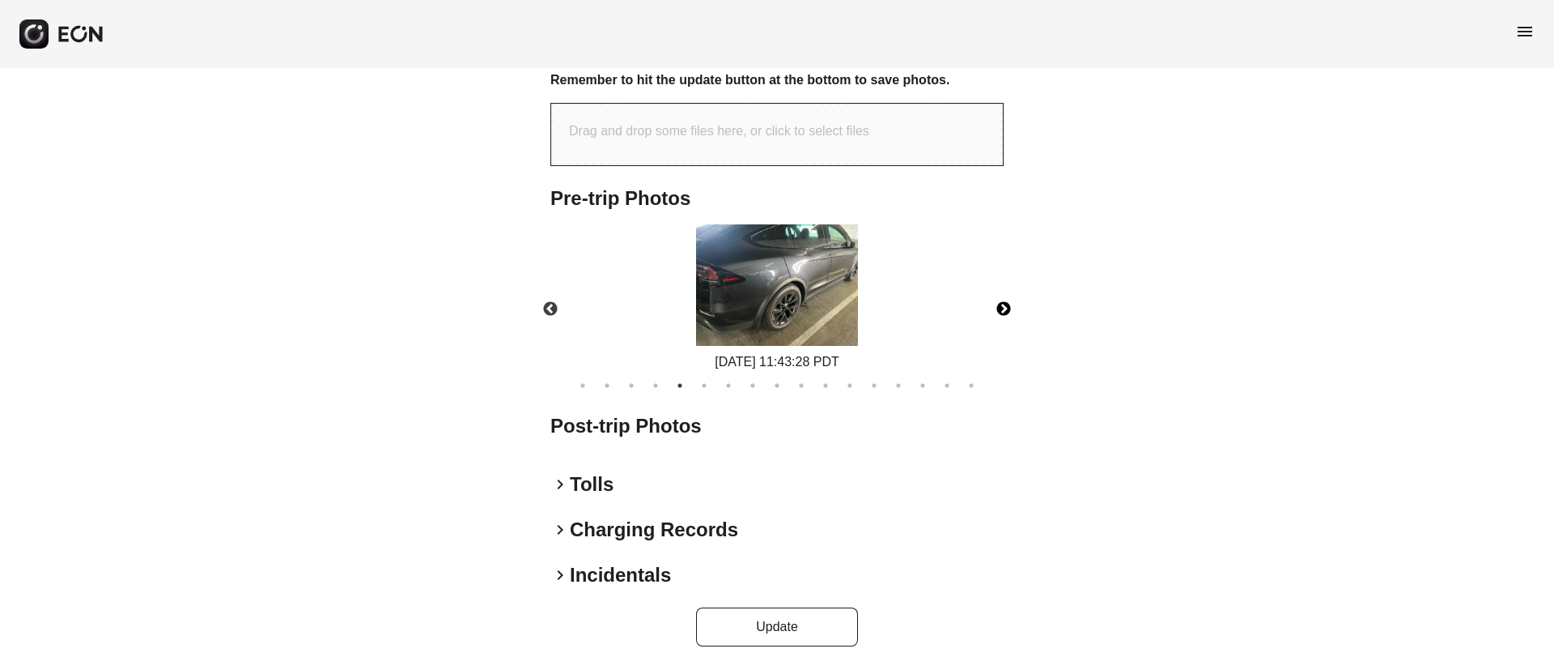
click at [1006, 306] on button "Next" at bounding box center [1004, 309] width 57 height 57
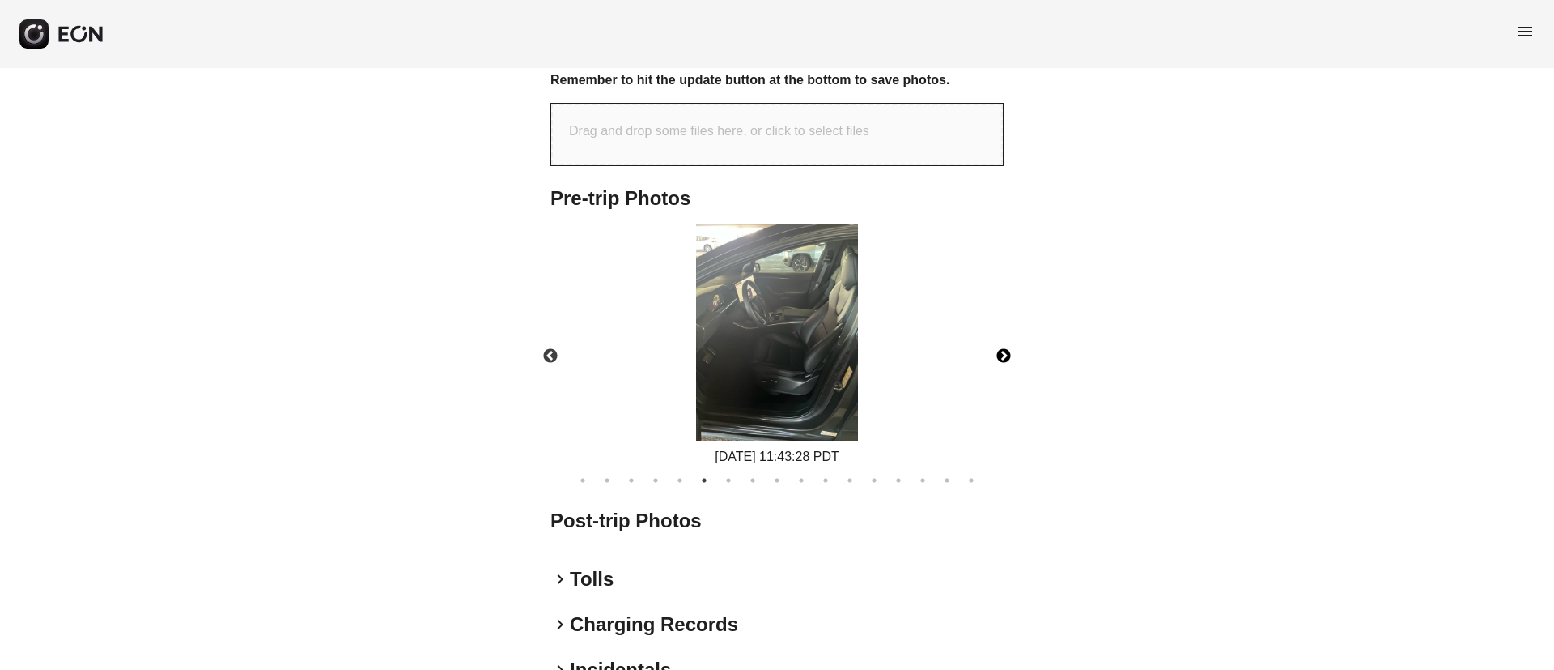
click at [805, 357] on img at bounding box center [777, 332] width 162 height 216
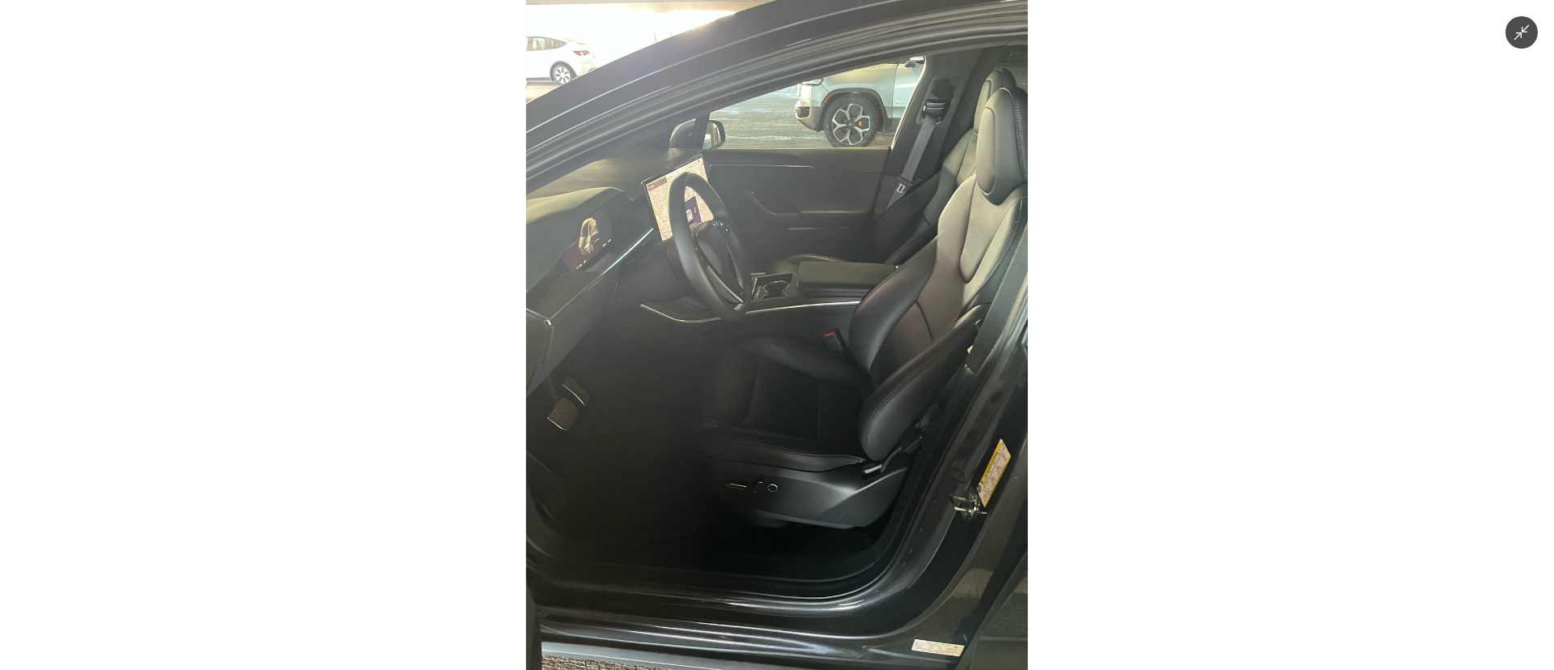
click at [805, 357] on img at bounding box center [777, 335] width 502 height 670
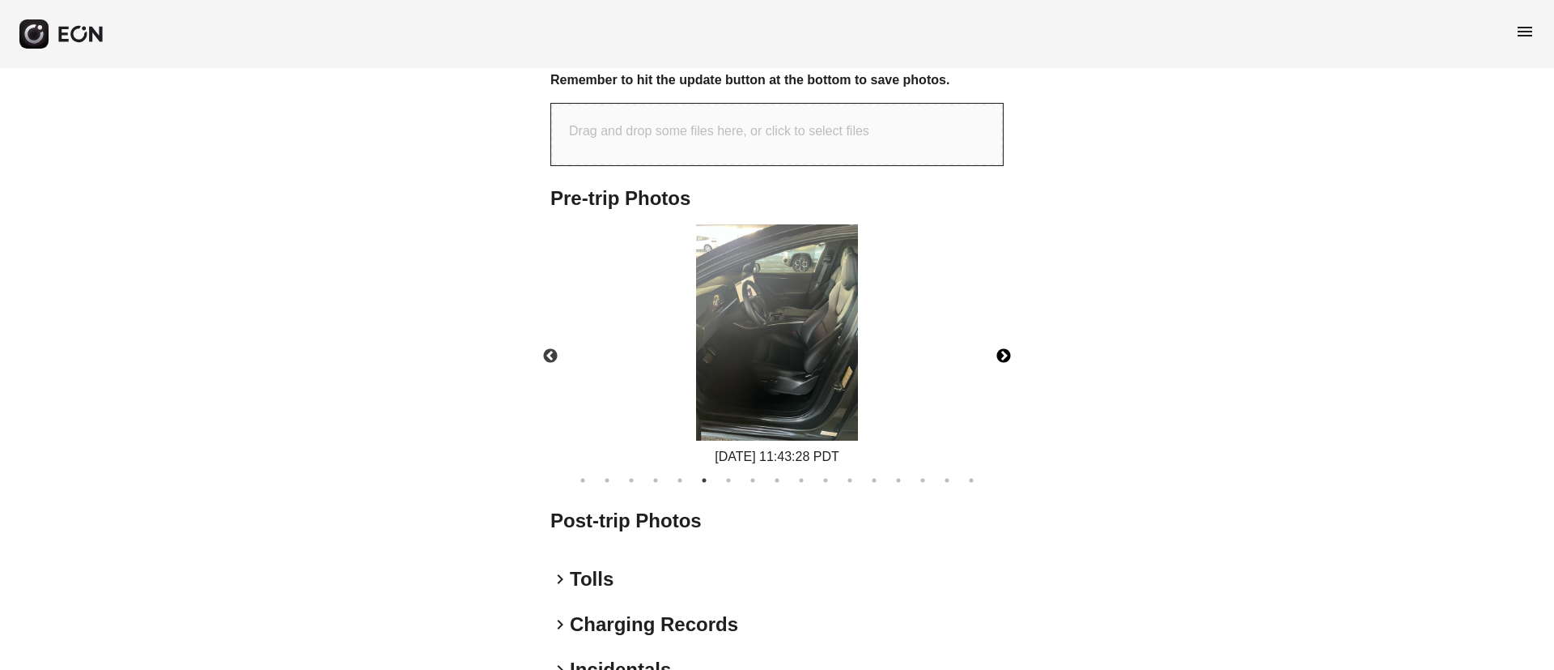
click at [1004, 358] on button "Next" at bounding box center [1004, 356] width 57 height 57
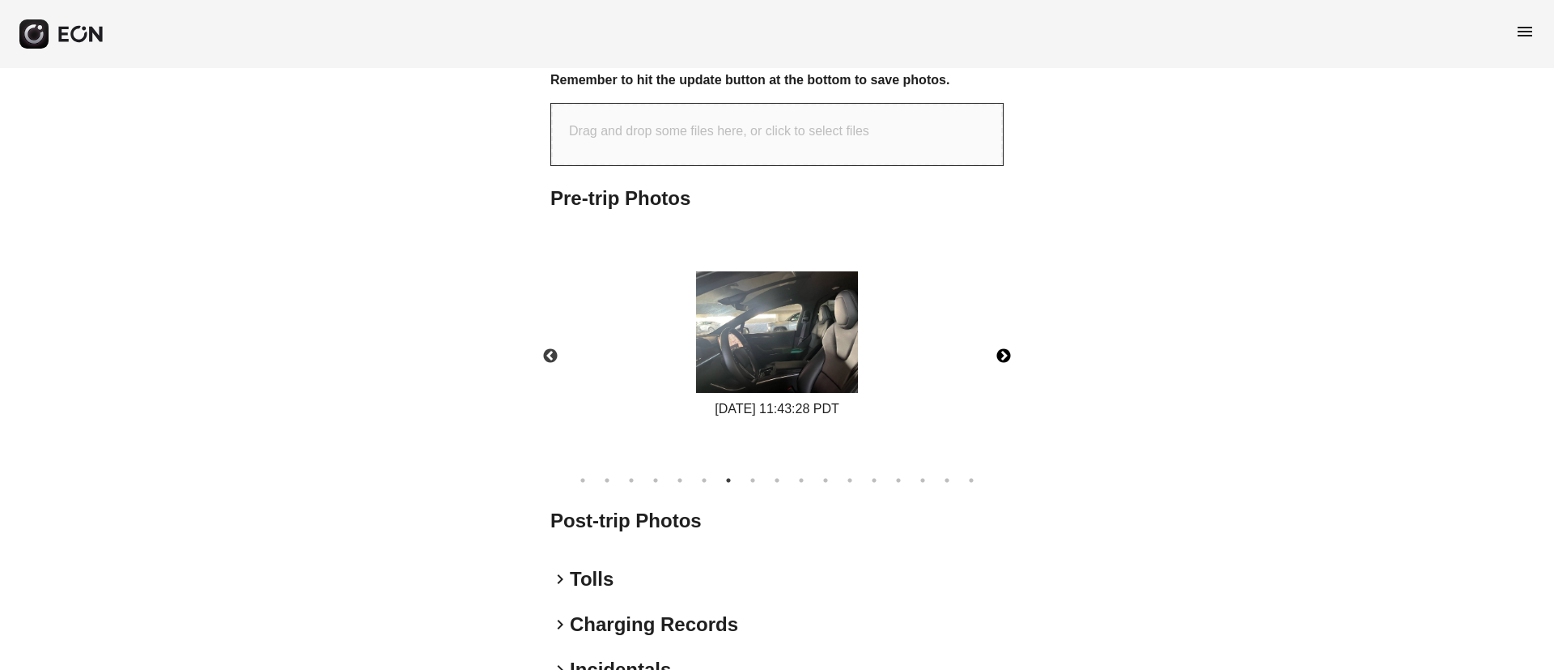
click at [1004, 358] on button "Next" at bounding box center [1004, 356] width 57 height 57
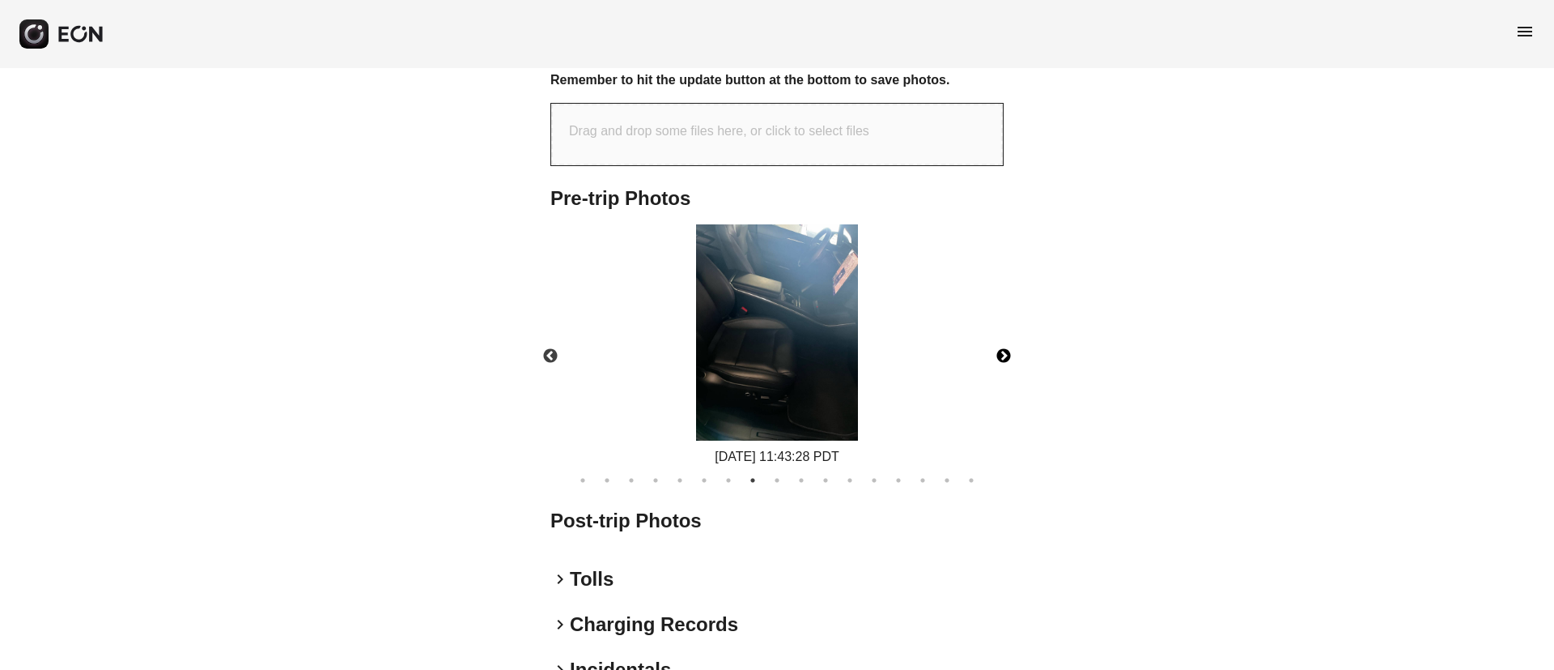
click at [1004, 358] on button "Next" at bounding box center [1004, 356] width 57 height 57
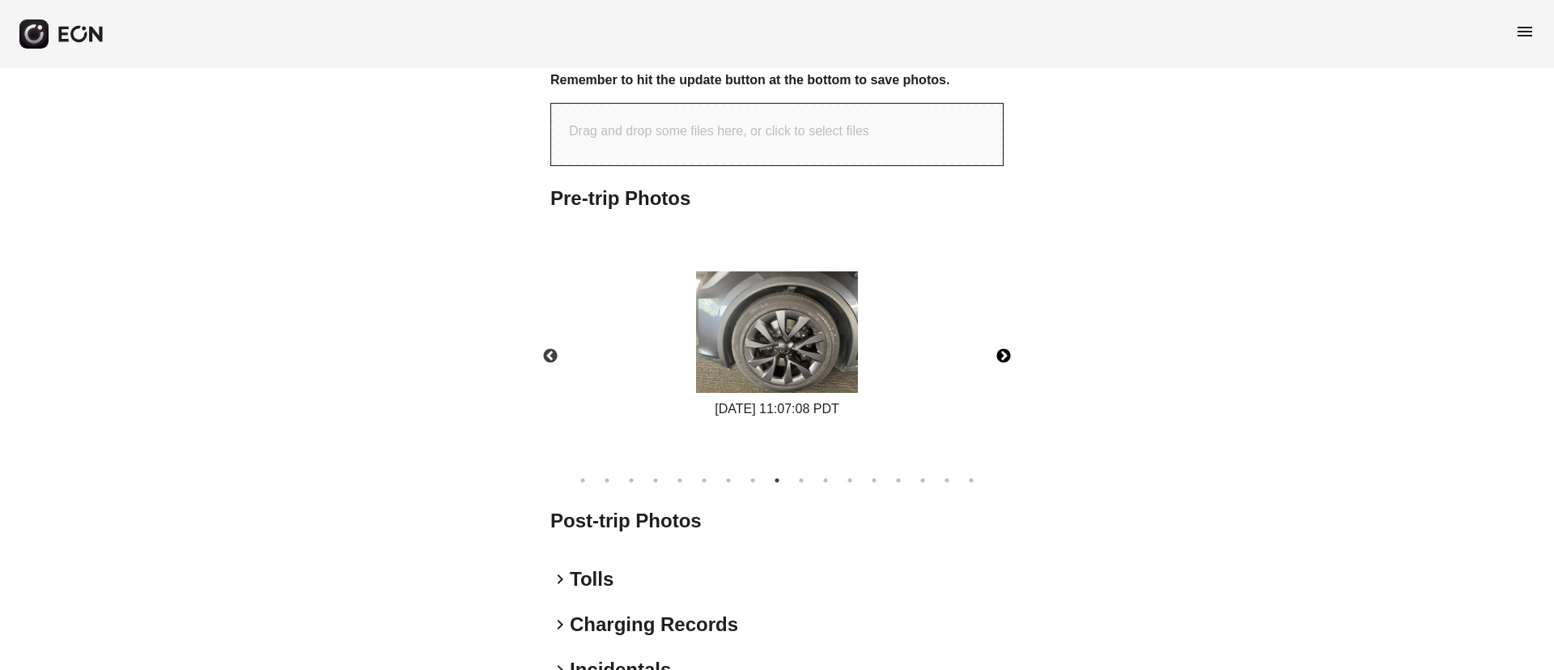
click at [849, 359] on img at bounding box center [777, 331] width 162 height 121
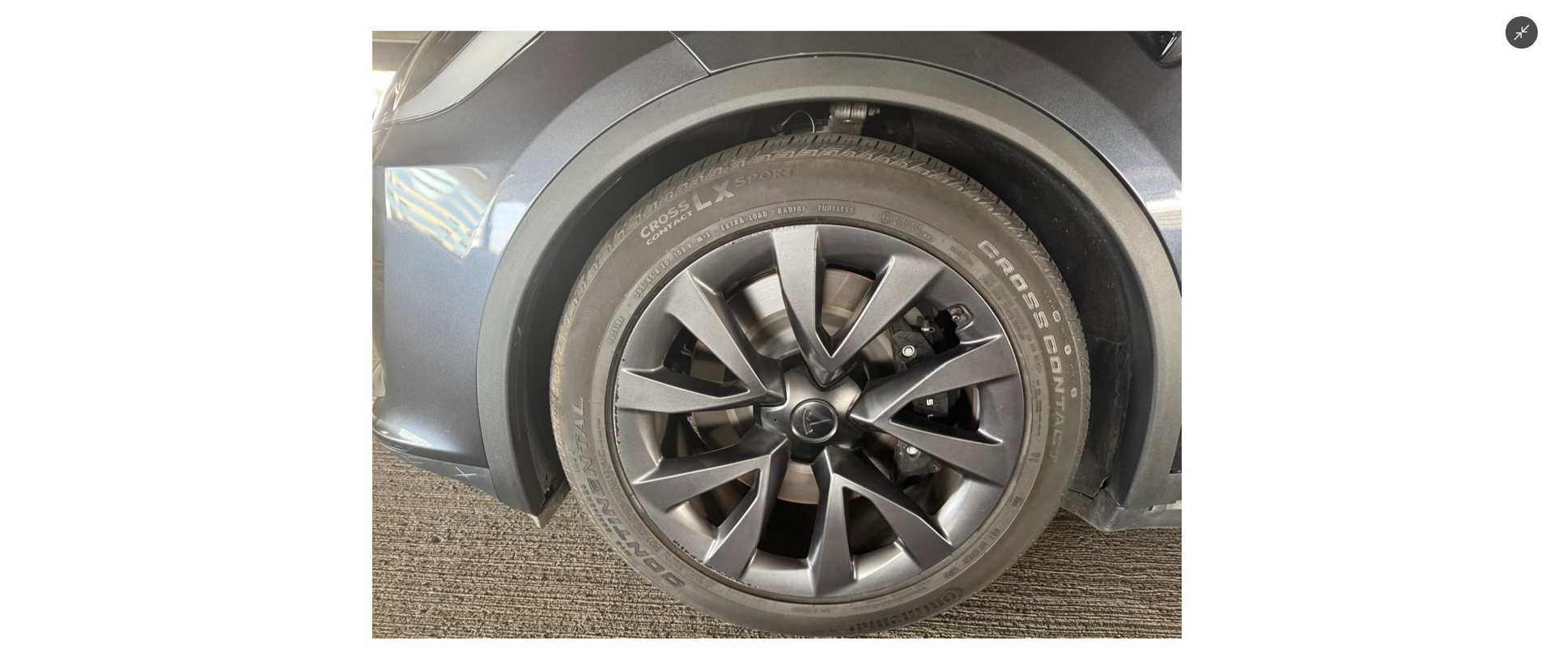
click at [849, 359] on img at bounding box center [777, 334] width 810 height 607
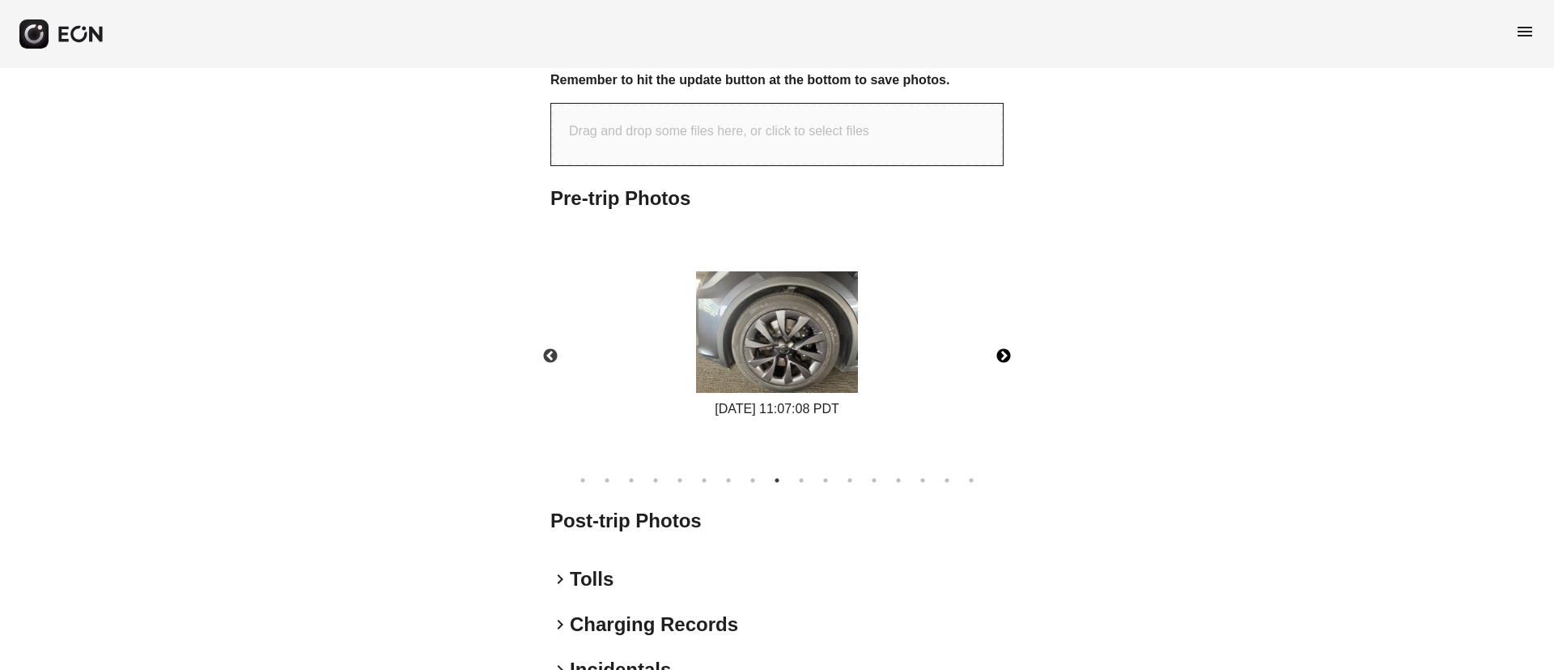
click at [1010, 357] on button "Next" at bounding box center [1004, 356] width 57 height 57
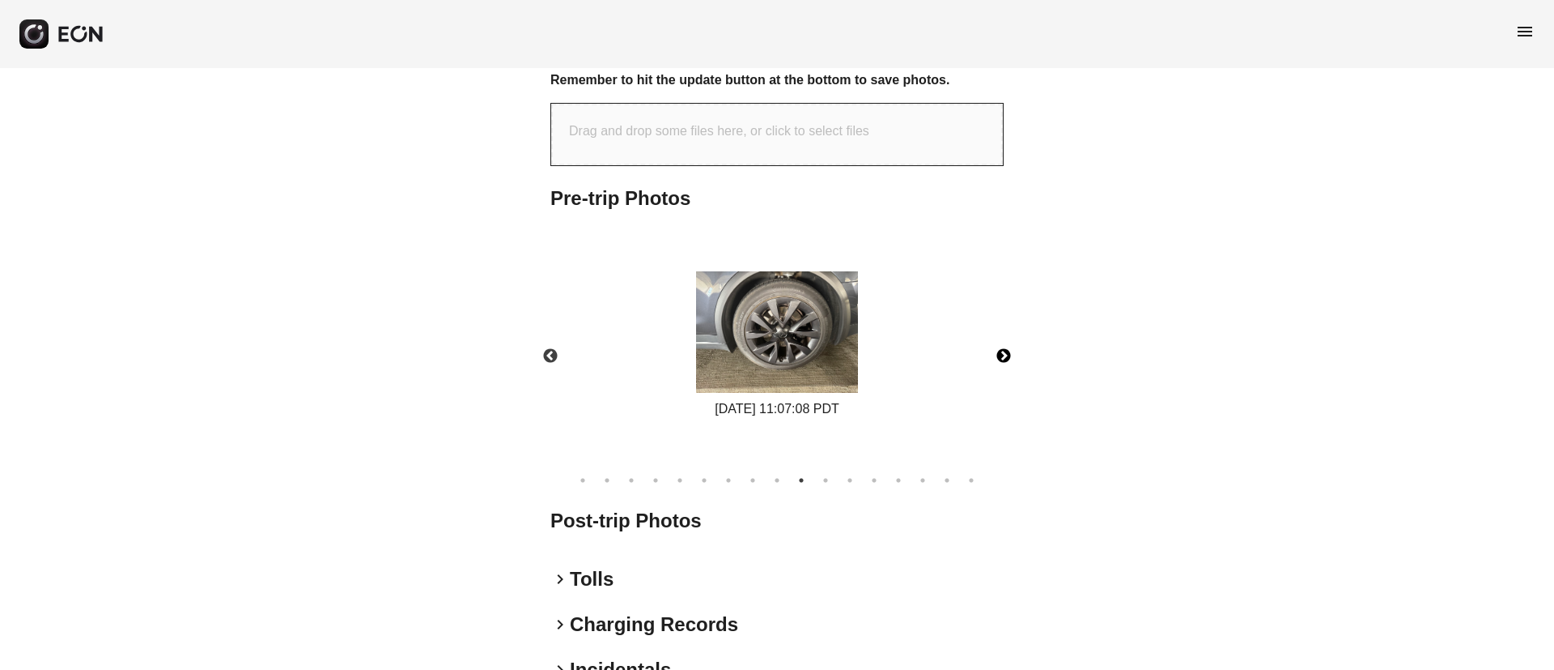
click at [1009, 357] on button "Next" at bounding box center [1004, 356] width 57 height 57
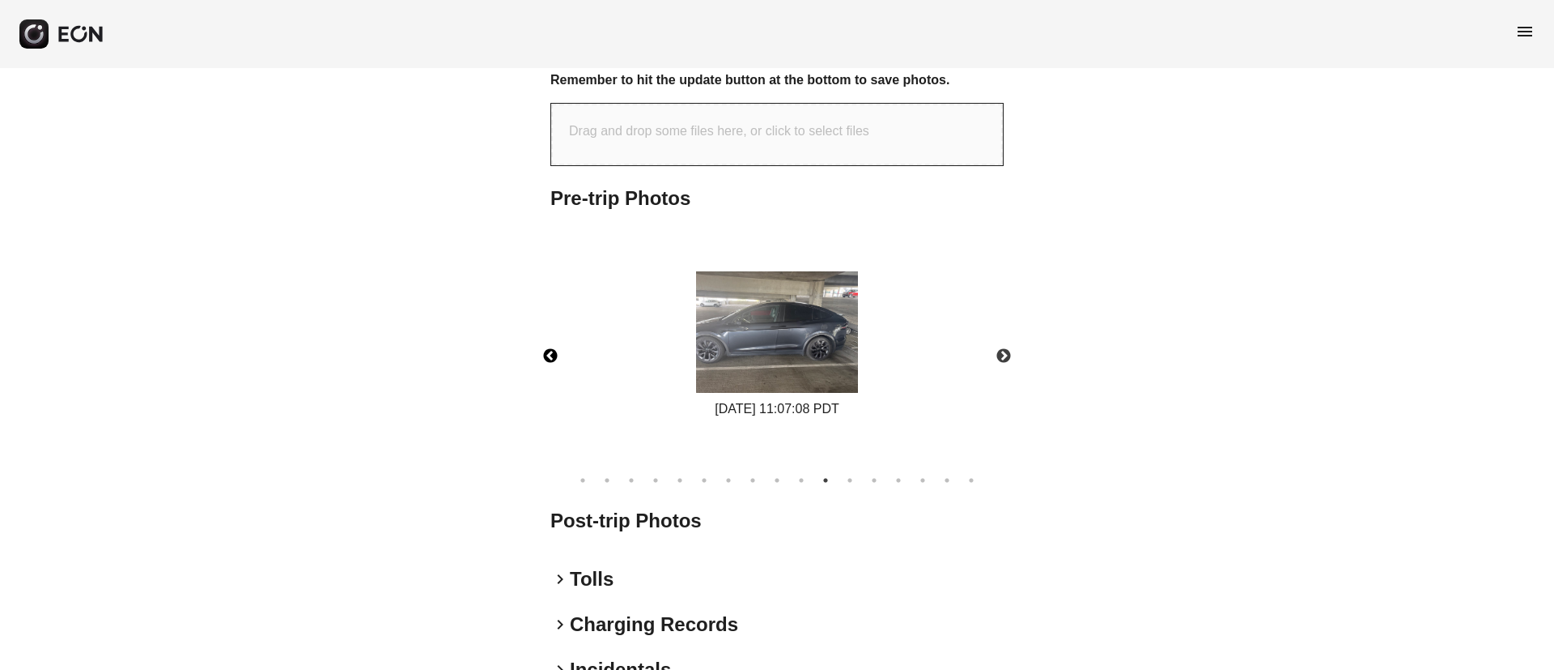
click at [540, 349] on button "Previous" at bounding box center [550, 356] width 57 height 57
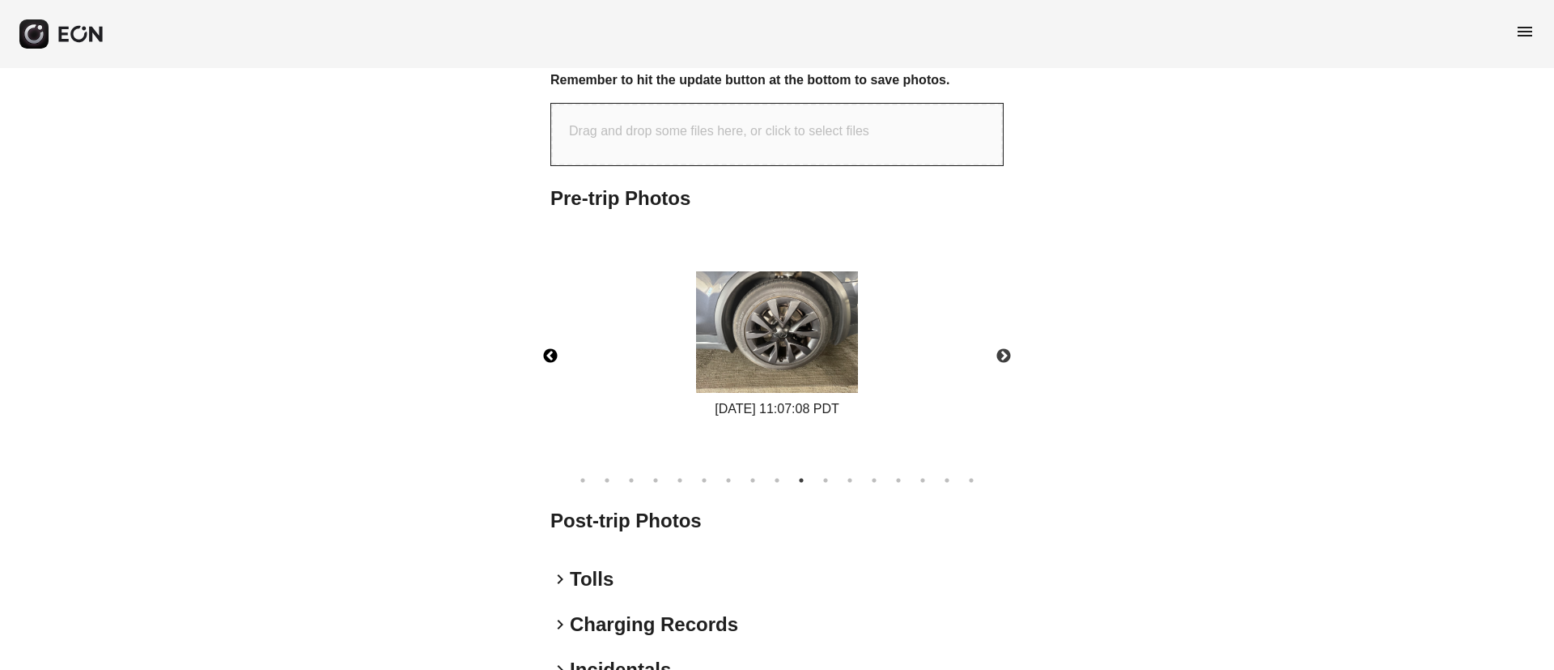
click at [767, 346] on img at bounding box center [777, 331] width 162 height 121
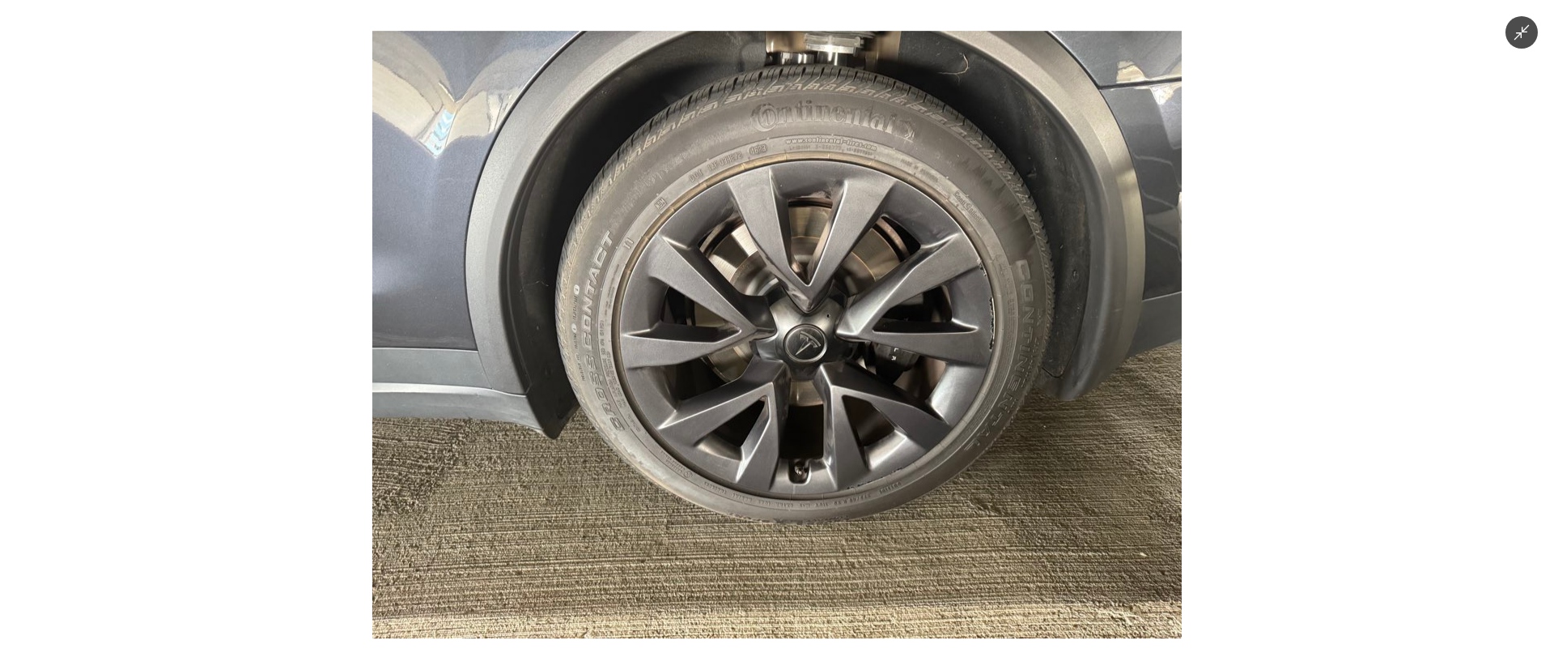
click at [767, 346] on img at bounding box center [777, 334] width 810 height 607
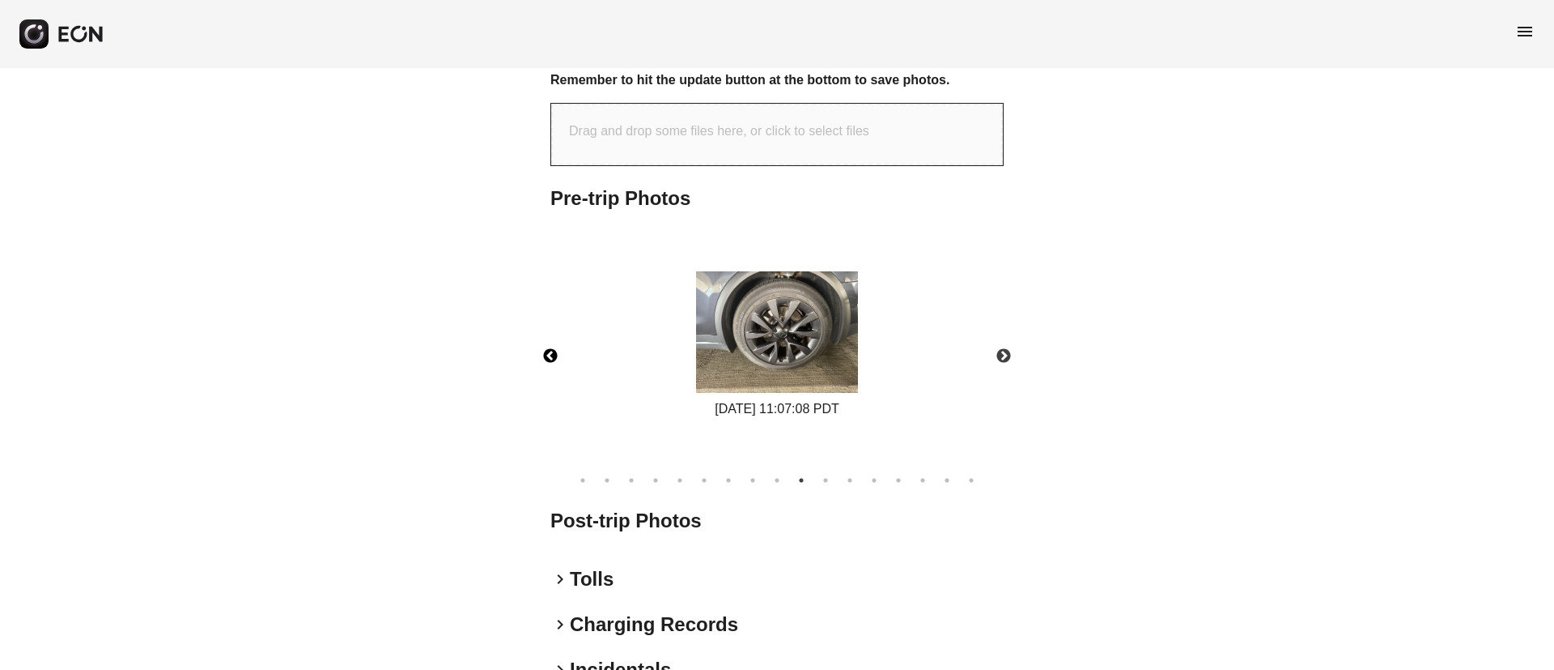
click at [553, 357] on button "Previous" at bounding box center [550, 356] width 57 height 57
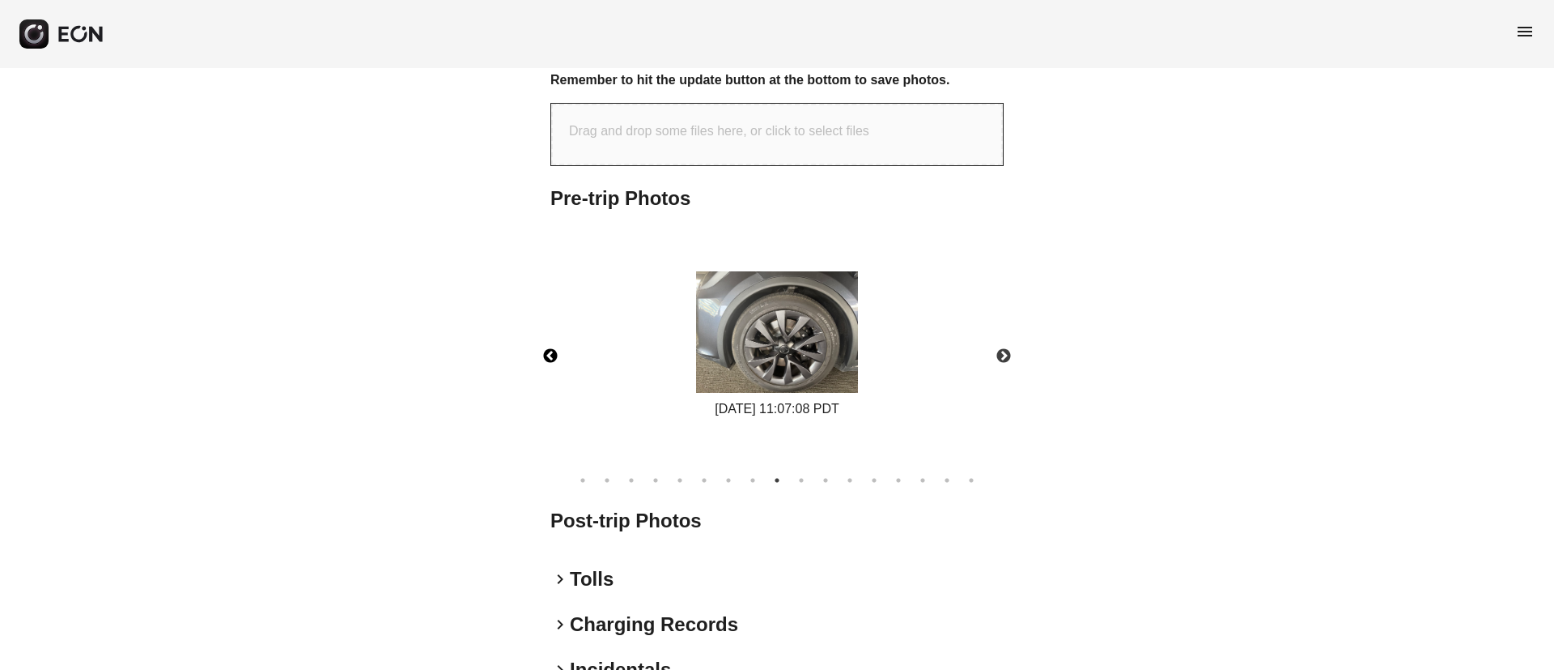
click at [767, 356] on img at bounding box center [777, 331] width 162 height 121
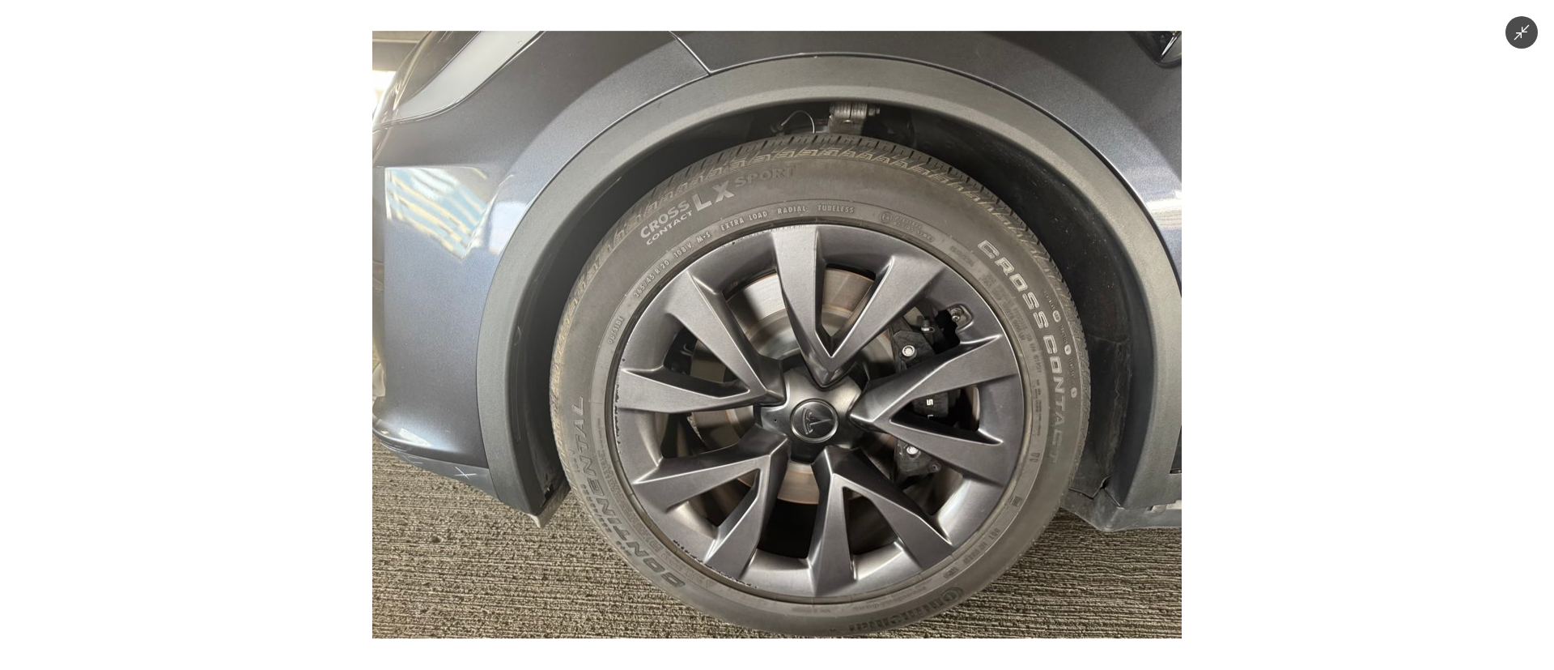
click at [767, 356] on img at bounding box center [777, 334] width 810 height 607
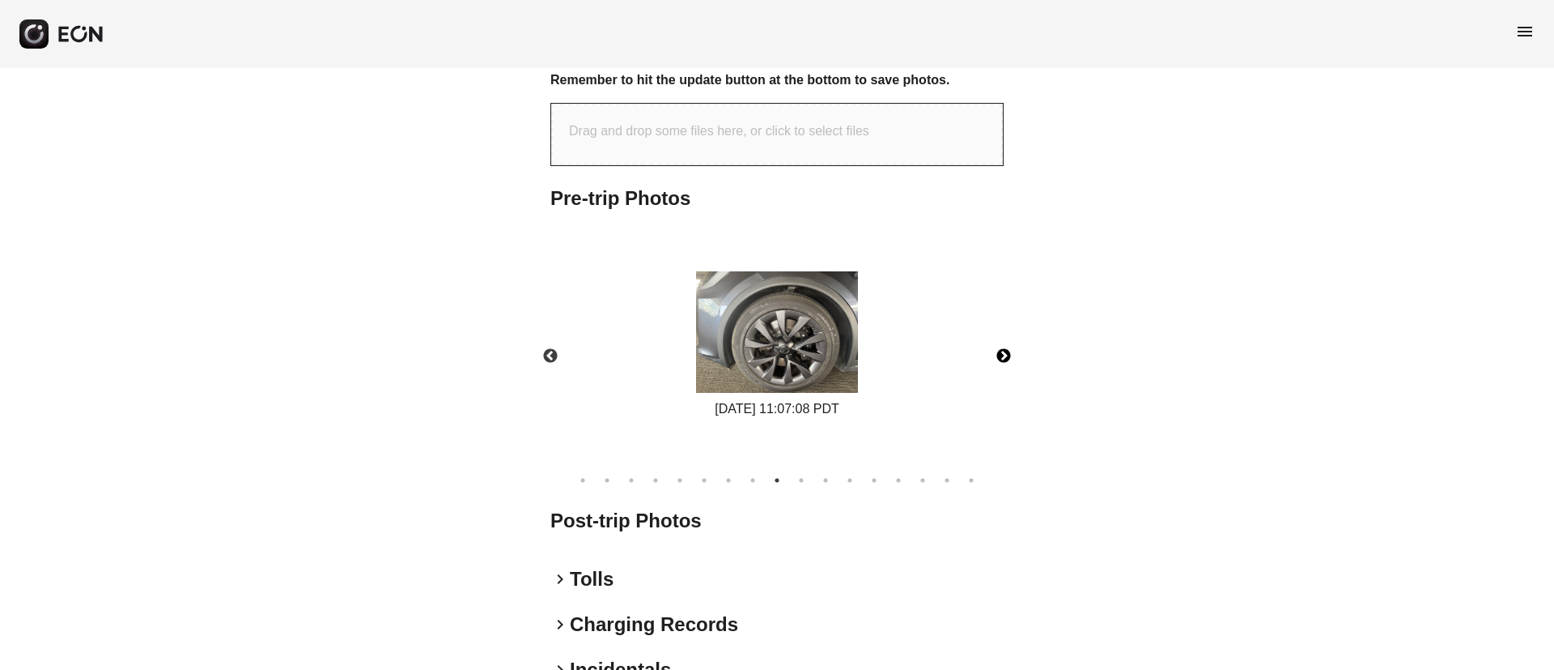
click at [1006, 354] on button "Next" at bounding box center [1004, 356] width 57 height 57
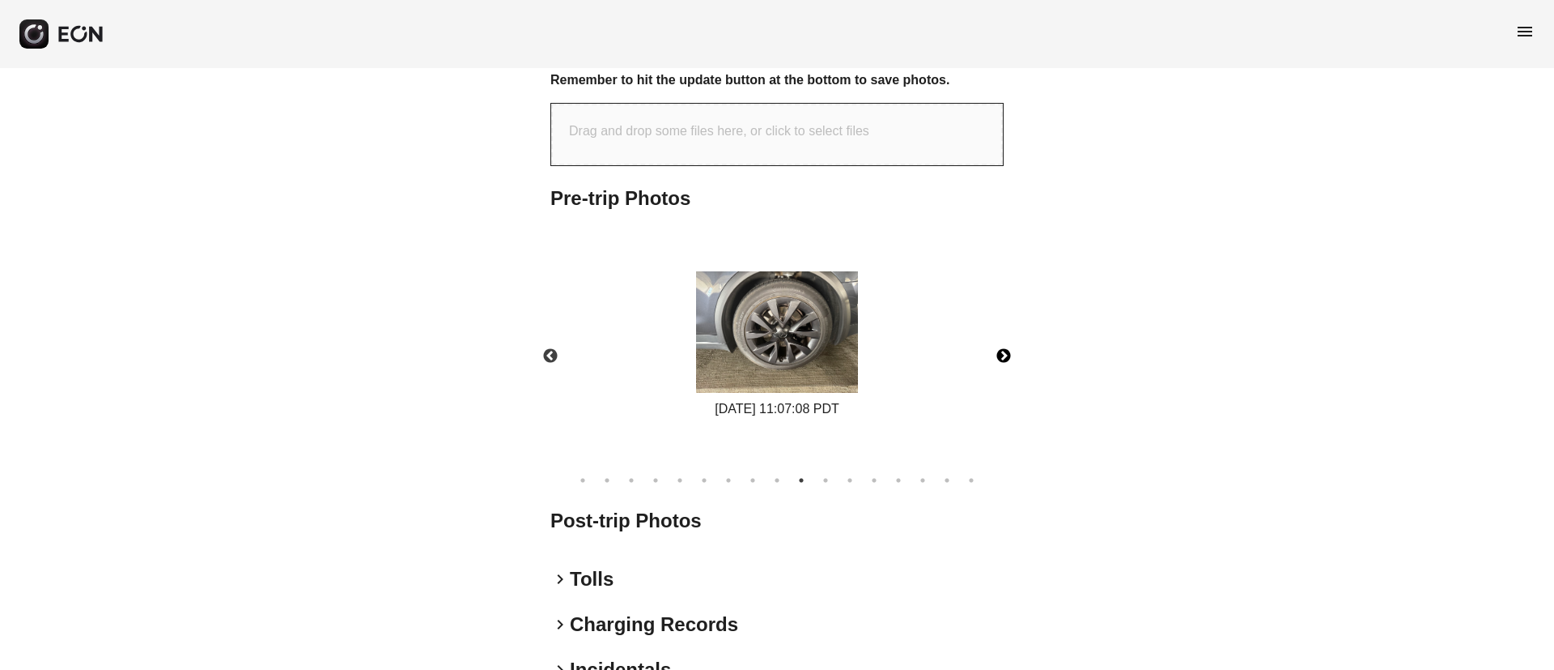
click at [1006, 354] on button "Next" at bounding box center [1004, 356] width 57 height 57
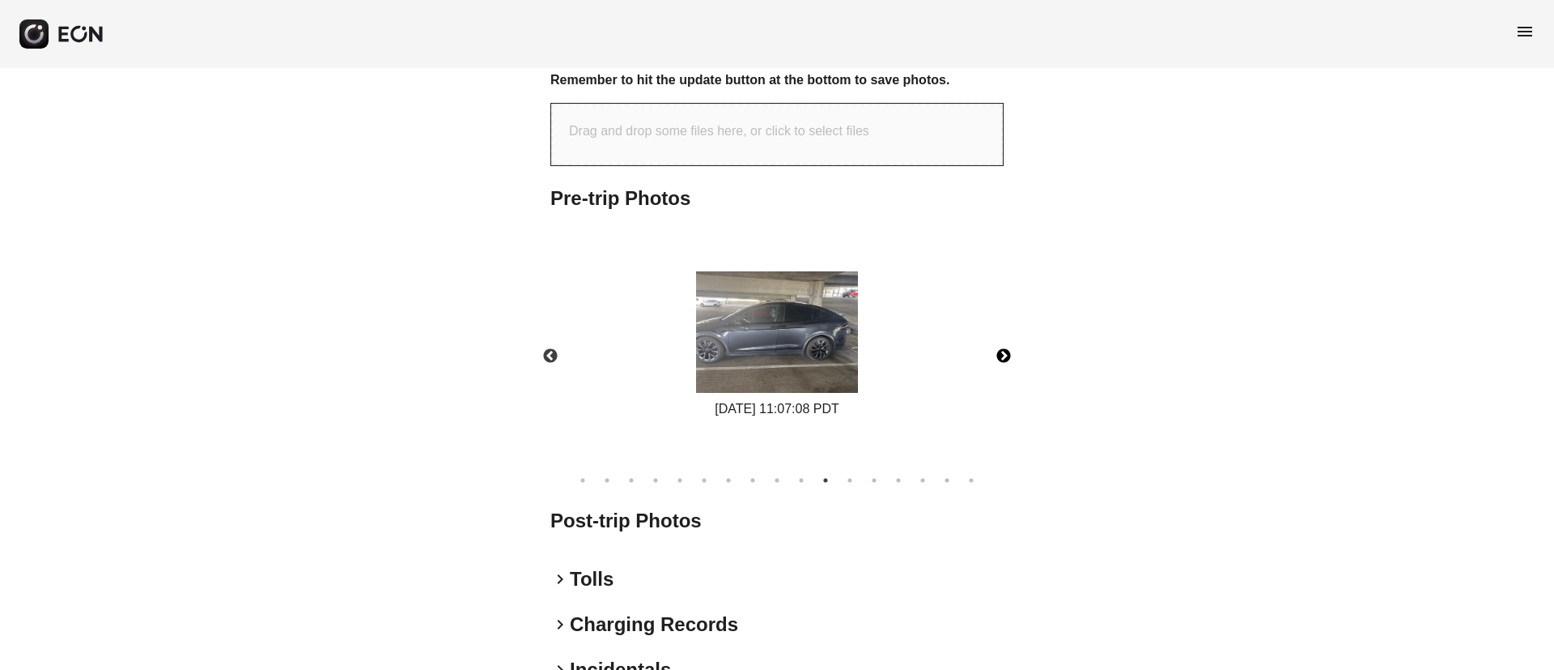
click at [1006, 354] on button "Next" at bounding box center [1004, 356] width 57 height 57
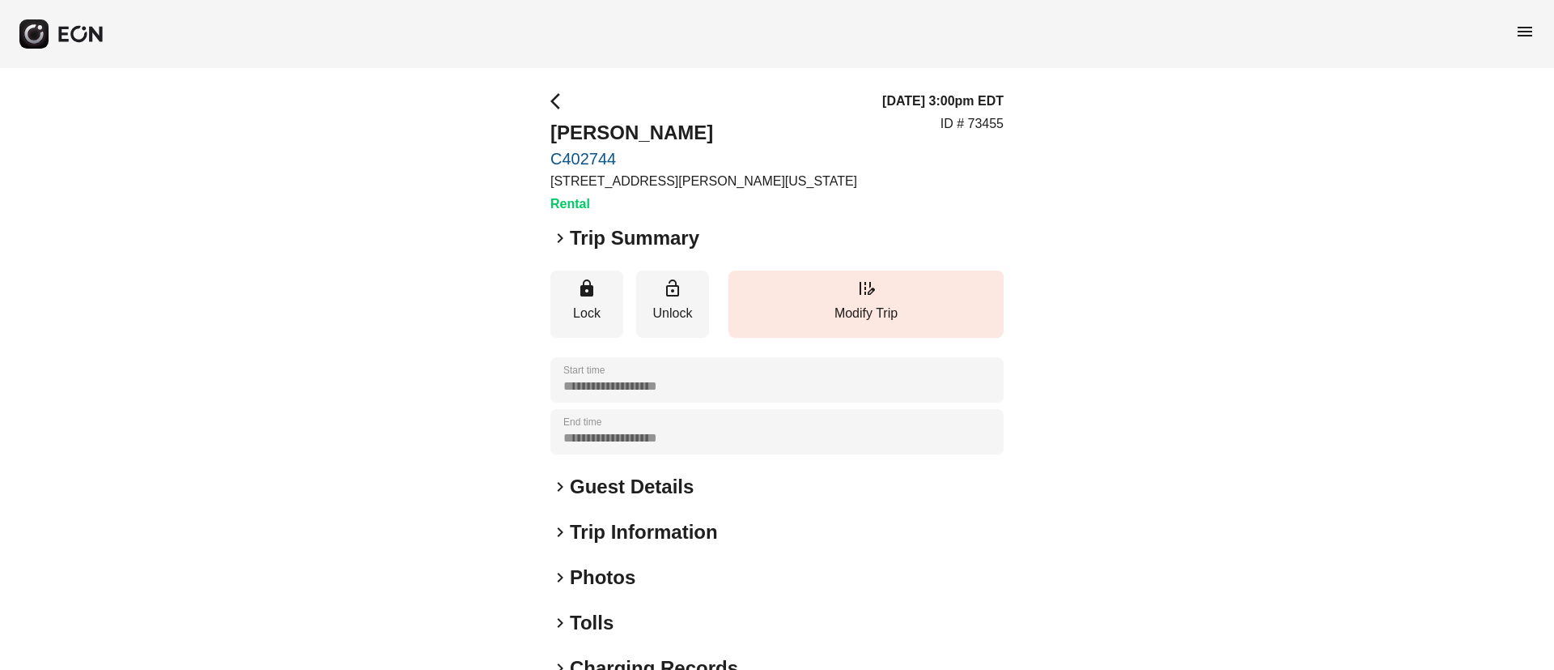
click at [645, 576] on div "keyboard_arrow_right Photos" at bounding box center [777, 577] width 453 height 26
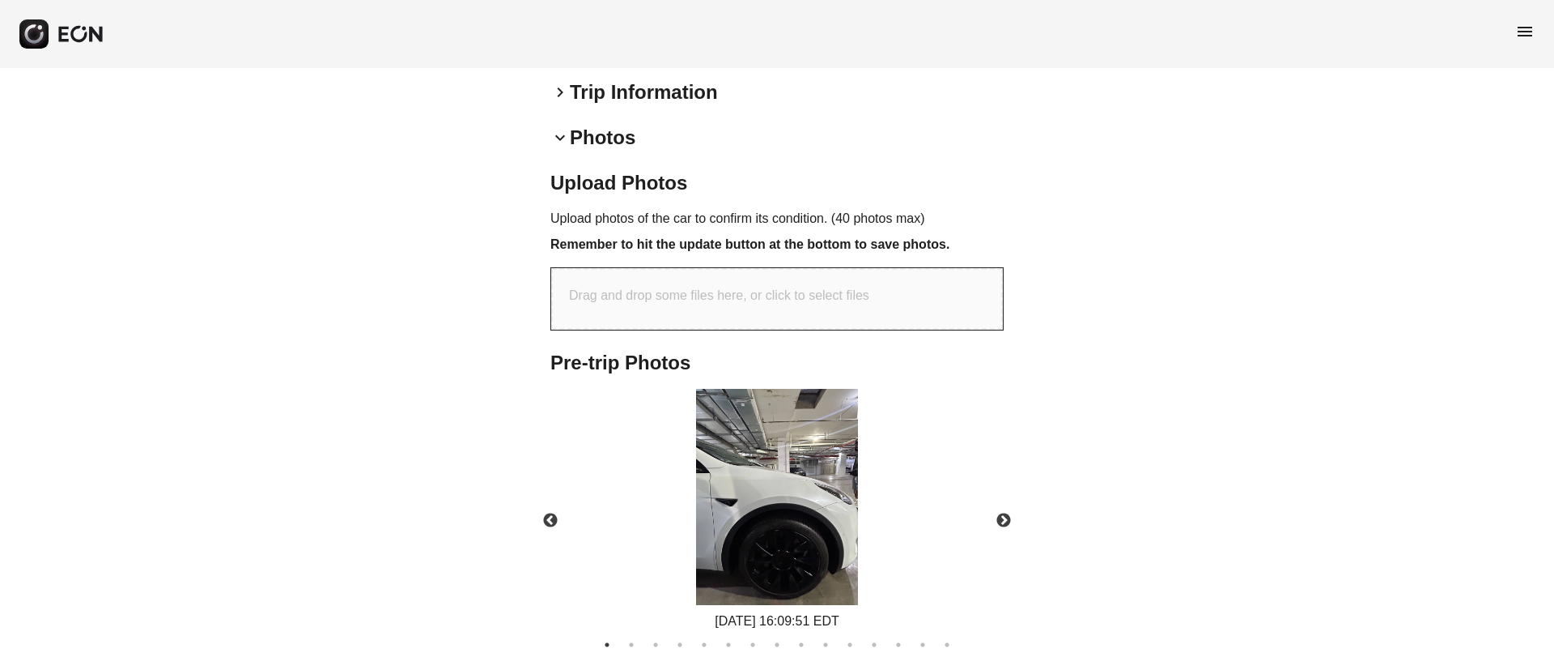
scroll to position [699, 0]
